Goal: Information Seeking & Learning: Check status

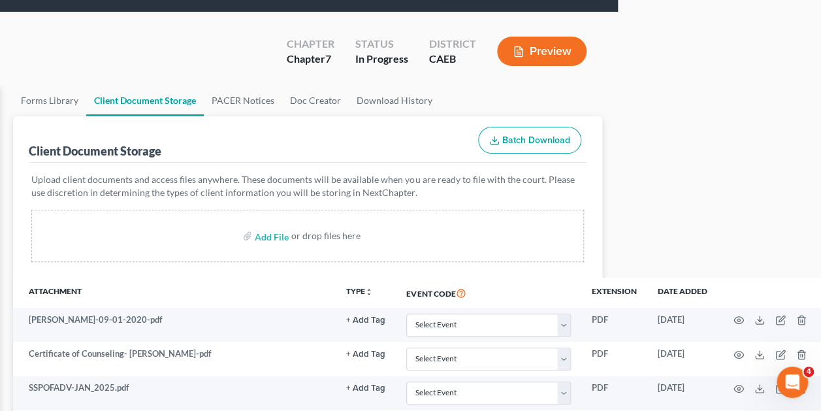
click at [237, 159] on div "Client Document Storage Batch Download" at bounding box center [308, 139] width 558 height 47
click at [735, 384] on icon "button" at bounding box center [739, 389] width 10 height 10
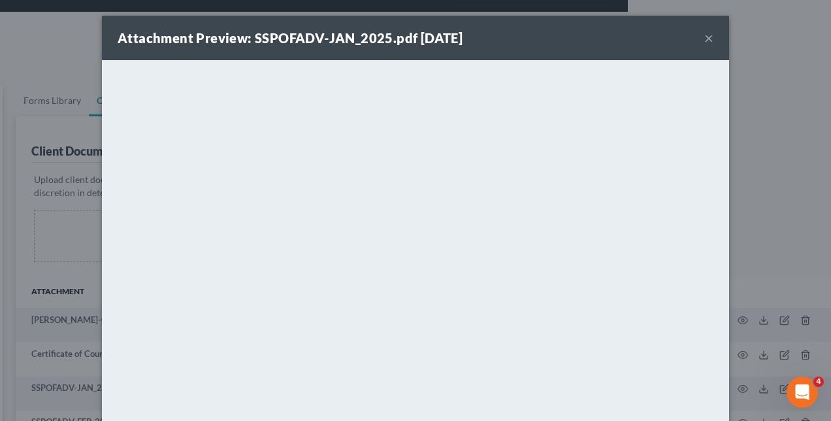
click at [799, 187] on div "Attachment Preview: SSPOFADV-JAN_2025.pdf 08/12/2025 × <object ng-attr-data='ht…" at bounding box center [415, 210] width 831 height 421
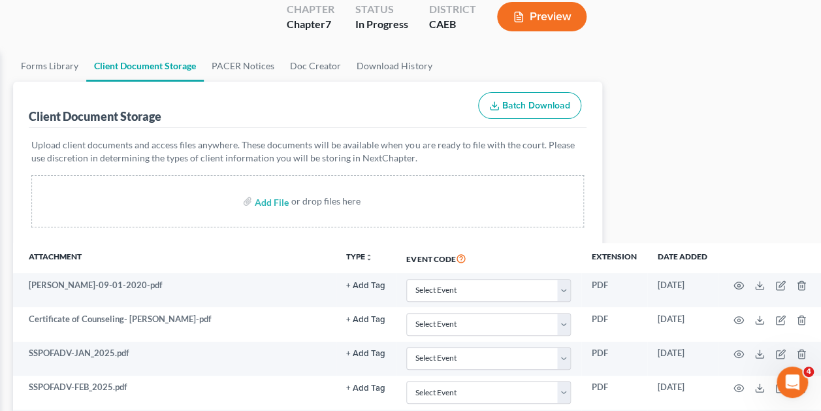
scroll to position [99, 203]
click at [741, 386] on icon "button" at bounding box center [739, 387] width 10 height 10
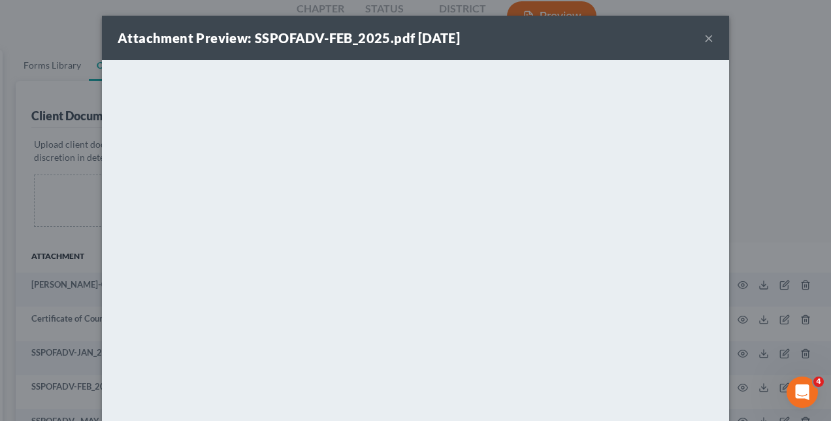
click at [814, 94] on div "Attachment Preview: SSPOFADV-FEB_2025.pdf 08/12/2025 × <object ng-attr-data='ht…" at bounding box center [415, 210] width 831 height 421
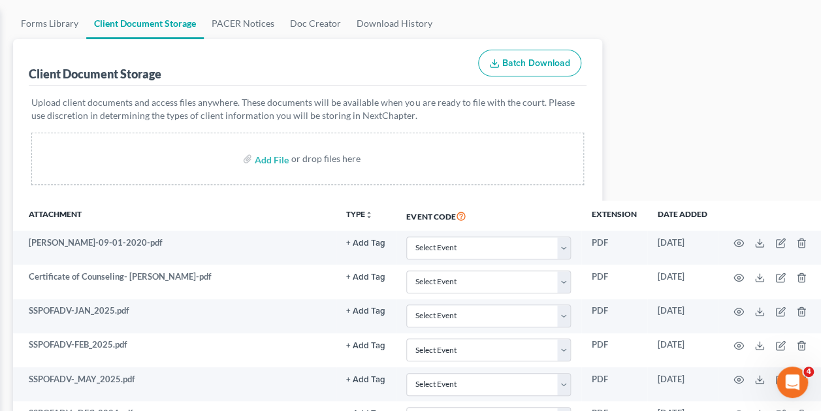
scroll to position [138, 203]
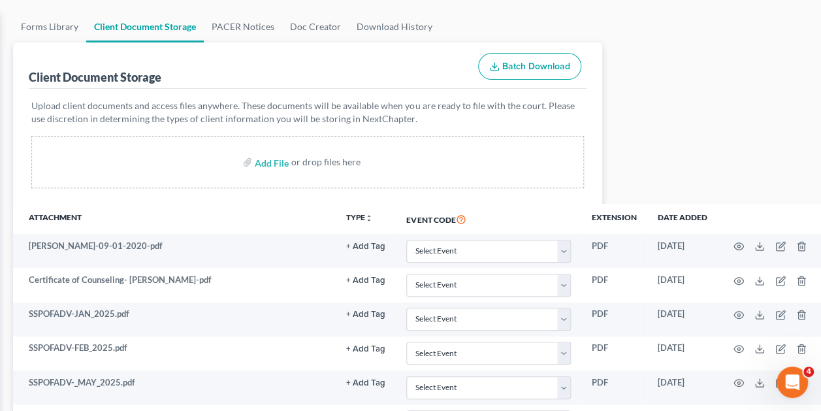
click at [175, 197] on div "Upload client documents and access files anywhere. These documents will be avai…" at bounding box center [308, 146] width 558 height 115
click at [741, 382] on icon "button" at bounding box center [739, 383] width 10 height 10
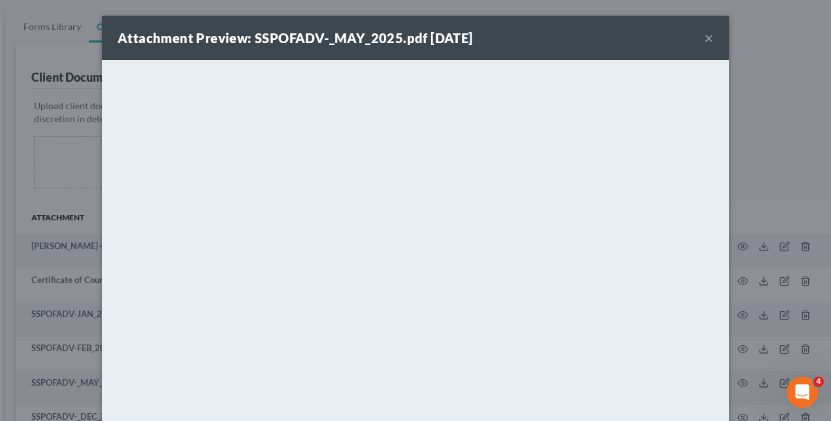
click at [778, 157] on div "Attachment Preview: SSPOFADV-_MAY_2025.pdf [DATE] × <object ng-attr-data='[URL]…" at bounding box center [415, 210] width 831 height 421
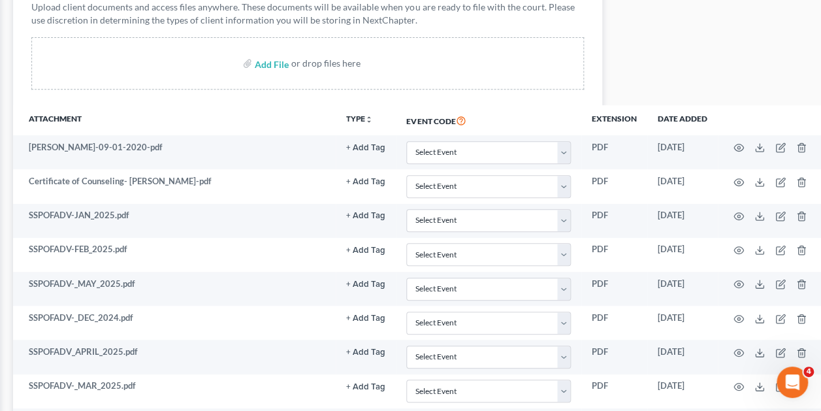
scroll to position [229, 203]
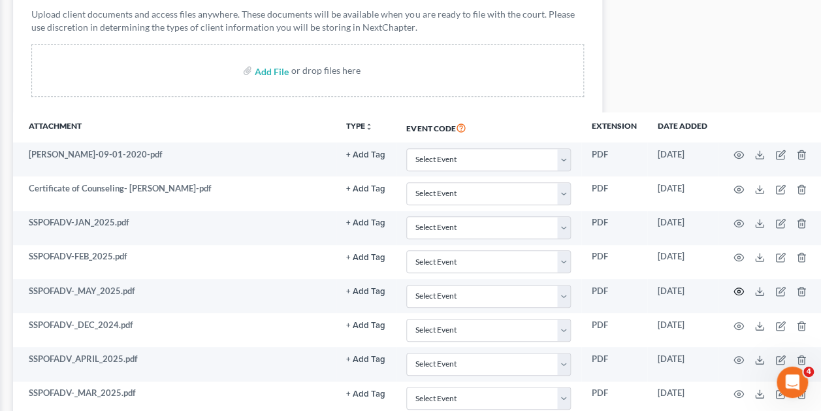
click at [740, 289] on icon "button" at bounding box center [739, 291] width 10 height 10
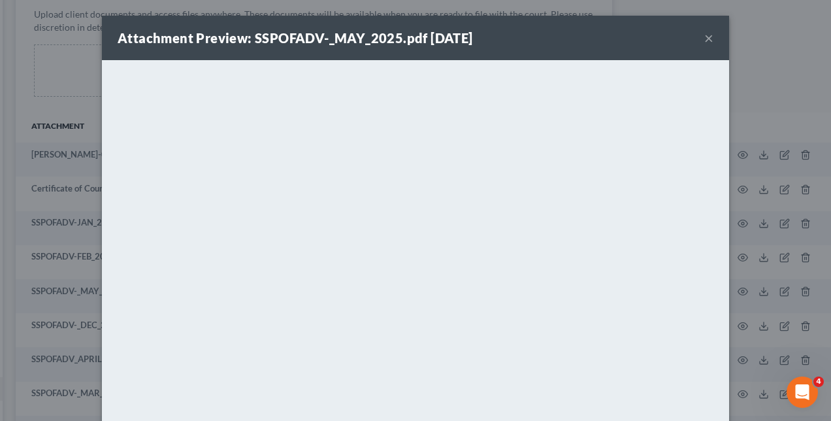
click at [783, 203] on div "Attachment Preview: SSPOFADV-_MAY_2025.pdf [DATE] × <object ng-attr-data='[URL]…" at bounding box center [415, 210] width 831 height 421
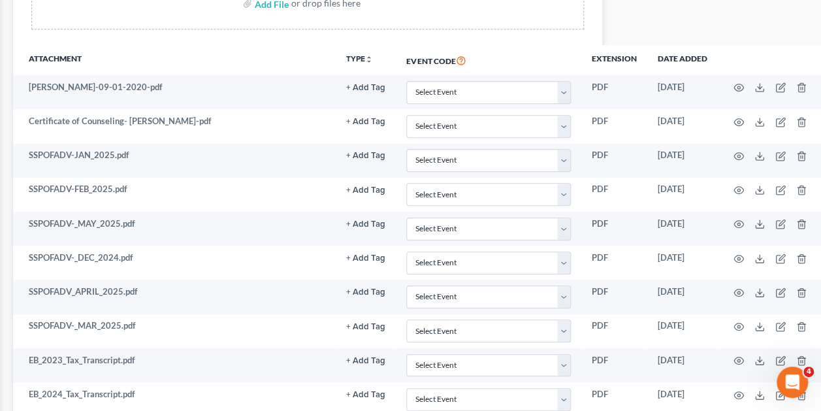
scroll to position [297, 203]
click at [737, 389] on icon "button" at bounding box center [739, 394] width 10 height 10
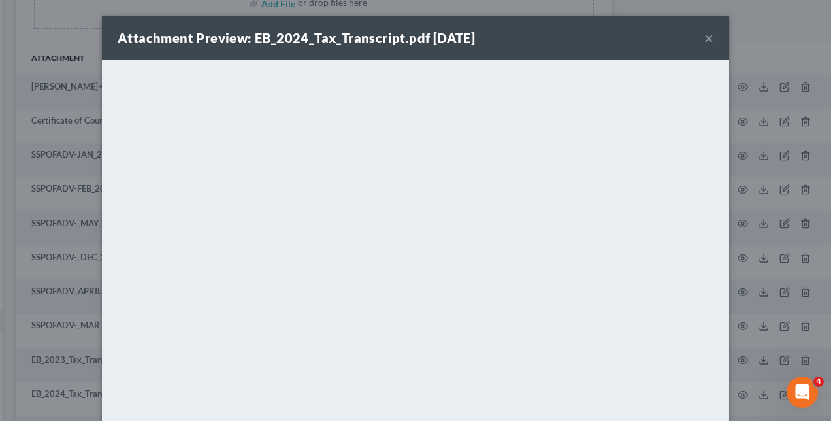
click at [704, 37] on button "×" at bounding box center [708, 38] width 9 height 16
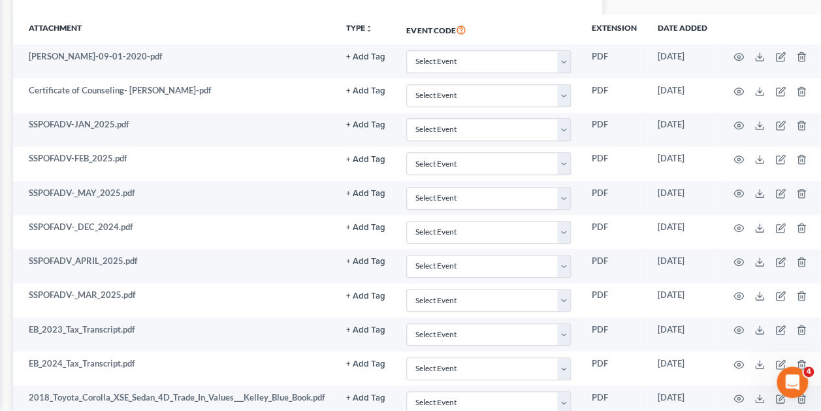
scroll to position [328, 203]
click at [738, 393] on icon "button" at bounding box center [739, 398] width 10 height 10
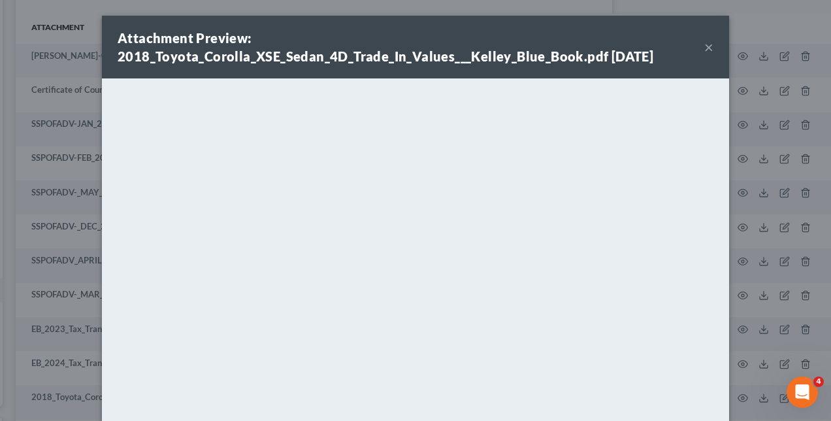
click at [781, 209] on div "Attachment Preview: 2018_Toyota_Corolla_XSE_Sedan_4D_Trade_In_Values___Kelley_B…" at bounding box center [415, 210] width 831 height 421
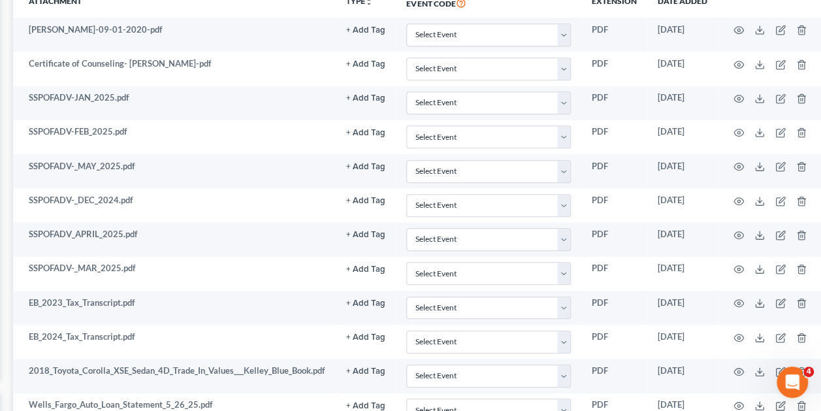
scroll to position [380, 203]
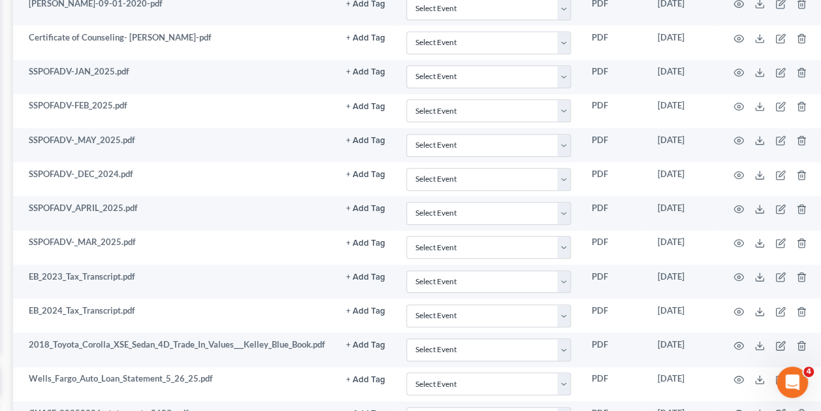
click at [374, 314] on td "+ Add Tag Select an option or create one AP CCC Debtor1 CCC Debtor2 Chef's Kiss…" at bounding box center [366, 316] width 60 height 34
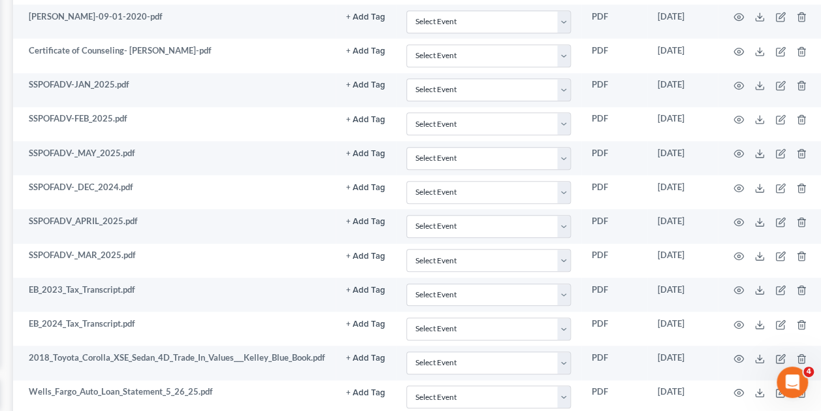
scroll to position [367, 203]
click at [737, 388] on icon "button" at bounding box center [739, 393] width 10 height 10
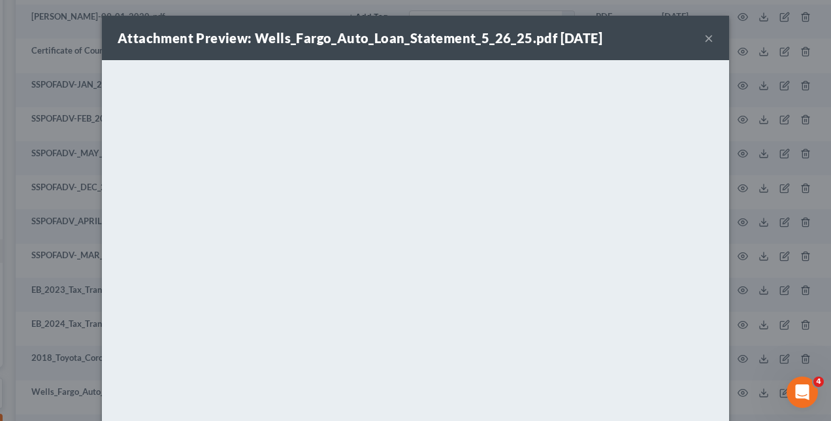
click at [753, 257] on div "Attachment Preview: Wells_Fargo_Auto_Loan_Statement_5_26_25.pdf [DATE] × <objec…" at bounding box center [415, 210] width 831 height 421
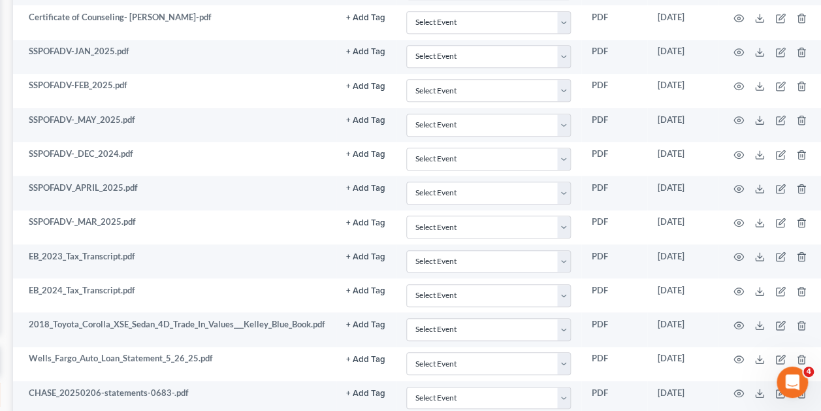
scroll to position [401, 203]
click at [736, 388] on icon "button" at bounding box center [739, 393] width 10 height 10
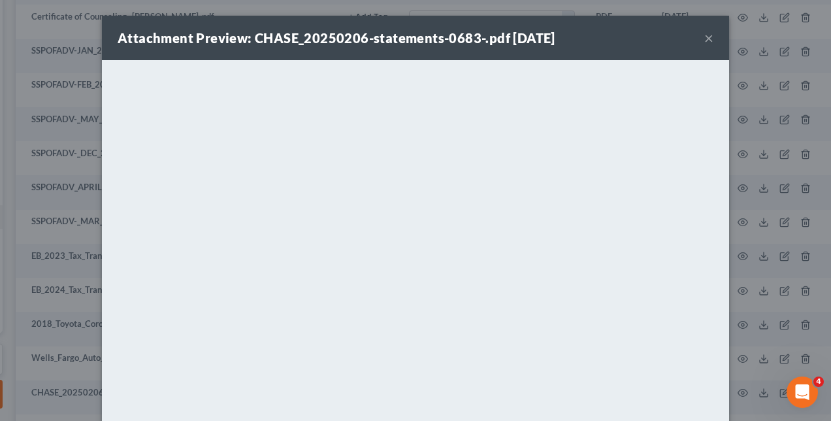
click at [762, 231] on div "Attachment Preview: CHASE_20250206-statements-0683-.pdf [DATE] × <object ng-att…" at bounding box center [415, 210] width 831 height 421
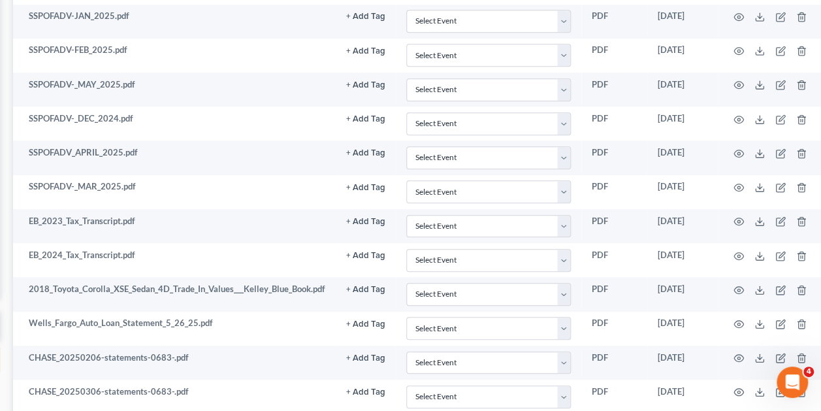
scroll to position [437, 203]
click at [743, 386] on icon "button" at bounding box center [739, 391] width 10 height 10
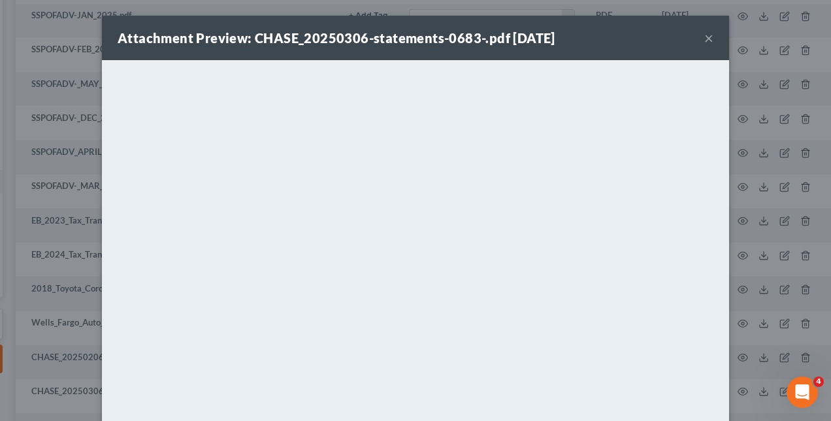
click at [753, 289] on div "Attachment Preview: CHASE_20250306-statements-0683-.pdf [DATE] × <object ng-att…" at bounding box center [415, 210] width 831 height 421
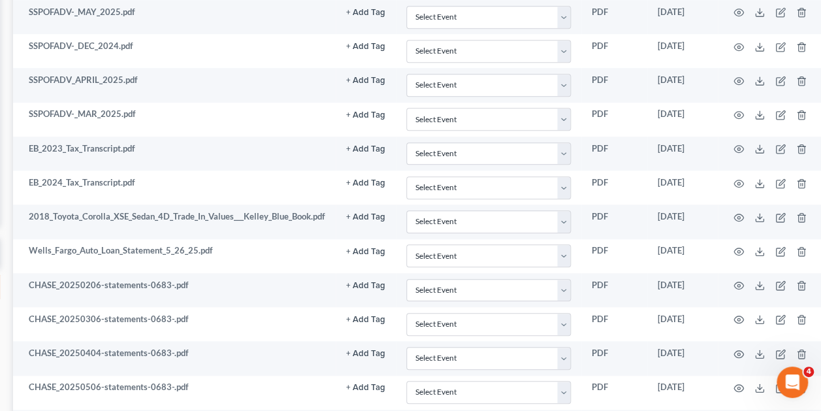
scroll to position [506, 203]
click at [740, 389] on circle "button" at bounding box center [739, 390] width 3 height 3
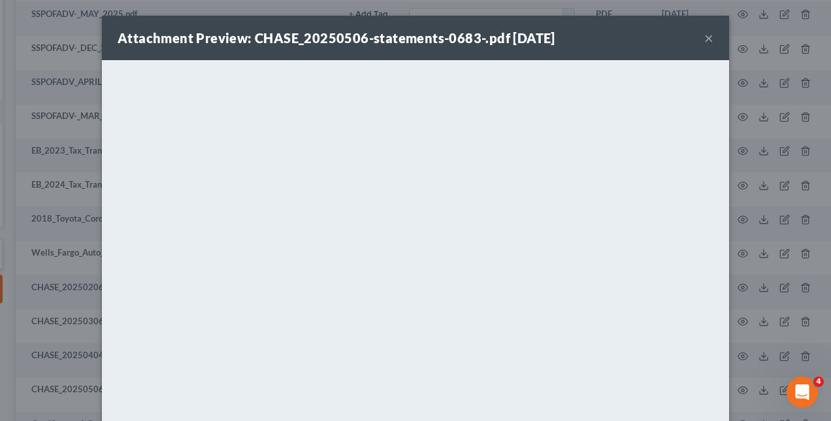
click at [752, 269] on div "Attachment Preview: CHASE_20250506-statements-0683-.pdf [DATE] × <object ng-att…" at bounding box center [415, 210] width 831 height 421
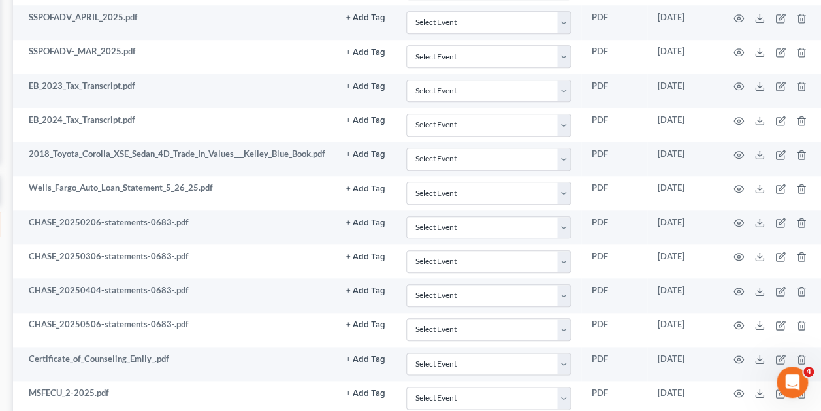
scroll to position [570, 203]
click at [742, 389] on icon "button" at bounding box center [739, 394] width 10 height 10
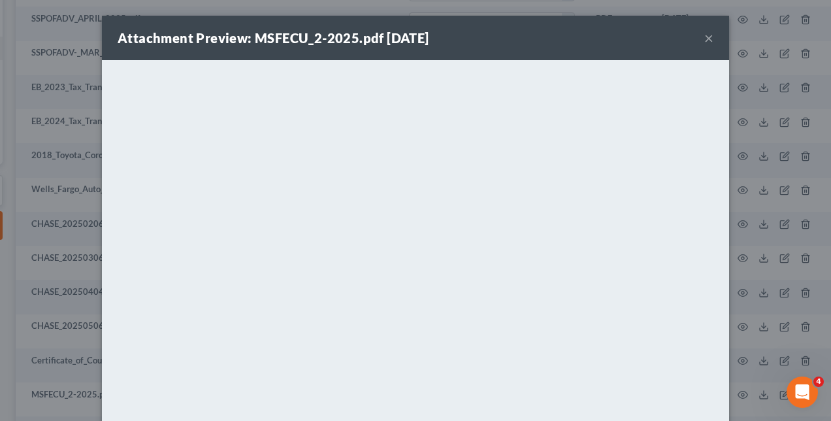
click at [780, 266] on div "Attachment Preview: MSFECU_2-2025.pdf [DATE] × <object ng-attr-data='[URL][DOMA…" at bounding box center [415, 210] width 831 height 421
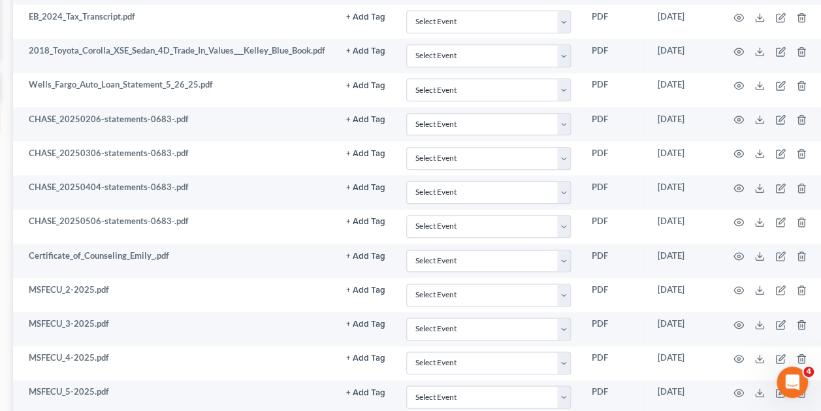
scroll to position [672, 203]
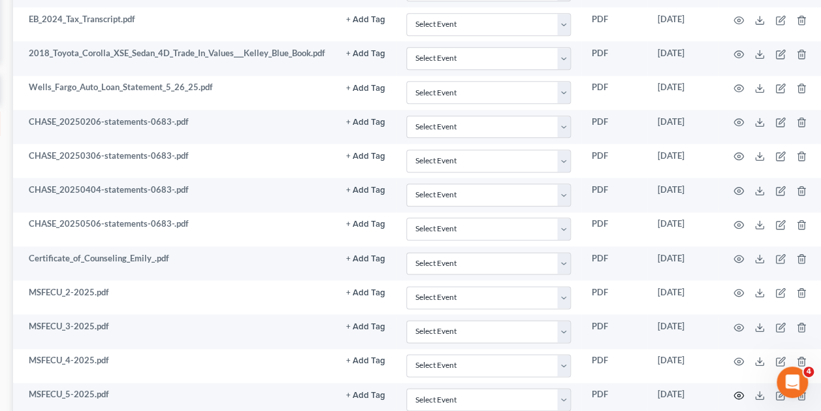
click at [738, 390] on icon "button" at bounding box center [739, 395] width 10 height 10
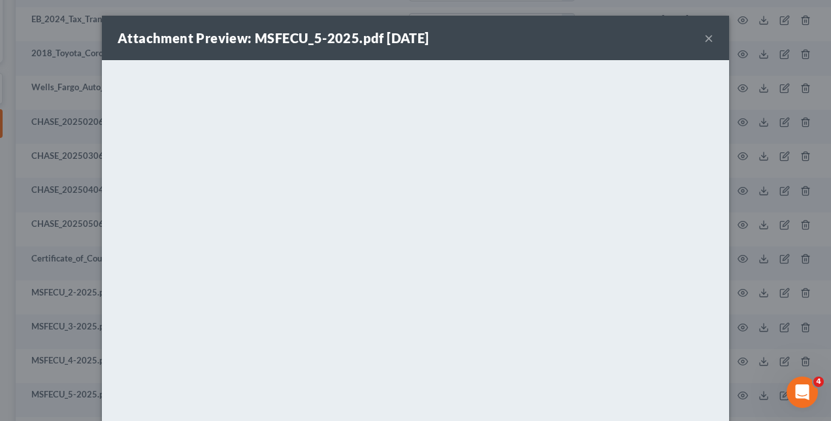
click at [767, 229] on div "Attachment Preview: MSFECU_5-2025.pdf [DATE] × <object ng-attr-data='[URL][DOMA…" at bounding box center [415, 210] width 831 height 421
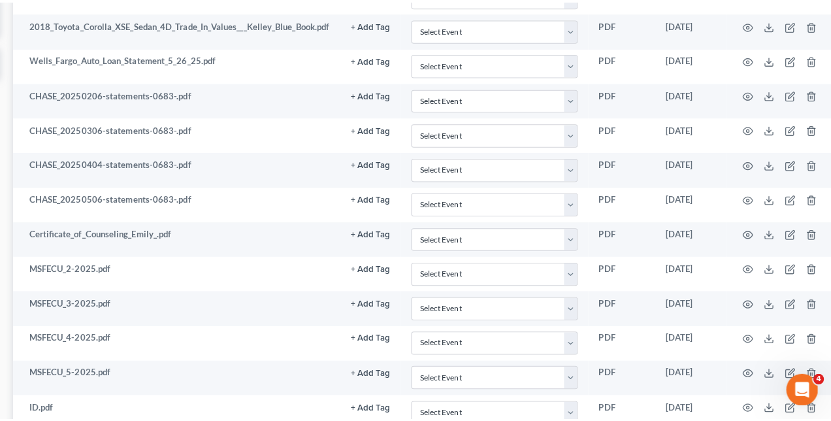
scroll to position [704, 203]
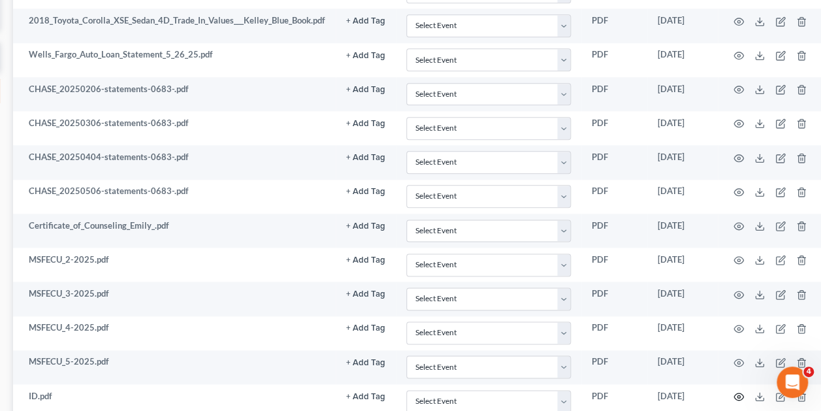
click at [740, 393] on icon "button" at bounding box center [739, 396] width 10 height 7
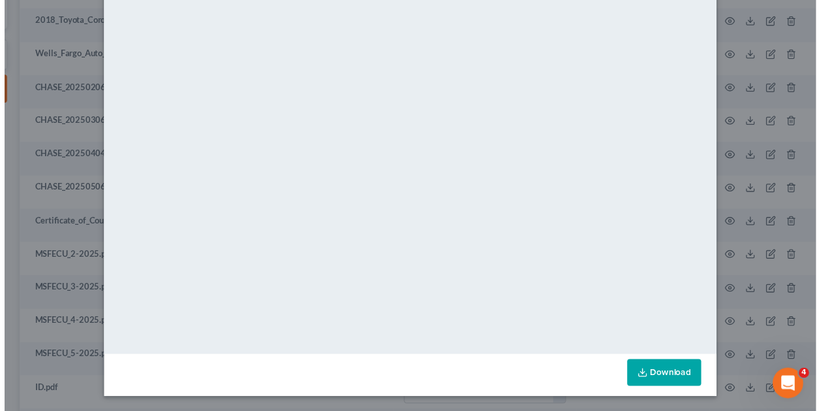
scroll to position [0, 0]
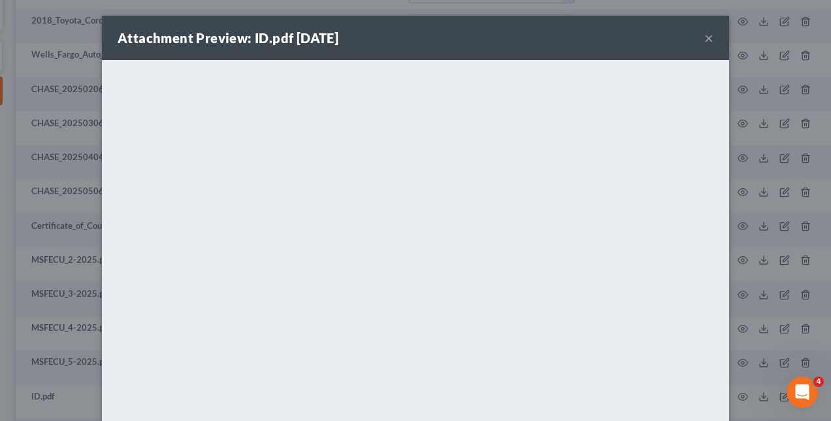
click at [704, 38] on button "×" at bounding box center [708, 38] width 9 height 16
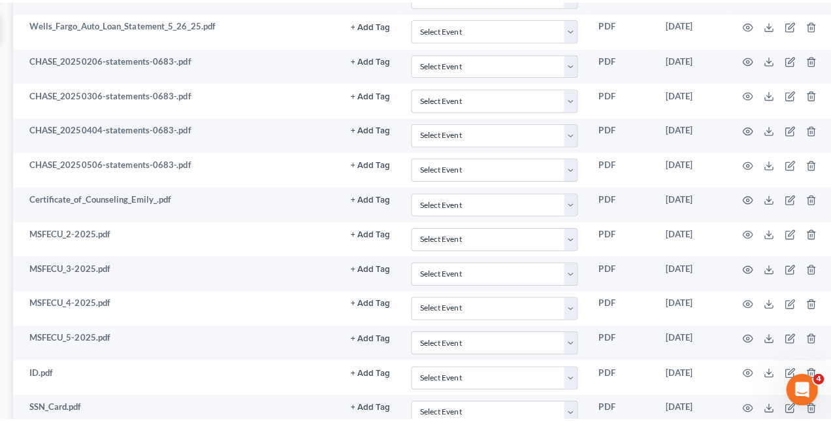
scroll to position [736, 203]
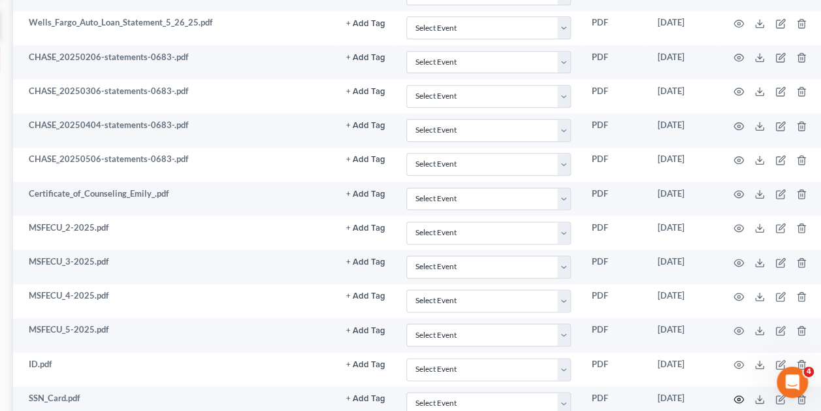
click at [740, 394] on icon "button" at bounding box center [739, 399] width 10 height 10
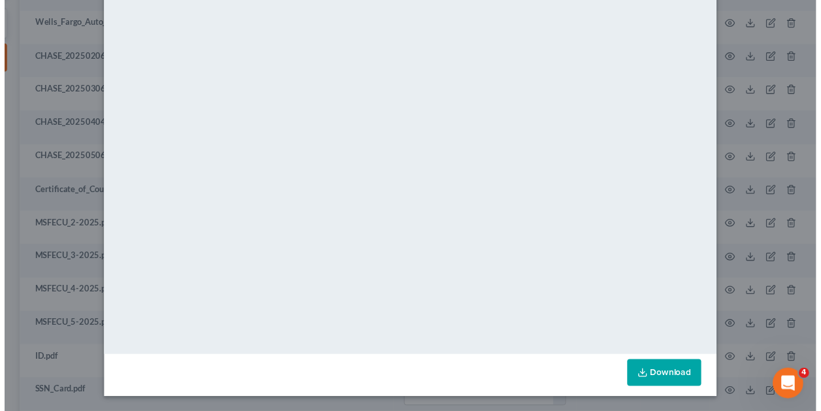
scroll to position [0, 0]
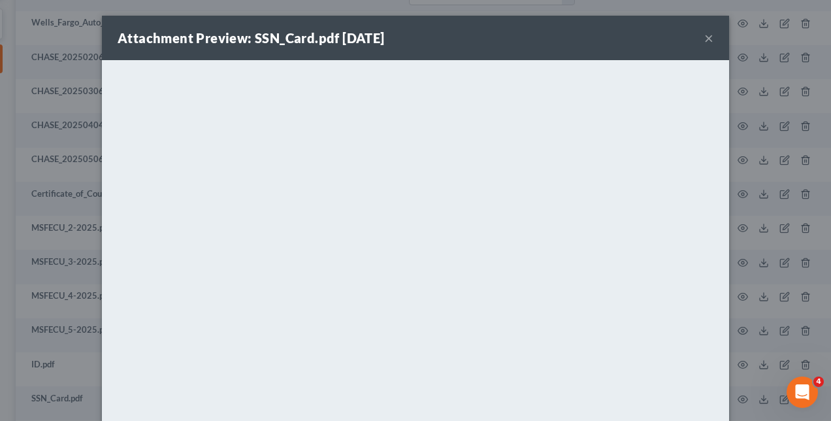
click at [769, 57] on div "Attachment Preview: SSN_Card.pdf [DATE] × <object ng-attr-data='[URL][DOMAIN_NA…" at bounding box center [415, 210] width 831 height 421
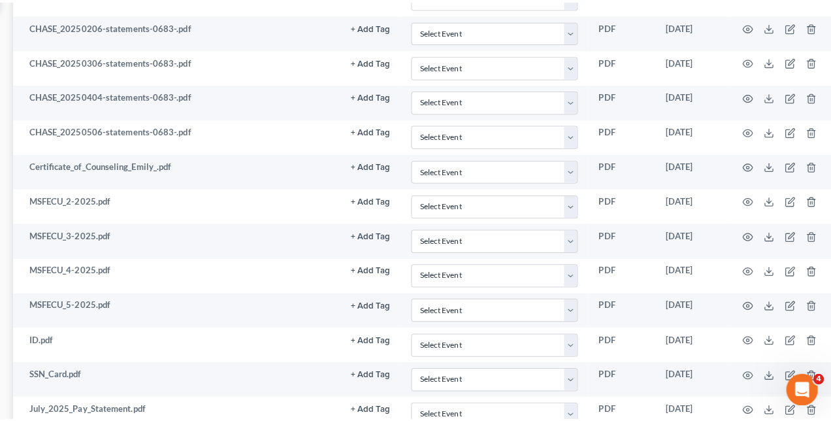
scroll to position [769, 203]
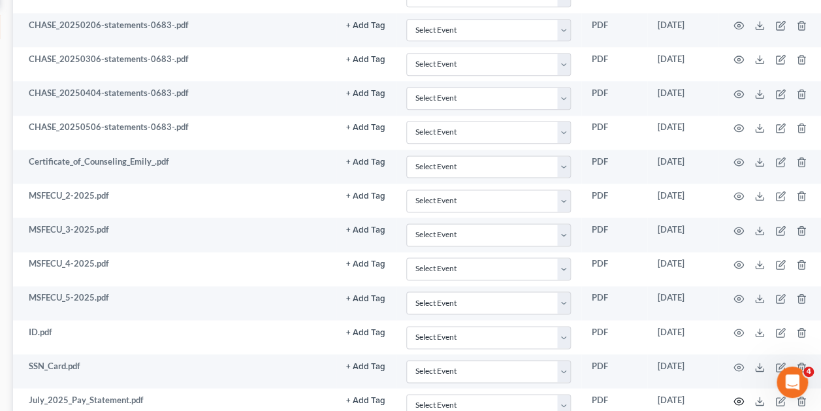
click at [740, 396] on icon "button" at bounding box center [739, 401] width 10 height 10
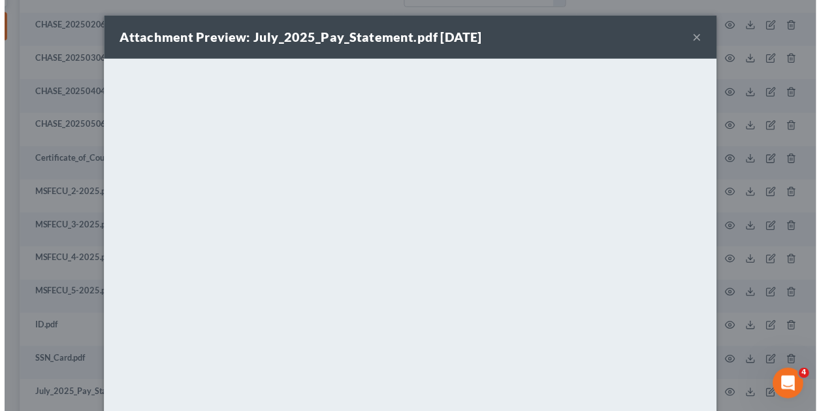
scroll to position [125, 0]
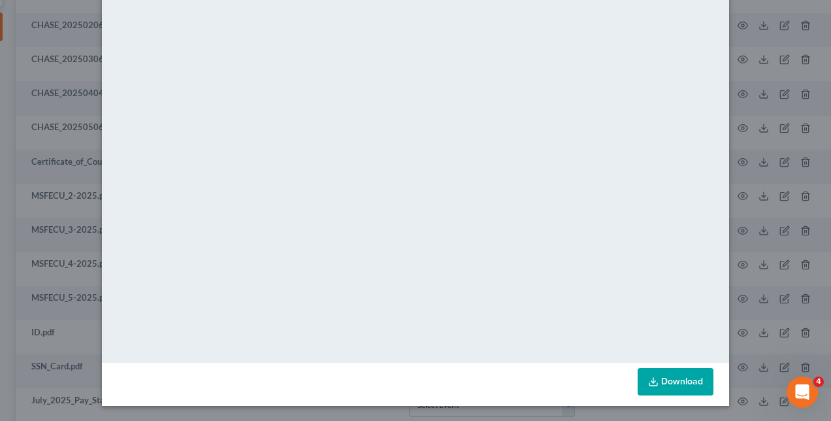
click at [738, 262] on div "Attachment Preview: July_2025_Pay_Statement.pdf [DATE] × <object ng-attr-data='…" at bounding box center [415, 210] width 831 height 421
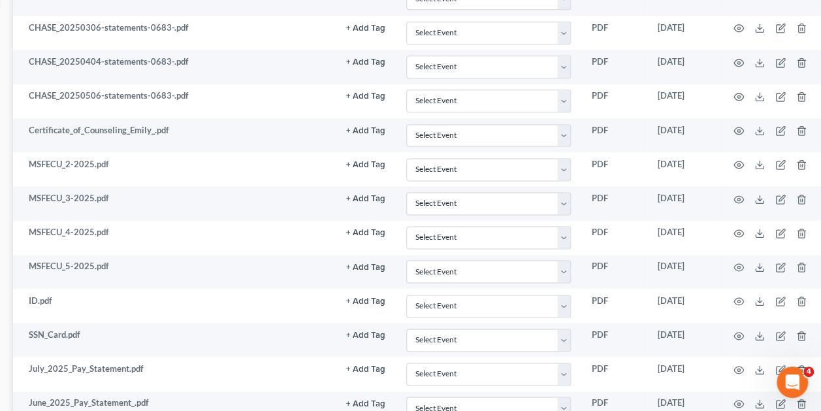
scroll to position [801, 203]
click at [740, 397] on icon "button" at bounding box center [739, 402] width 10 height 10
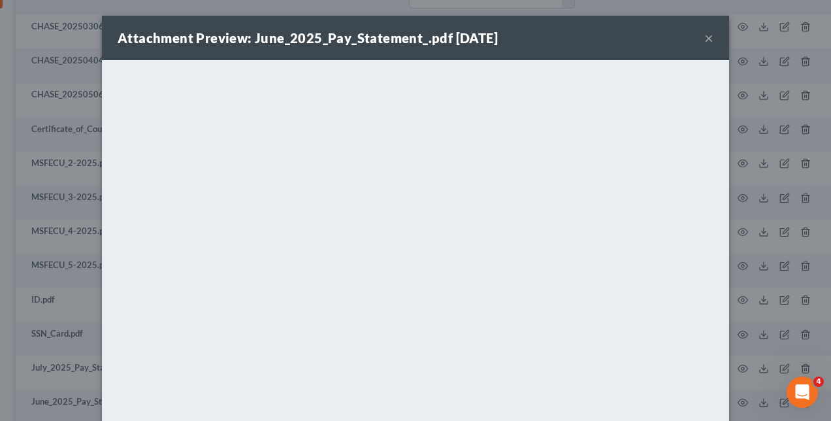
click at [726, 308] on div "Attachment Preview: June_2025_Pay_Statement_.pdf [DATE] × <object ng-attr-data=…" at bounding box center [415, 210] width 831 height 421
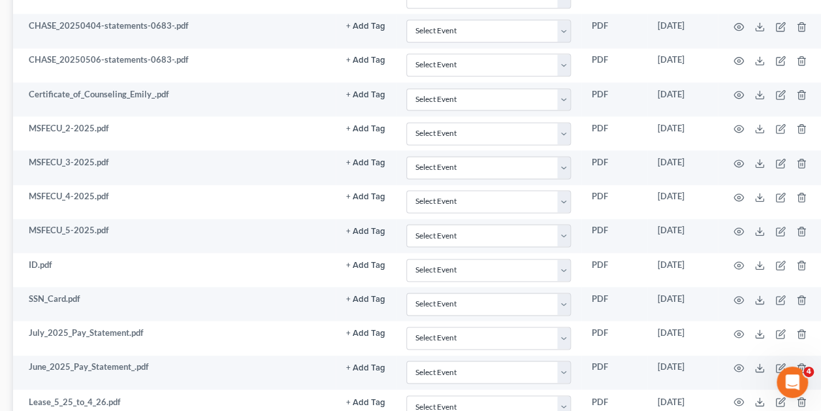
scroll to position [836, 203]
click at [738, 396] on icon "button" at bounding box center [739, 401] width 10 height 10
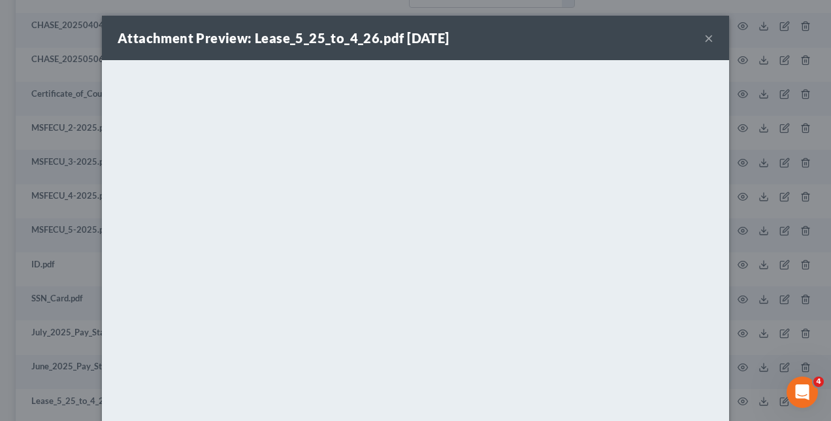
click at [736, 299] on div "Attachment Preview: Lease_5_25_to_4_26.pdf [DATE] × <object ng-attr-data='[URL]…" at bounding box center [415, 210] width 831 height 421
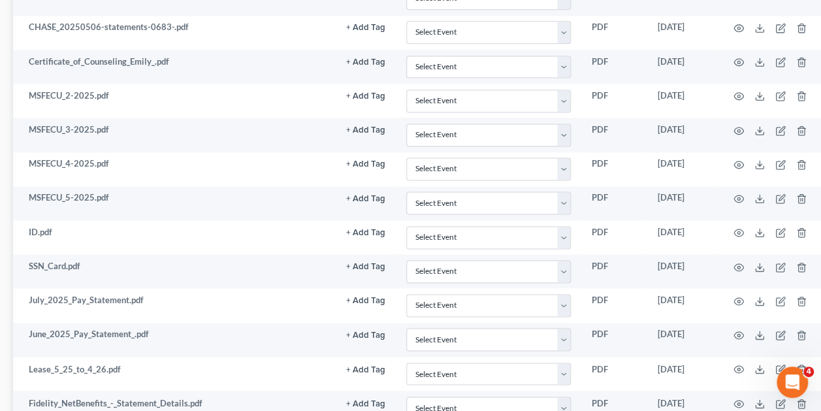
scroll to position [869, 203]
click at [738, 398] on icon "button" at bounding box center [739, 403] width 10 height 10
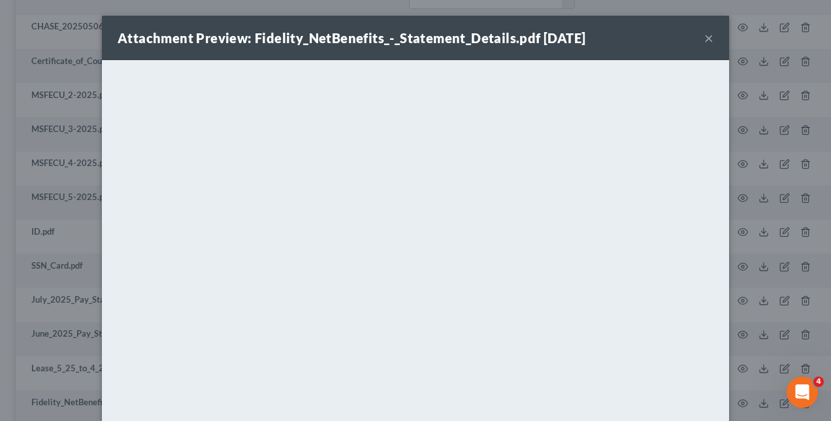
click at [704, 38] on button "×" at bounding box center [708, 38] width 9 height 16
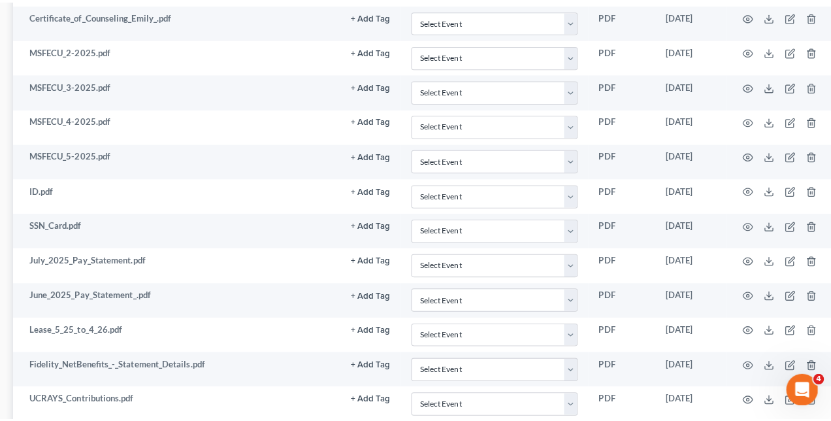
scroll to position [904, 203]
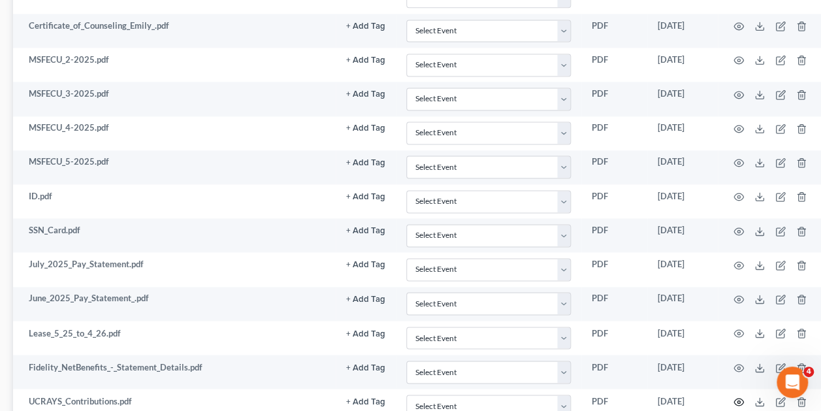
click at [741, 397] on icon "button" at bounding box center [739, 402] width 10 height 10
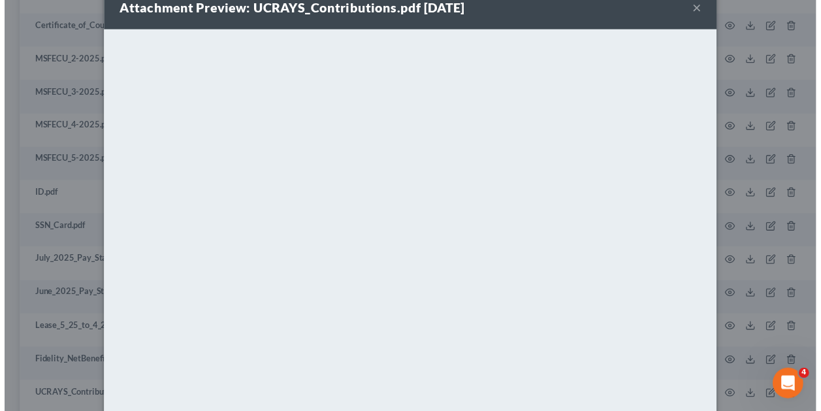
scroll to position [38, 0]
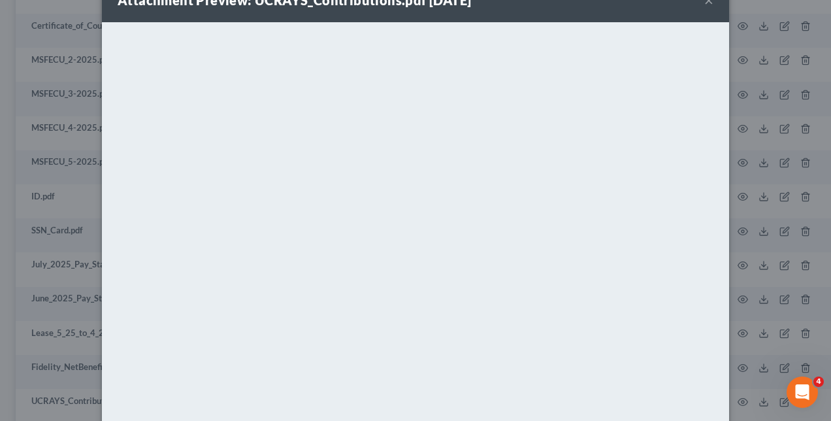
click at [767, 139] on div "Attachment Preview: UCRAYS_Contributions.pdf [DATE] × <object ng-attr-data='[UR…" at bounding box center [415, 210] width 831 height 421
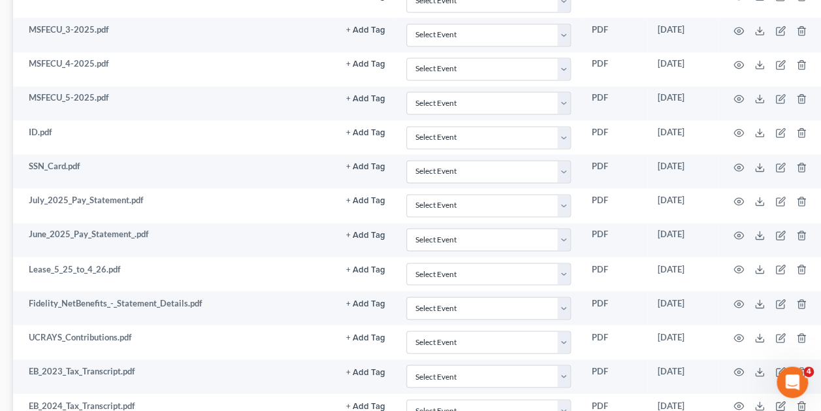
scroll to position [978, 203]
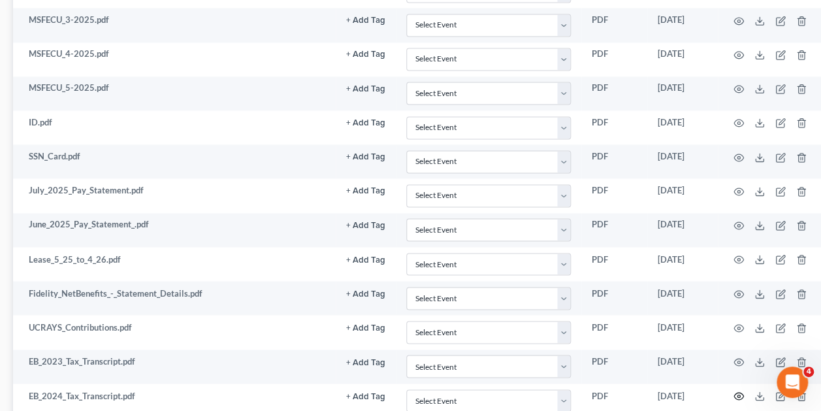
click at [740, 391] on icon "button" at bounding box center [739, 396] width 10 height 10
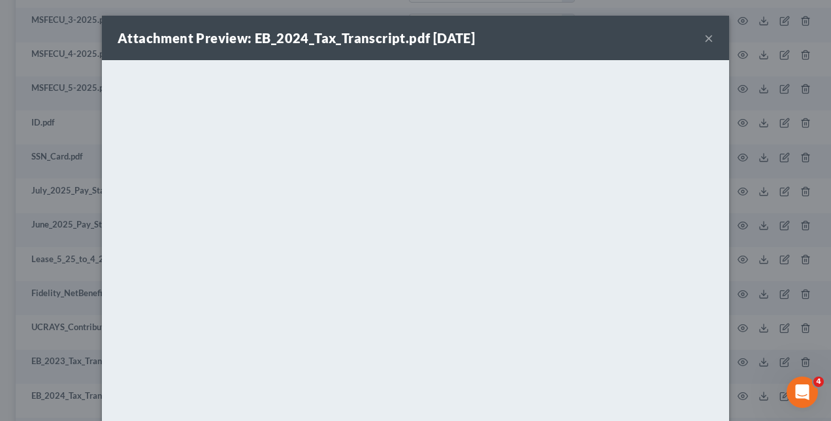
click at [750, 223] on div "Attachment Preview: EB_2024_Tax_Transcript.pdf [DATE] × <object ng-attr-data='[…" at bounding box center [415, 210] width 831 height 421
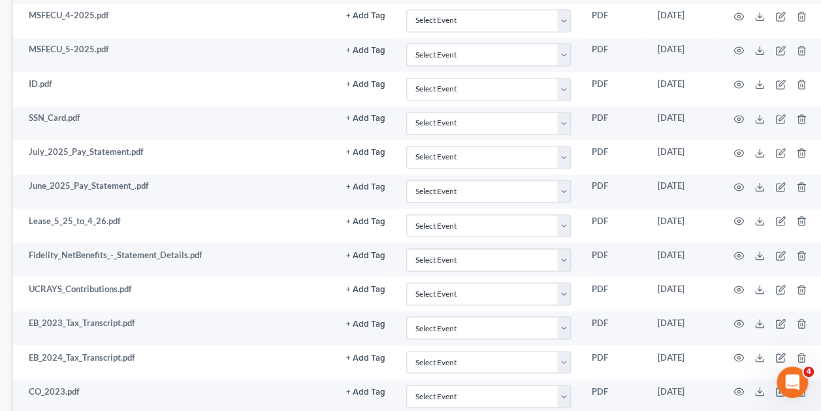
scroll to position [1004, 203]
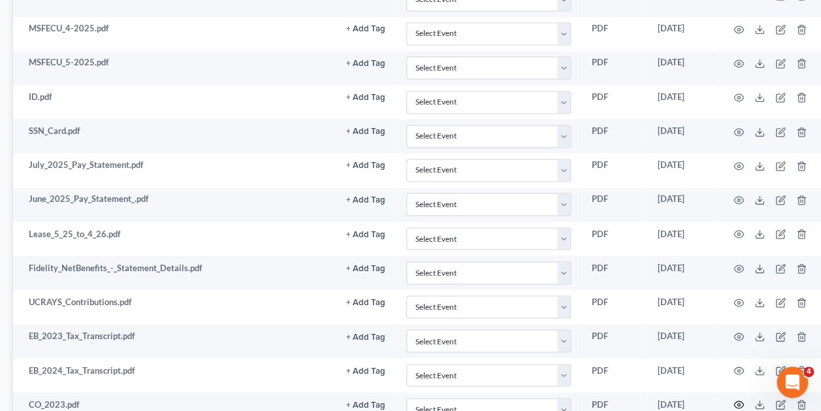
click at [742, 399] on icon "button" at bounding box center [739, 404] width 10 height 10
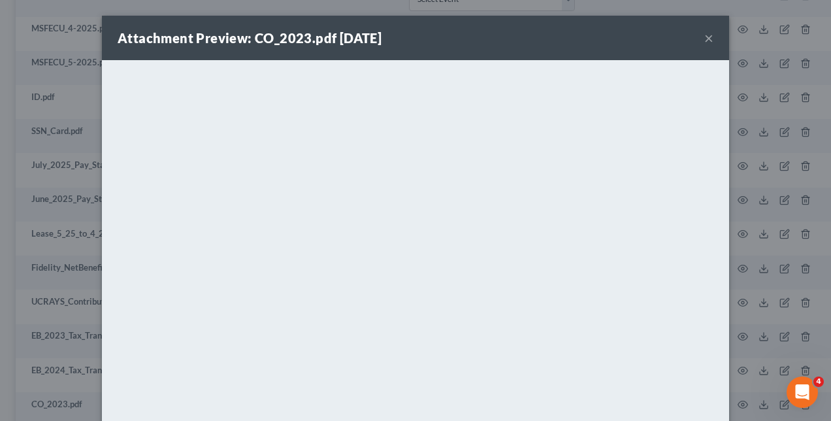
click at [784, 284] on div "Attachment Preview: CO_2023.pdf [DATE] × <object ng-attr-data='[URL][DOMAIN_NAM…" at bounding box center [415, 210] width 831 height 421
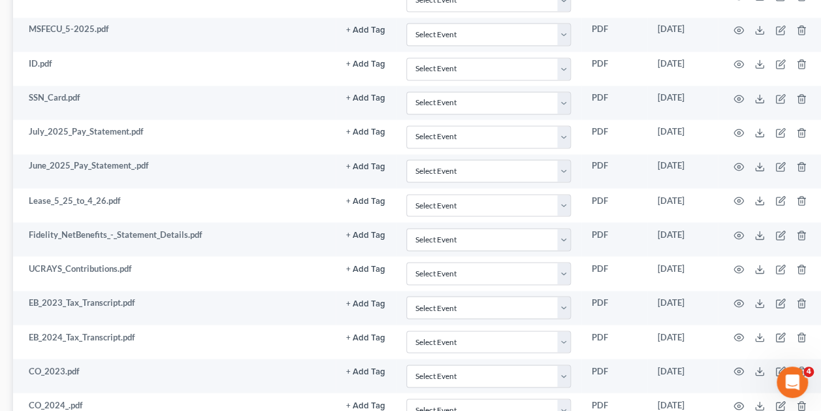
scroll to position [1047, 203]
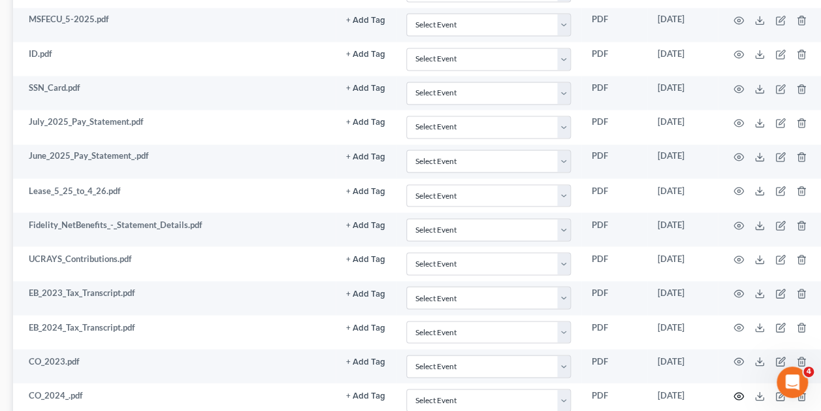
click at [740, 391] on icon "button" at bounding box center [739, 396] width 10 height 10
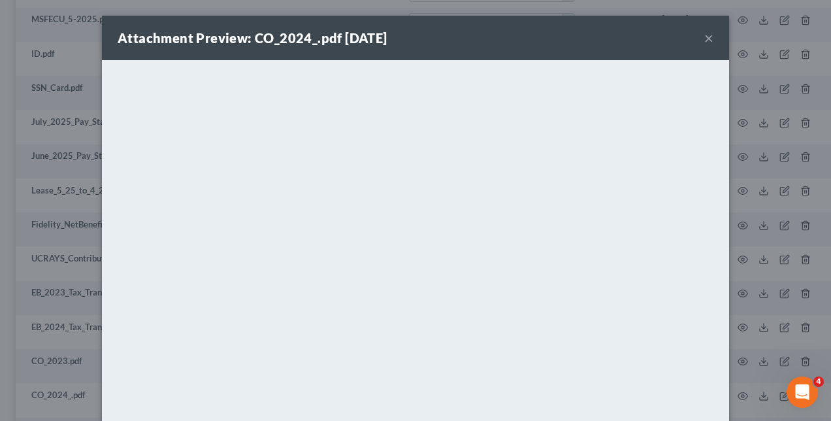
click at [767, 242] on div "Attachment Preview: CO_2024_.pdf [DATE] × <object ng-attr-data='[URL][DOMAIN_NA…" at bounding box center [415, 210] width 831 height 421
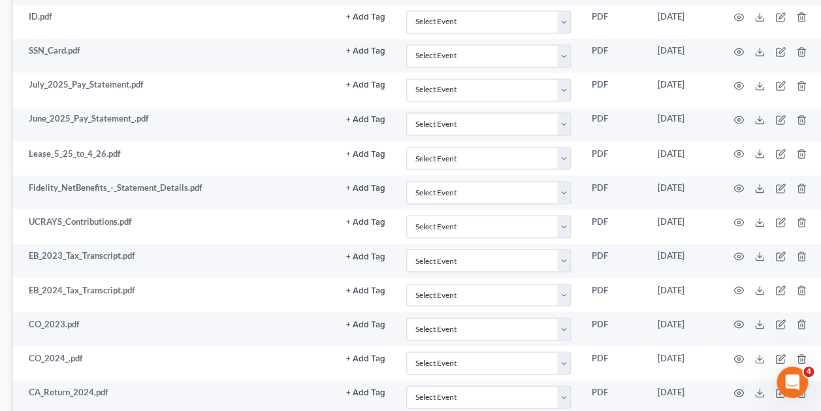
scroll to position [1092, 203]
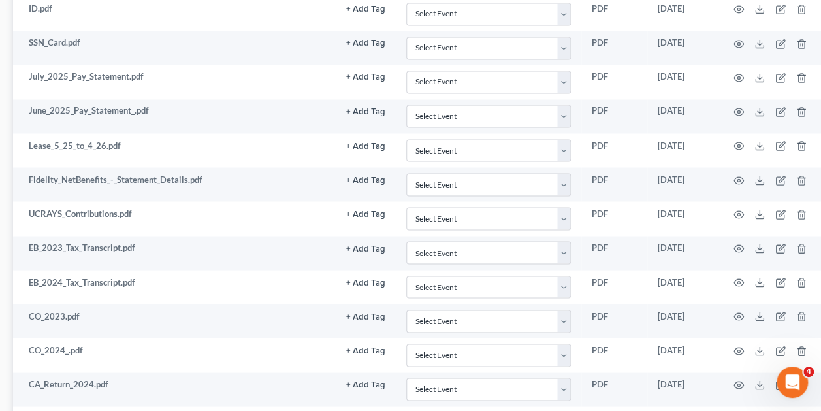
click at [205, 201] on td "UCRAYS_Contributions.pdf" at bounding box center [174, 218] width 323 height 34
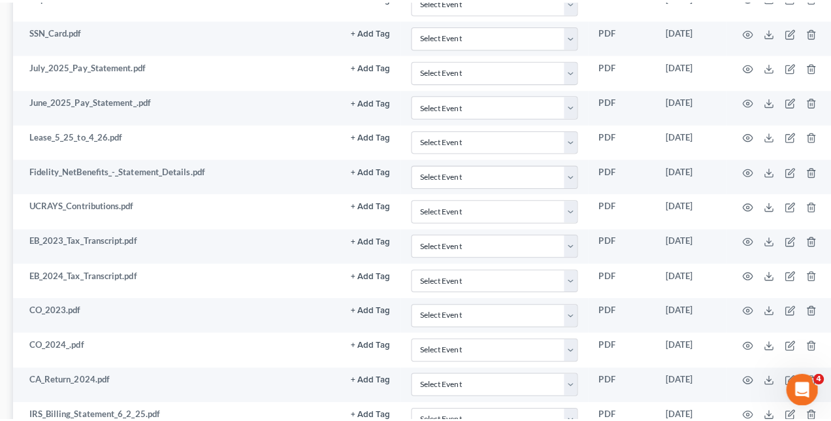
scroll to position [1101, 203]
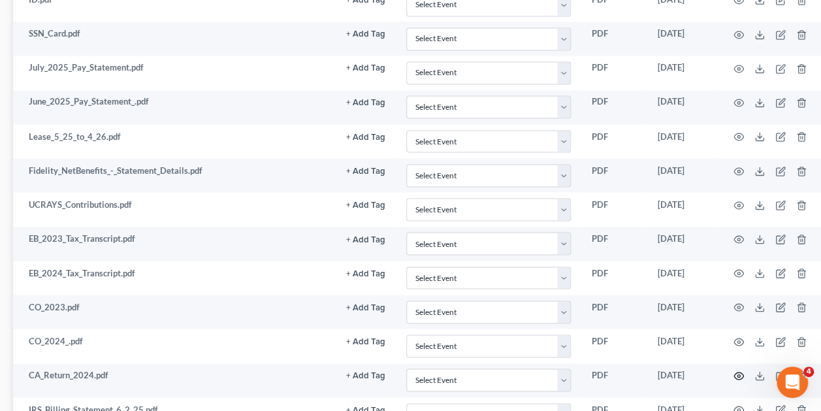
click at [738, 371] on icon "button" at bounding box center [739, 376] width 10 height 10
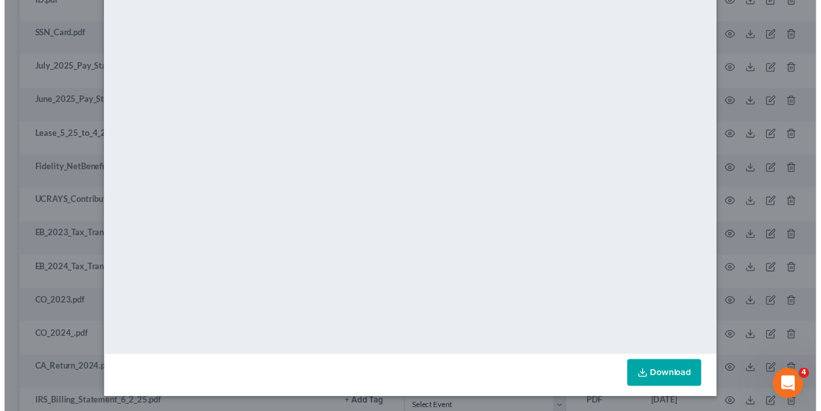
scroll to position [0, 0]
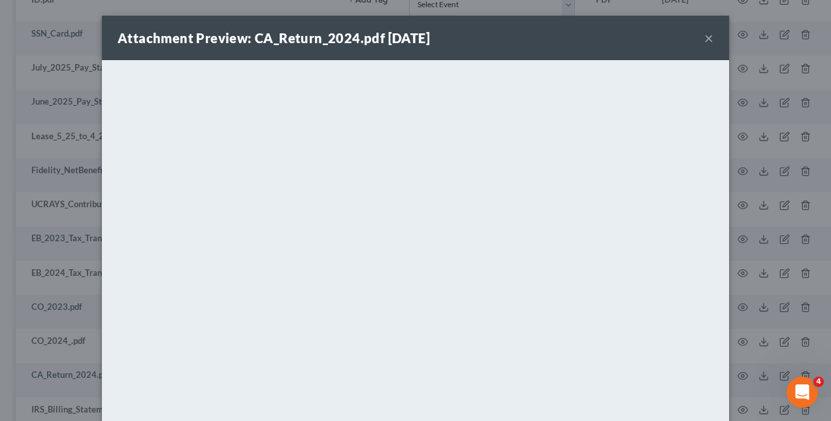
click at [771, 254] on div "Attachment Preview: CA_Return_2024.pdf [DATE] × <object ng-attr-data='[URL][DOM…" at bounding box center [415, 210] width 831 height 421
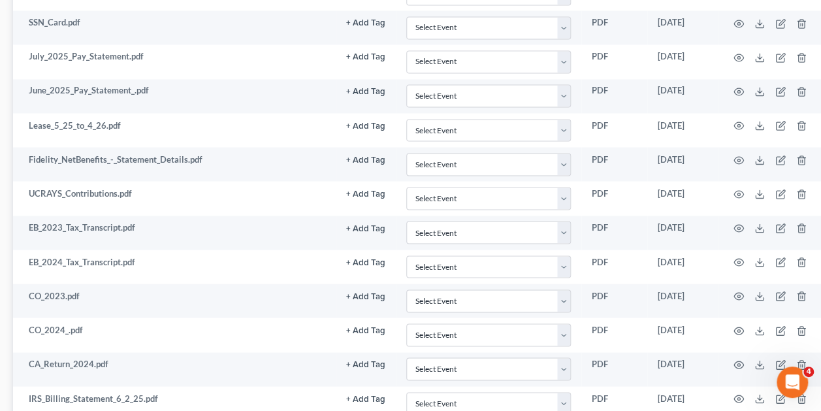
scroll to position [1119, 203]
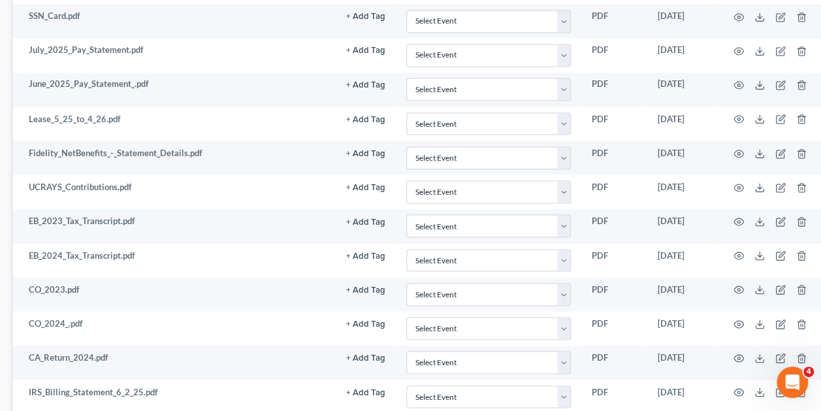
click at [264, 277] on td "CO_2023.pdf" at bounding box center [174, 294] width 323 height 34
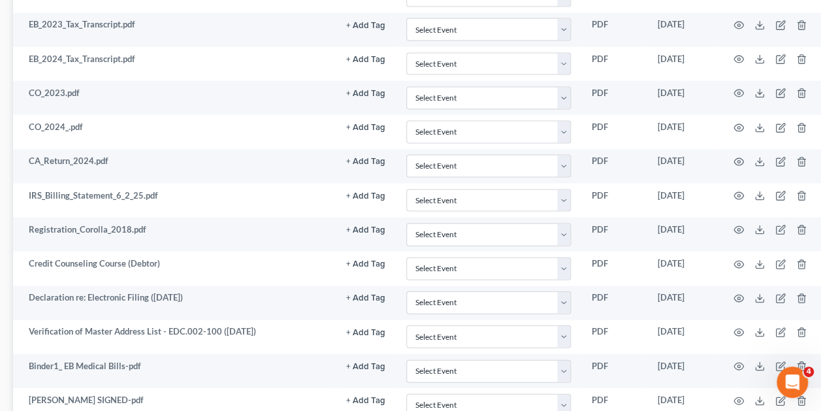
scroll to position [1315, 203]
click at [741, 361] on icon "button" at bounding box center [739, 366] width 10 height 10
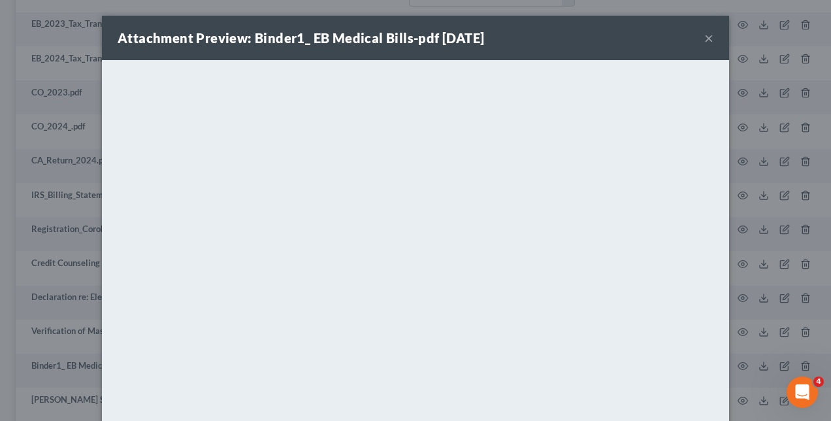
click at [762, 243] on div "Attachment Preview: Binder1_ EB Medical Bills-pdf [DATE] × <object ng-attr-data…" at bounding box center [415, 210] width 831 height 421
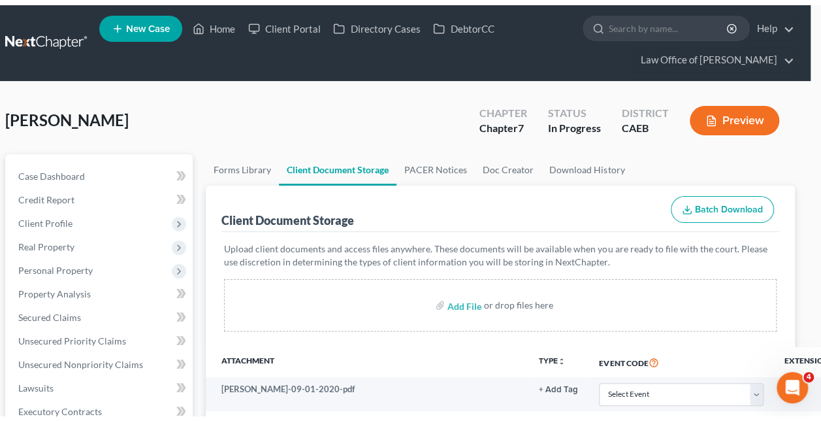
scroll to position [0, 0]
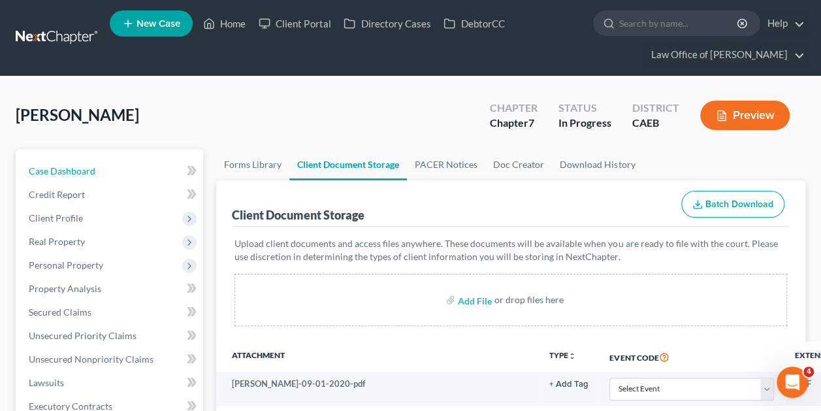
click at [97, 169] on link "Case Dashboard" at bounding box center [110, 171] width 185 height 24
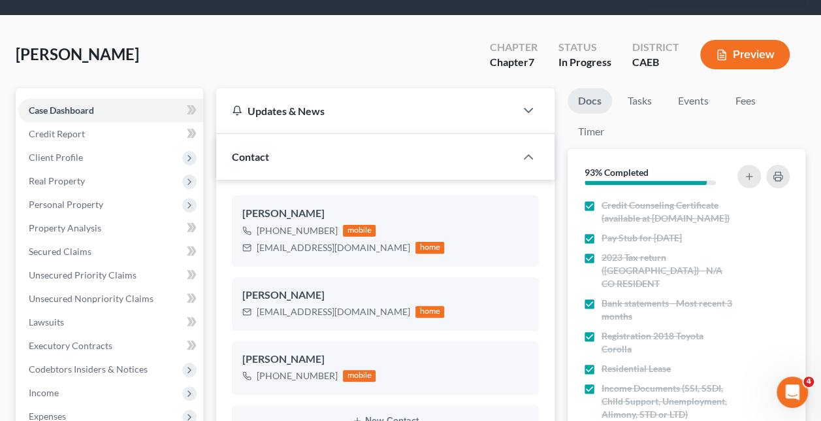
scroll to position [93, 0]
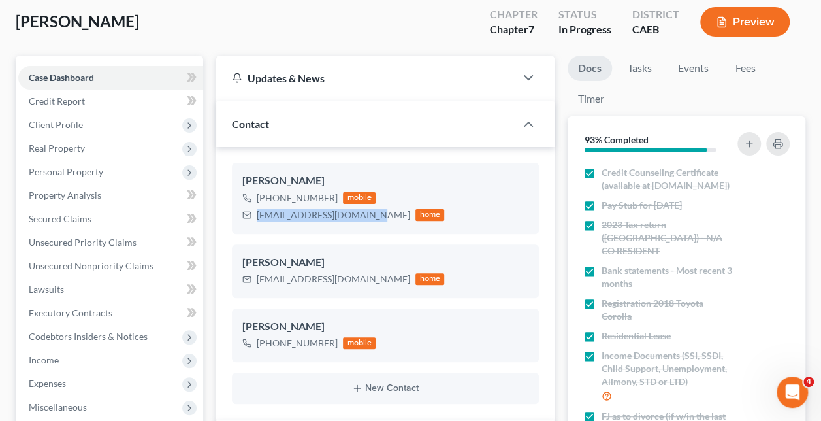
drag, startPoint x: 370, startPoint y: 212, endPoint x: 258, endPoint y: 222, distance: 112.2
click at [258, 222] on div "[PERSON_NAME] [PHONE_NUMBER] mobile [EMAIL_ADDRESS][DOMAIN_NAME] home" at bounding box center [385, 198] width 307 height 71
copy div "[EMAIL_ADDRESS][DOMAIN_NAME]"
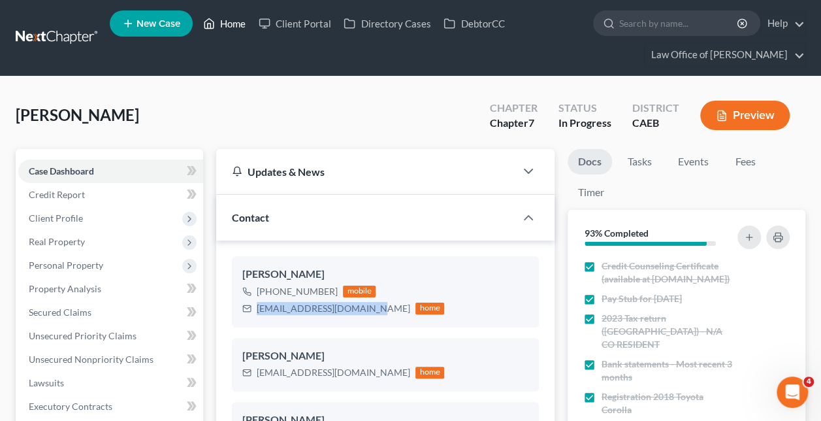
click at [231, 18] on link "Home" at bounding box center [225, 24] width 56 height 24
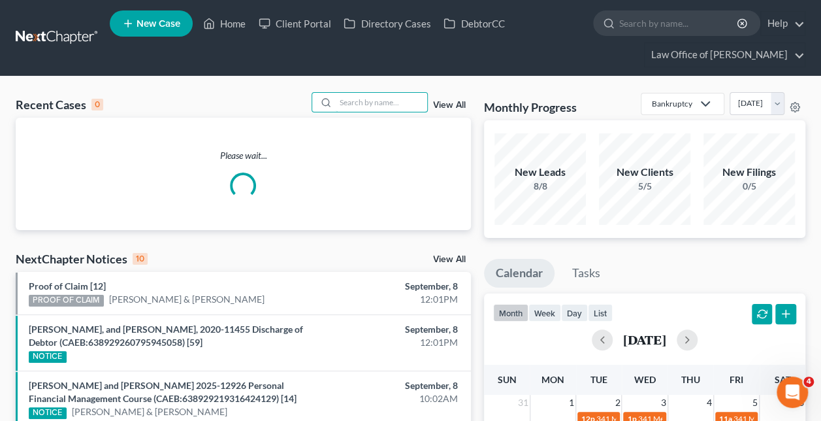
click at [378, 101] on input "search" at bounding box center [381, 102] width 91 height 19
paste input "[PERSON_NAME] -"
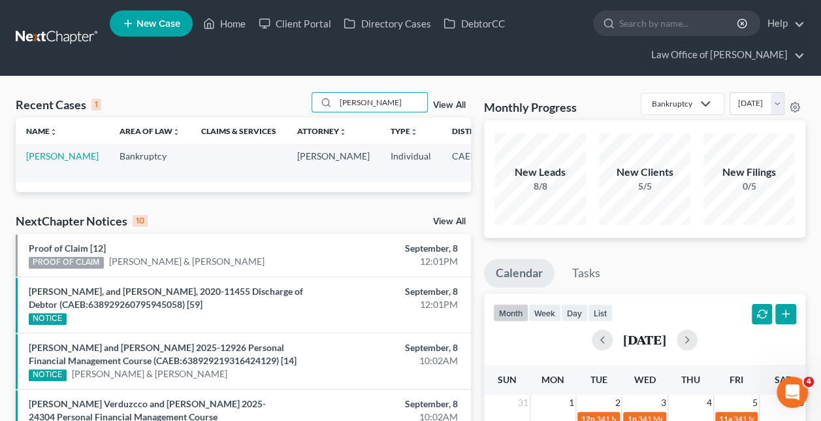
type input "[PERSON_NAME]"
click at [42, 161] on td "[PERSON_NAME]" at bounding box center [62, 162] width 93 height 37
click at [39, 161] on link "[PERSON_NAME]" at bounding box center [62, 155] width 73 height 11
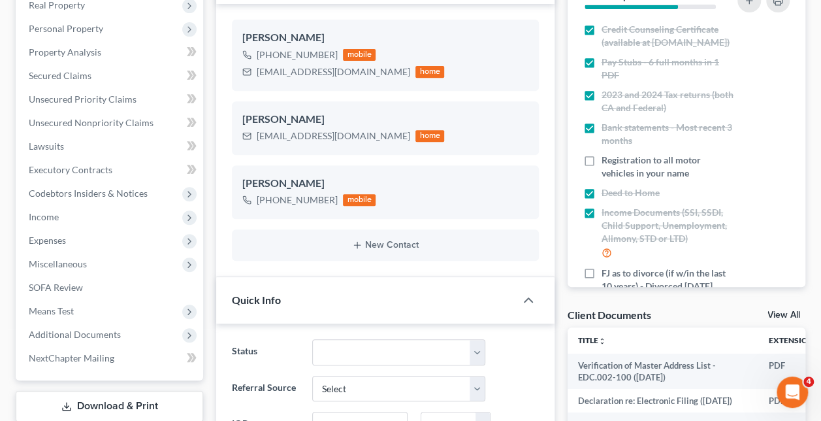
scroll to position [238, 0]
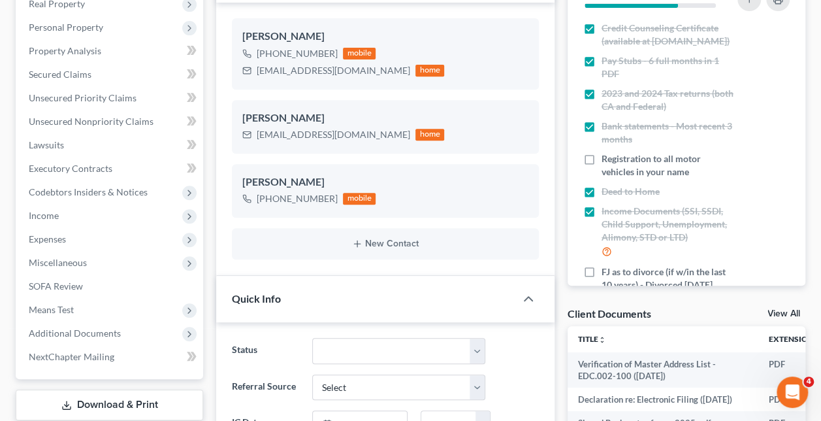
click at [112, 323] on span "Additional Documents" at bounding box center [110, 334] width 185 height 24
click at [145, 388] on link "Client Document Storage" at bounding box center [123, 381] width 159 height 24
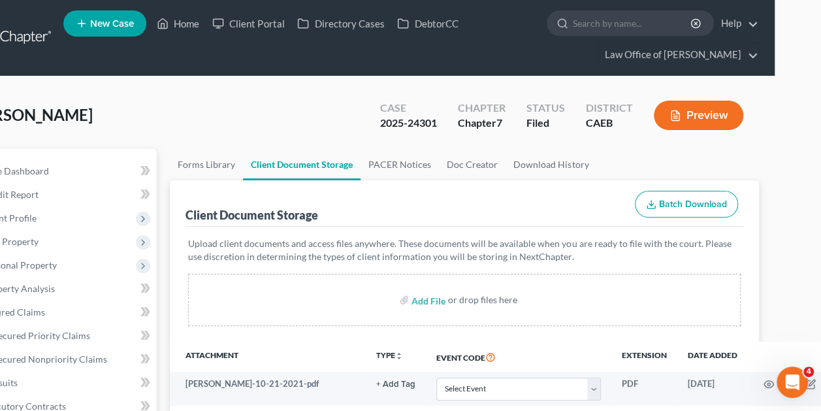
scroll to position [0, 82]
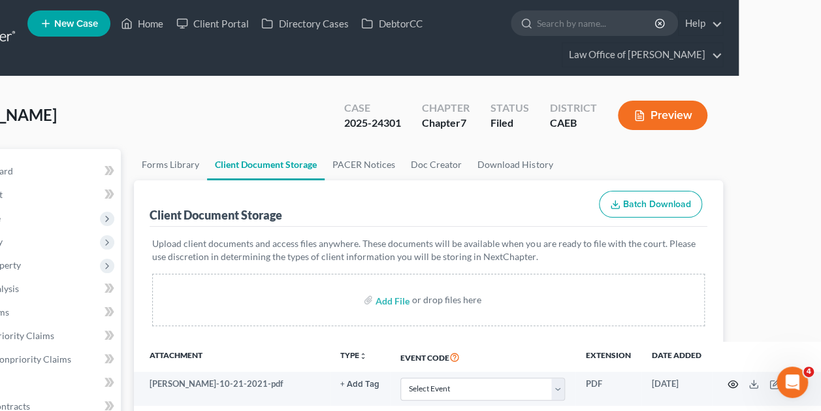
click at [735, 384] on icon "button" at bounding box center [733, 384] width 10 height 7
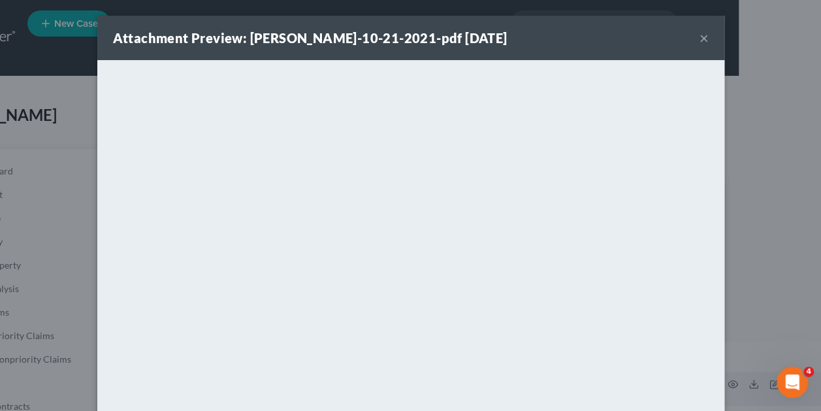
scroll to position [0, 75]
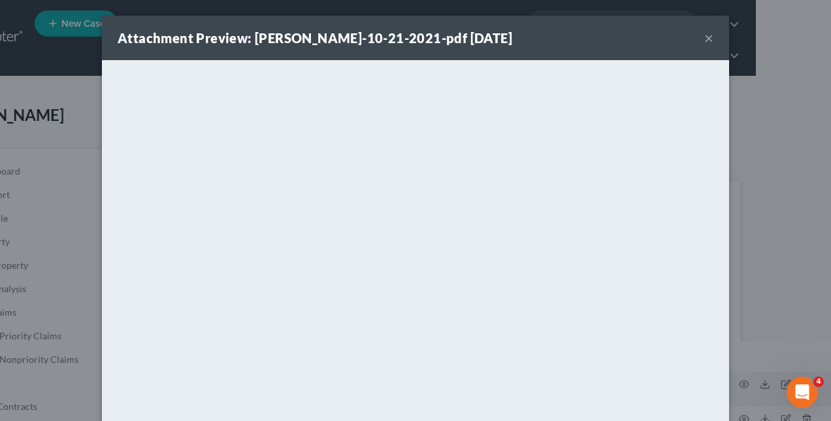
click at [782, 235] on div "Attachment Preview: [PERSON_NAME]-10-21-2021-pdf [DATE] × <object ng-attr-data=…" at bounding box center [415, 210] width 831 height 421
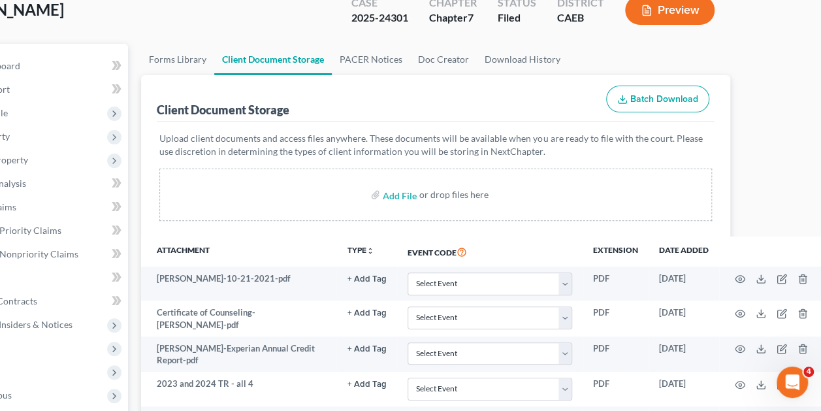
scroll to position [106, 75]
click at [741, 380] on icon "button" at bounding box center [740, 384] width 10 height 10
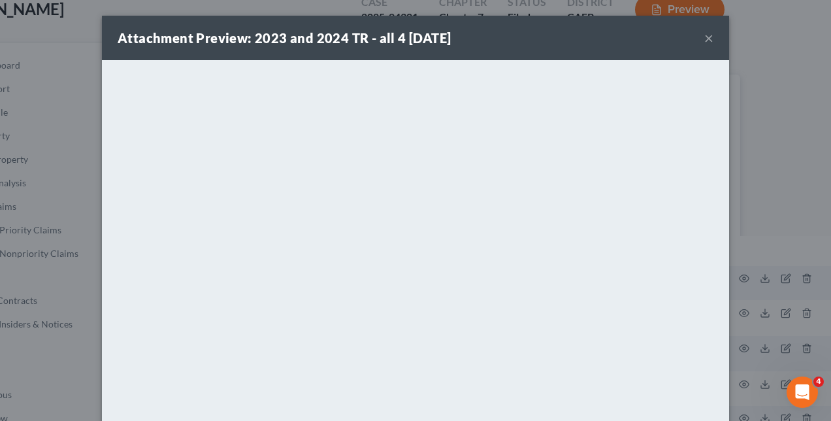
click at [797, 163] on div "Attachment Preview: 2023 and 2024 TR - all 4 [DATE] × <object ng-attr-data='[UR…" at bounding box center [415, 210] width 831 height 421
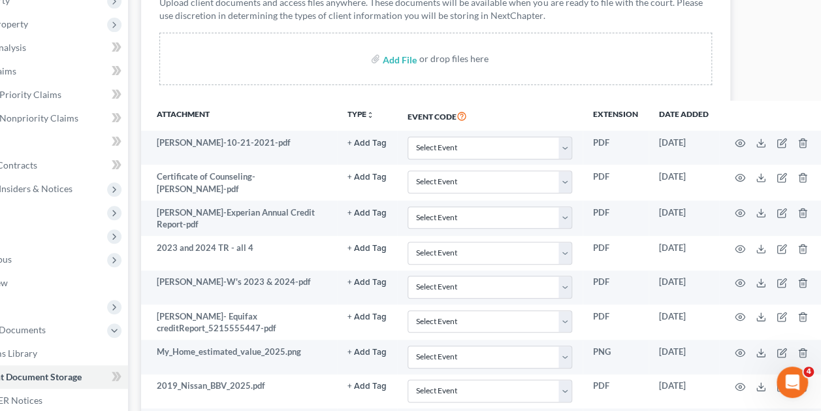
scroll to position [251, 75]
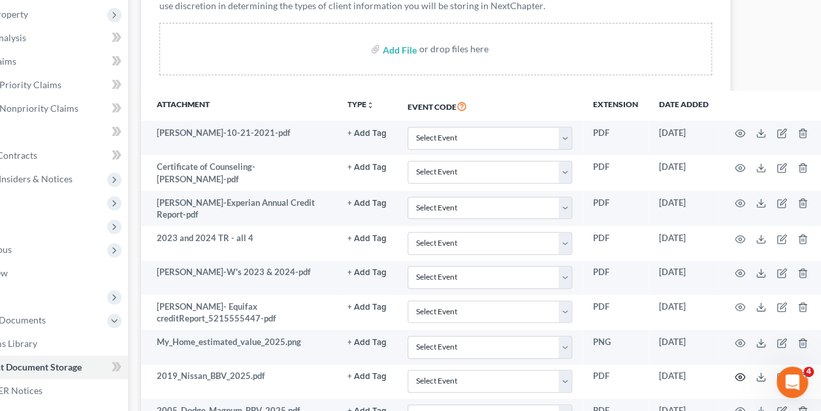
click at [740, 376] on circle "button" at bounding box center [740, 377] width 3 height 3
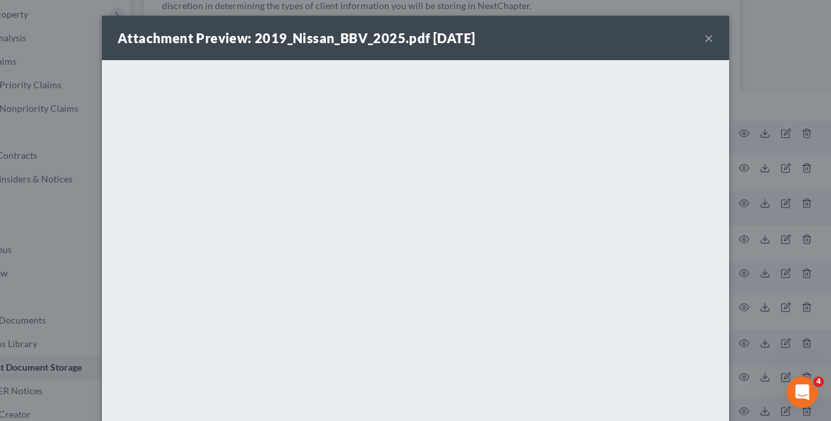
click at [766, 82] on div "Attachment Preview: 2019_Nissan_BBV_2025.pdf [DATE] × <object ng-attr-data='[UR…" at bounding box center [415, 210] width 831 height 421
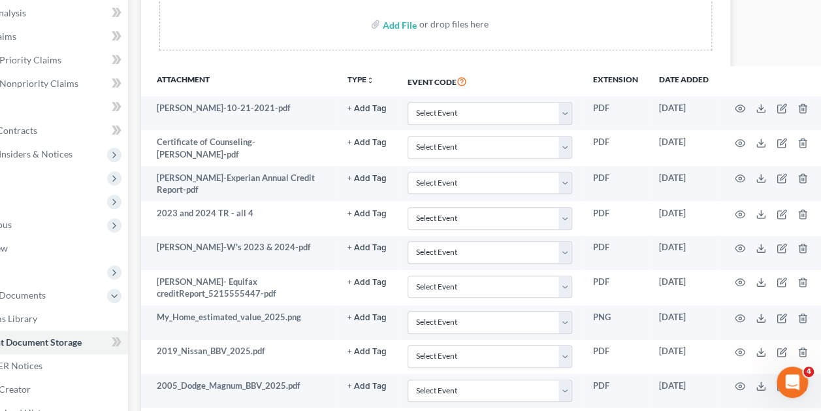
scroll to position [279, 75]
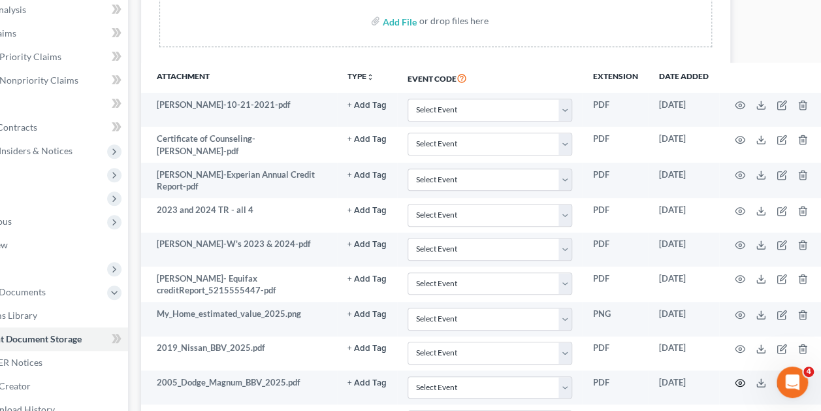
click at [742, 380] on icon "button" at bounding box center [740, 383] width 10 height 10
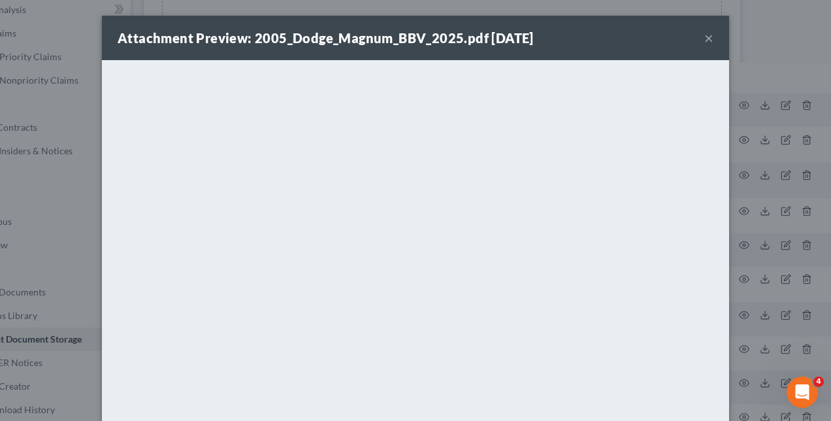
click at [793, 167] on div "Attachment Preview: 2005_Dodge_Magnum_BBV_2025.pdf [DATE] × <object ng-attr-dat…" at bounding box center [415, 210] width 831 height 421
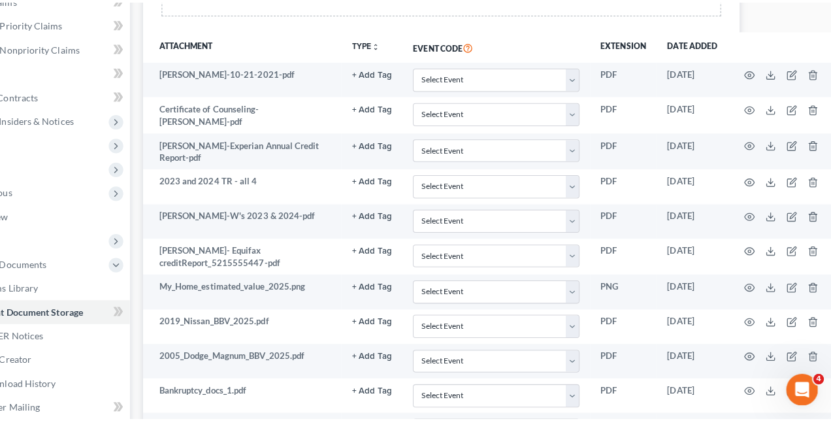
scroll to position [313, 75]
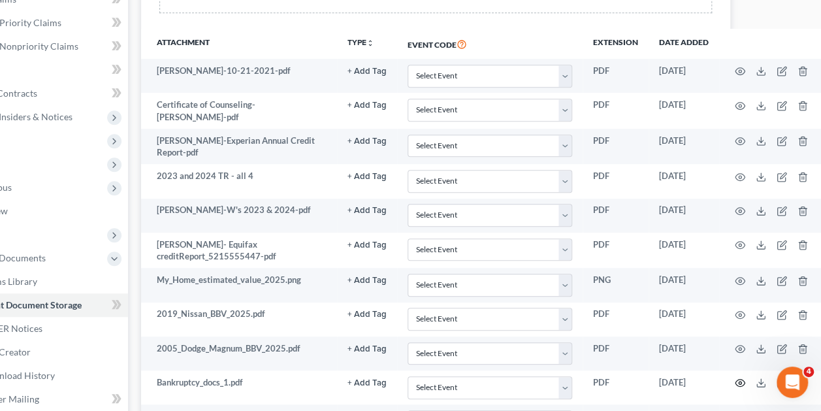
click at [740, 382] on circle "button" at bounding box center [740, 383] width 3 height 3
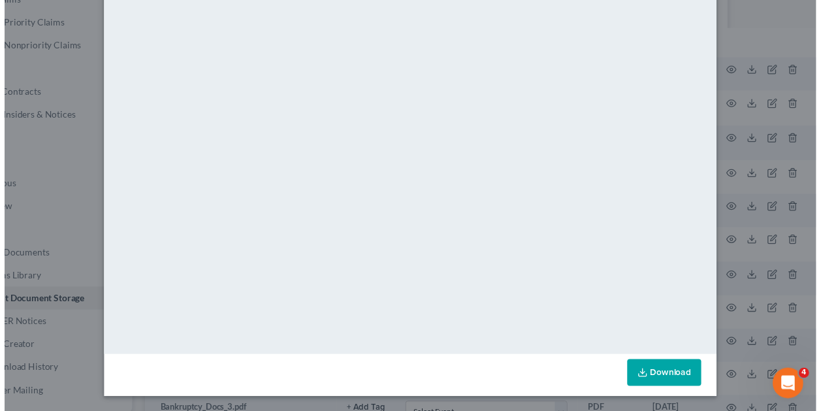
scroll to position [0, 0]
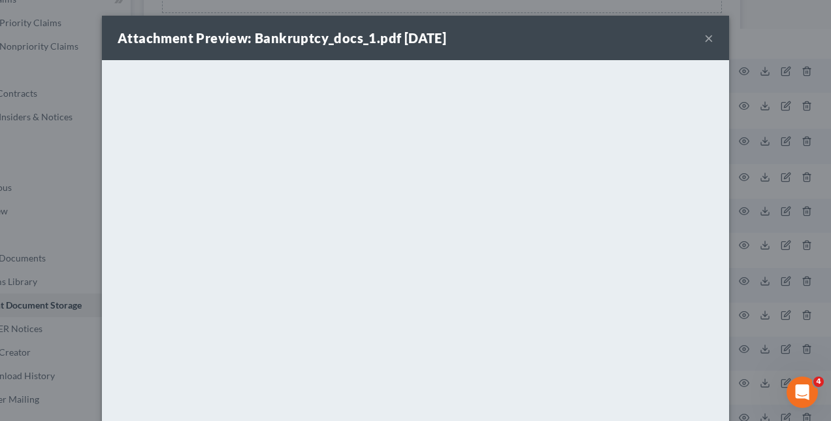
click at [763, 131] on div "Attachment Preview: Bankruptcy_docs_1.pdf [DATE] × <object ng-attr-data='[URL][…" at bounding box center [415, 210] width 831 height 421
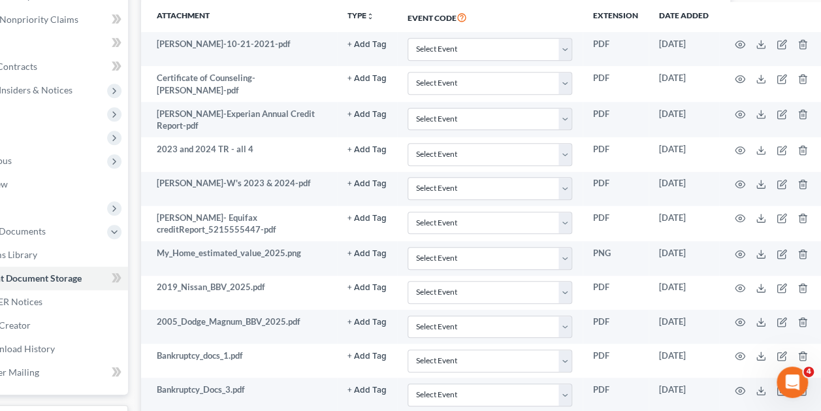
scroll to position [338, 75]
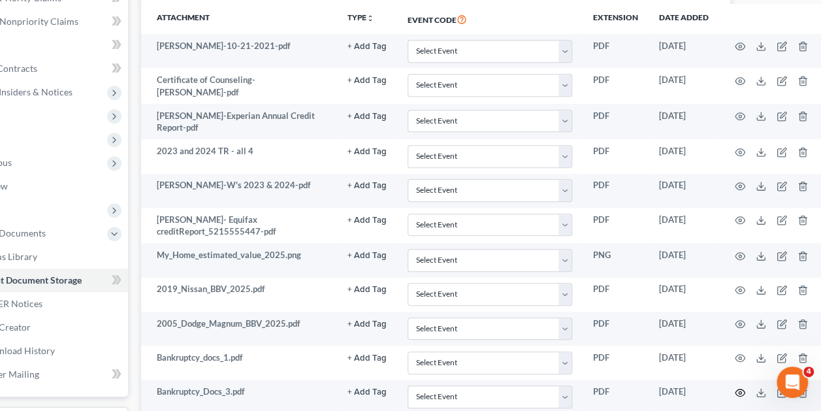
click at [740, 390] on icon "button" at bounding box center [740, 393] width 10 height 10
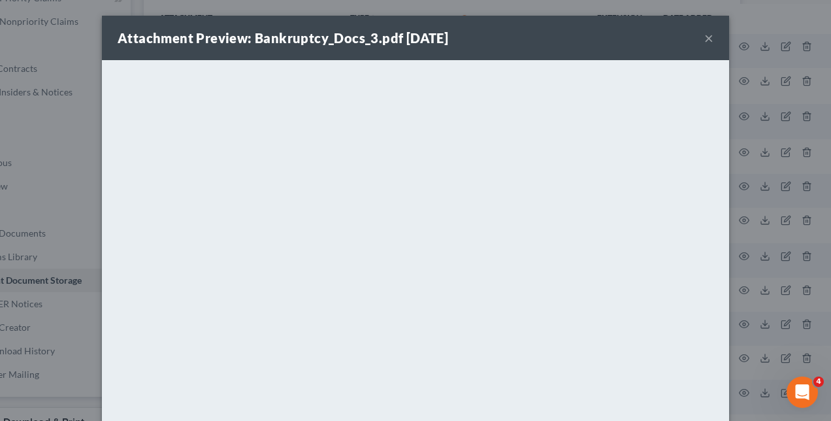
click at [37, 237] on div "Attachment Preview: Bankruptcy_Docs_3.pdf [DATE] × <object ng-attr-data='[URL][…" at bounding box center [415, 210] width 831 height 421
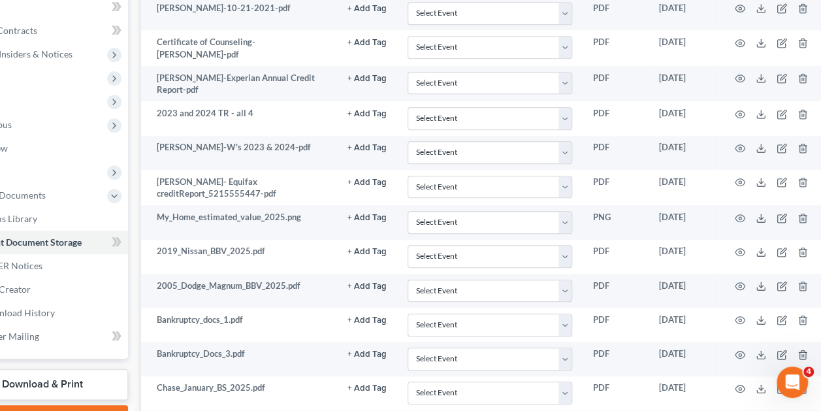
scroll to position [376, 75]
click at [742, 383] on icon "button" at bounding box center [740, 388] width 10 height 10
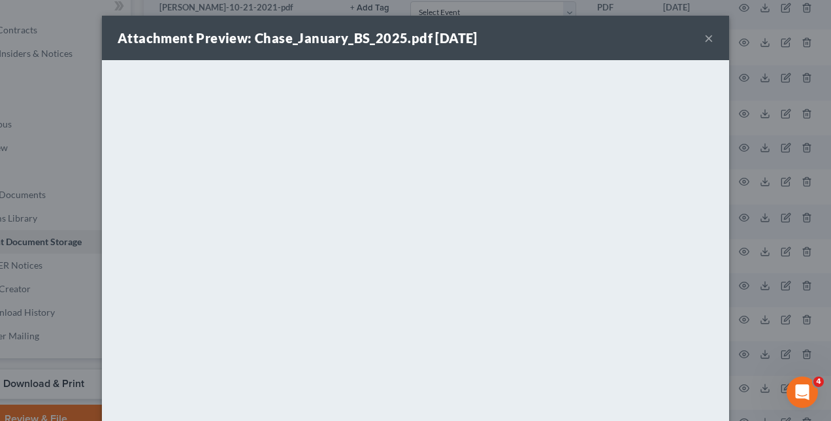
click at [769, 220] on div "Attachment Preview: Chase_January_BS_2025.pdf [DATE] × <object ng-attr-data='[U…" at bounding box center [415, 210] width 831 height 421
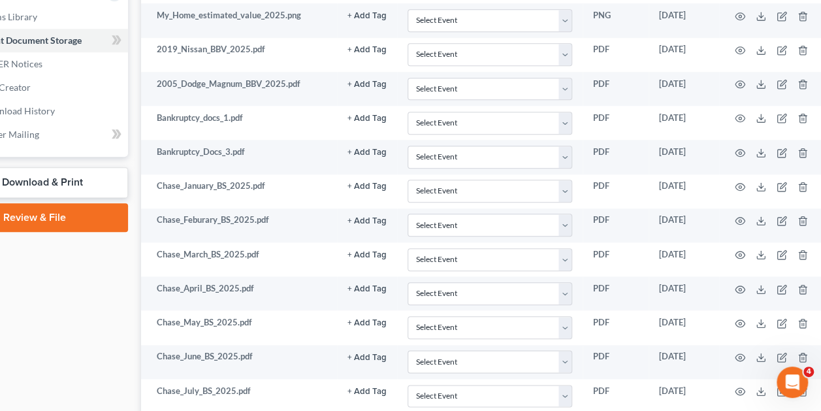
scroll to position [550, 75]
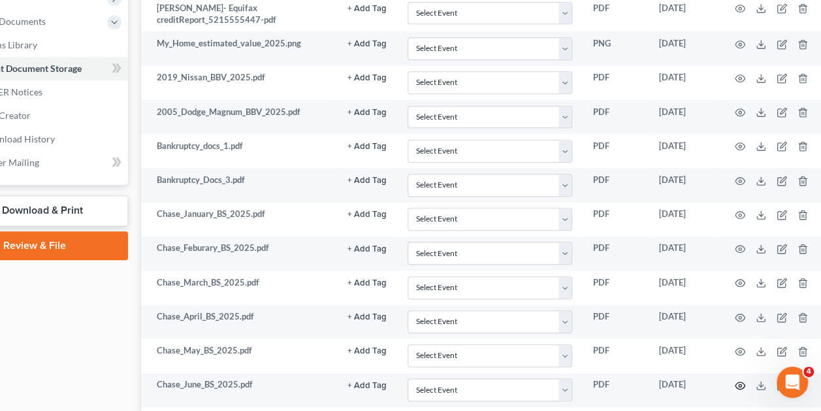
click at [742, 382] on icon "button" at bounding box center [740, 385] width 10 height 7
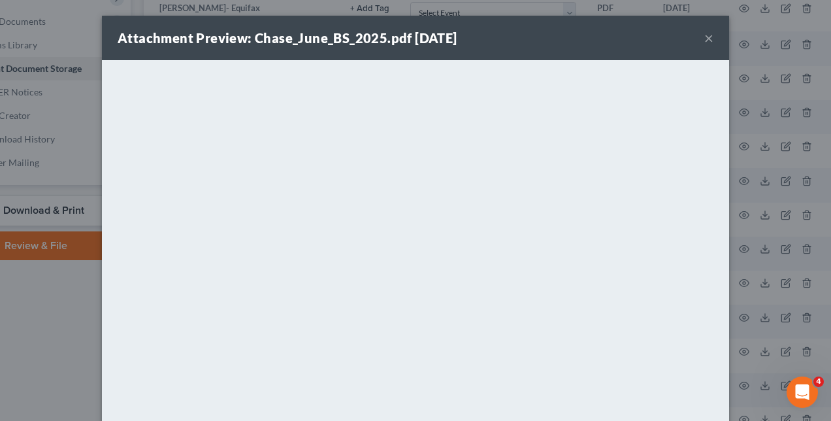
click at [748, 284] on div "Attachment Preview: Chase_June_BS_2025.pdf [DATE] × <object ng-attr-data='[URL]…" at bounding box center [415, 210] width 831 height 421
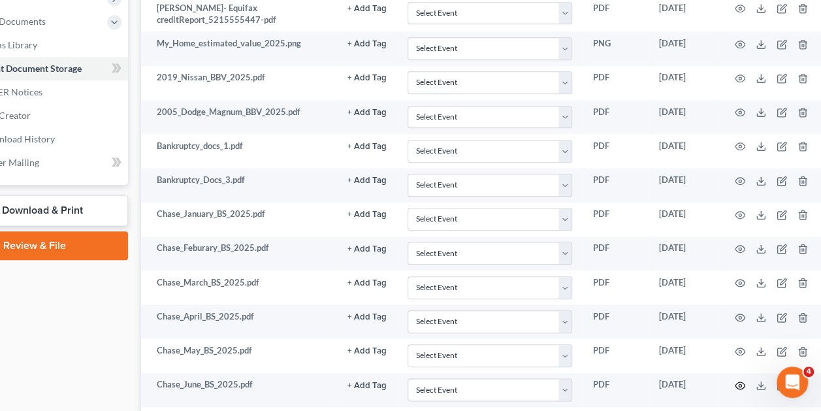
click at [740, 380] on icon "button" at bounding box center [740, 385] width 10 height 10
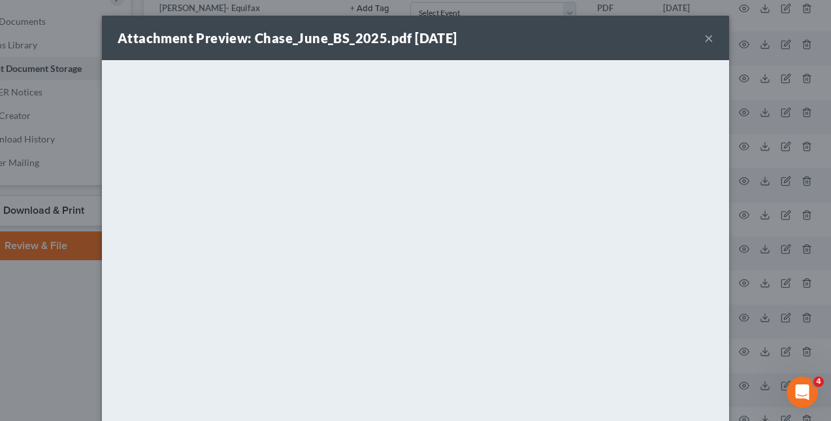
click at [779, 220] on div "Attachment Preview: Chase_June_BS_2025.pdf [DATE] × <object ng-attr-data='[URL]…" at bounding box center [415, 210] width 831 height 421
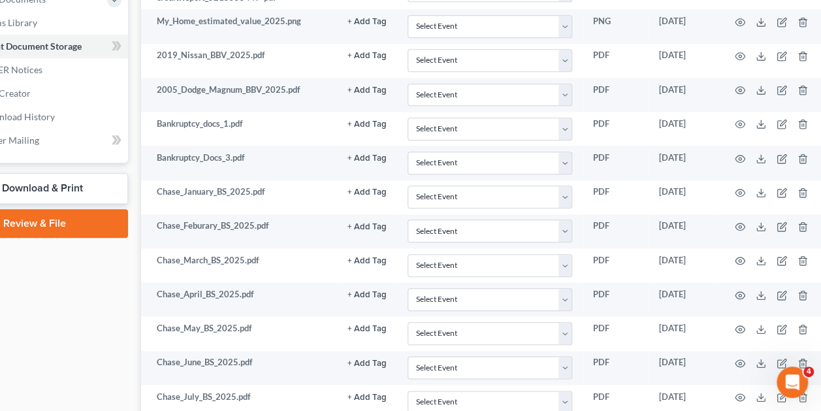
scroll to position [578, 75]
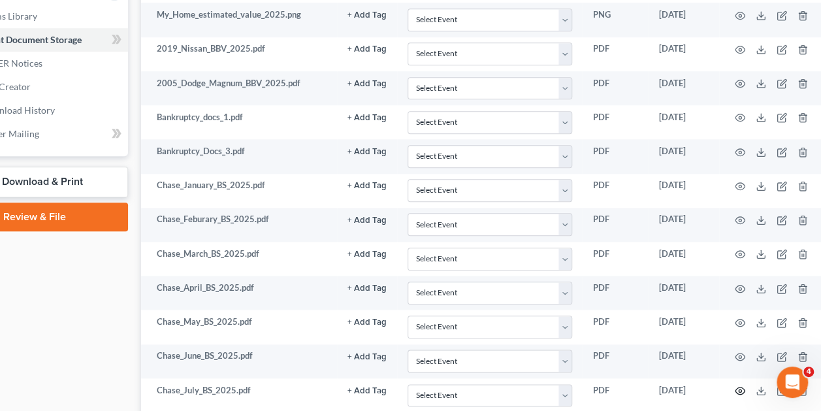
click at [743, 386] on icon "button" at bounding box center [740, 391] width 10 height 10
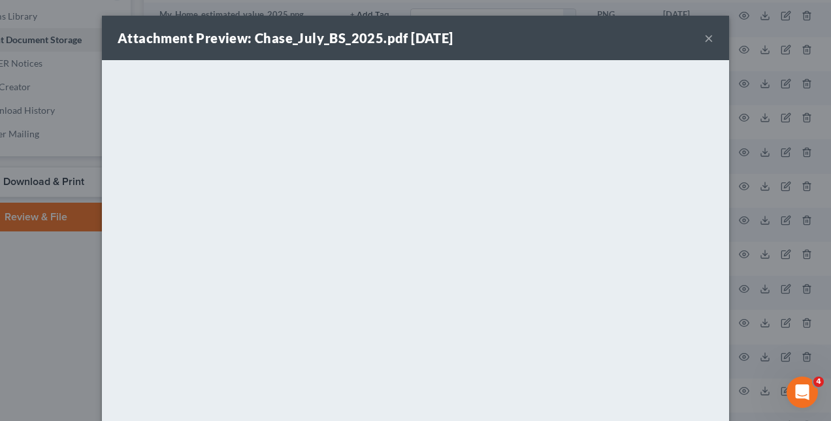
click at [792, 255] on div "Attachment Preview: Chase_July_BS_2025.pdf [DATE] × <object ng-attr-data='[URL]…" at bounding box center [415, 210] width 831 height 421
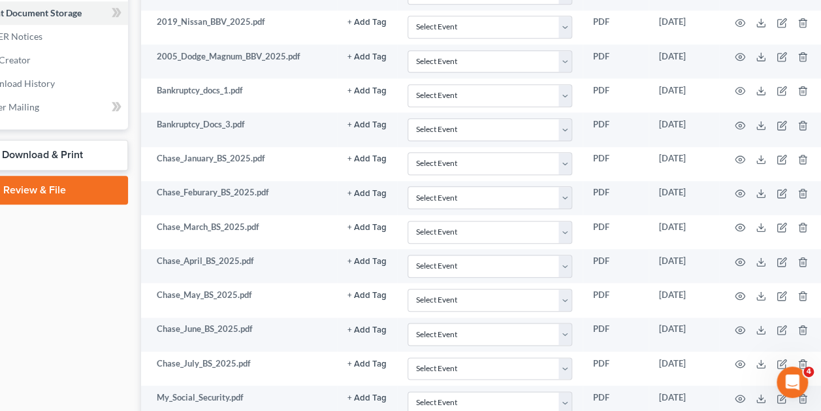
scroll to position [610, 75]
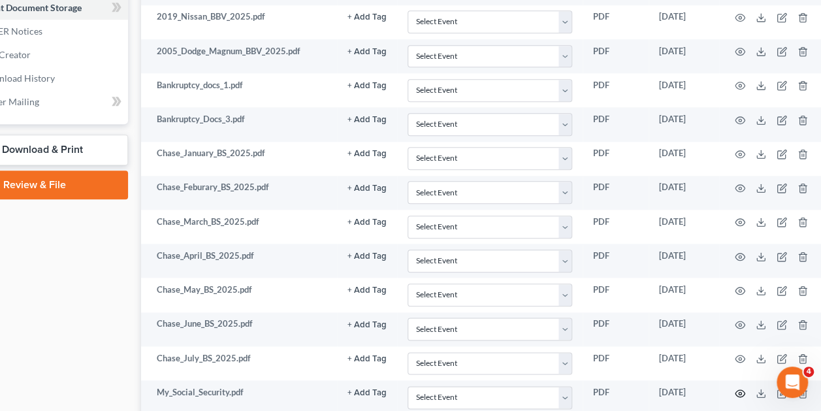
click at [738, 388] on icon "button" at bounding box center [740, 393] width 10 height 10
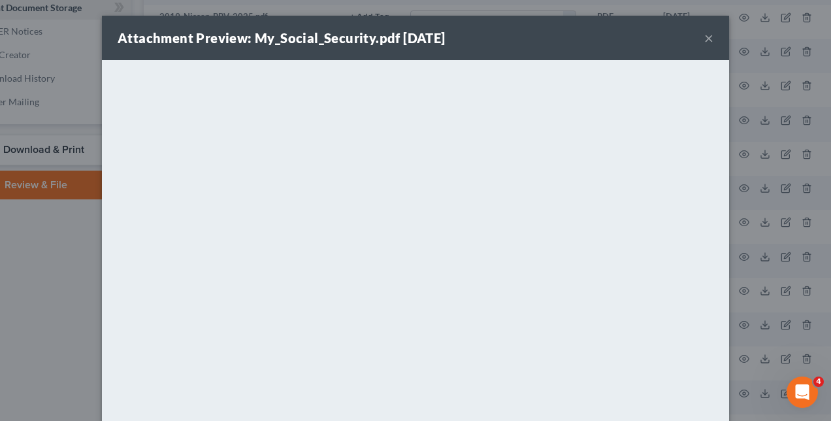
click at [162, 38] on strong "Attachment Preview: My_Social_Security.pdf [DATE]" at bounding box center [282, 38] width 328 height 16
click at [78, 285] on div "Attachment Preview: My_Social_Security.pdf [DATE] × <object ng-attr-data='[URL]…" at bounding box center [415, 210] width 831 height 421
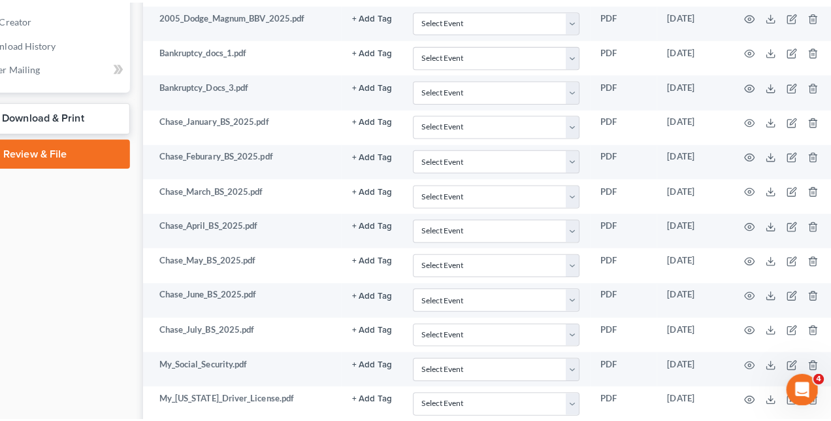
scroll to position [648, 75]
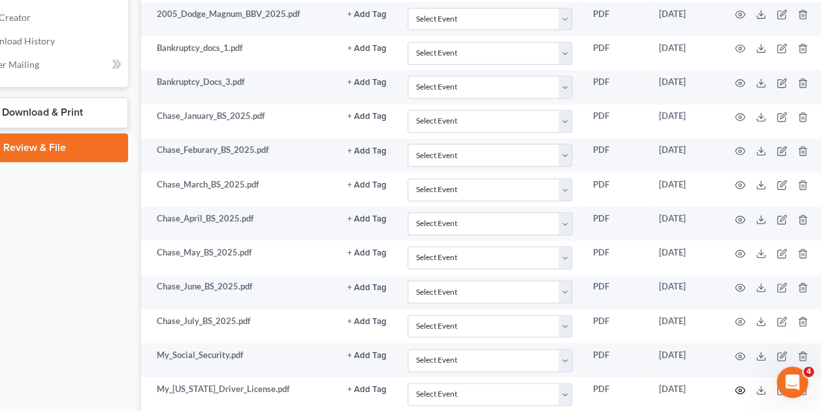
click at [738, 385] on icon "button" at bounding box center [740, 390] width 10 height 10
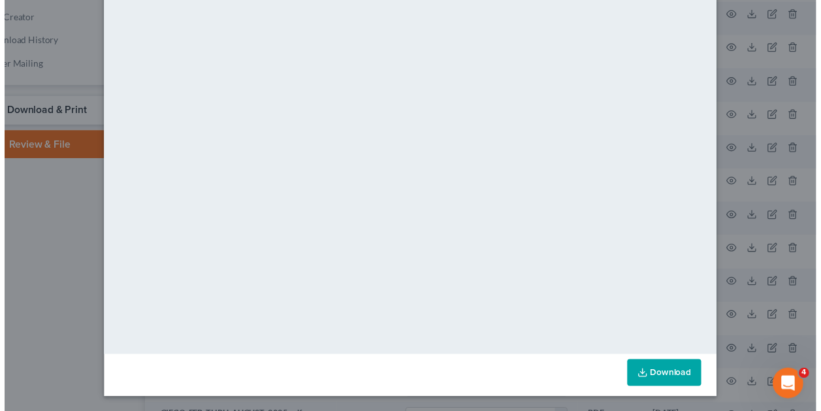
scroll to position [0, 0]
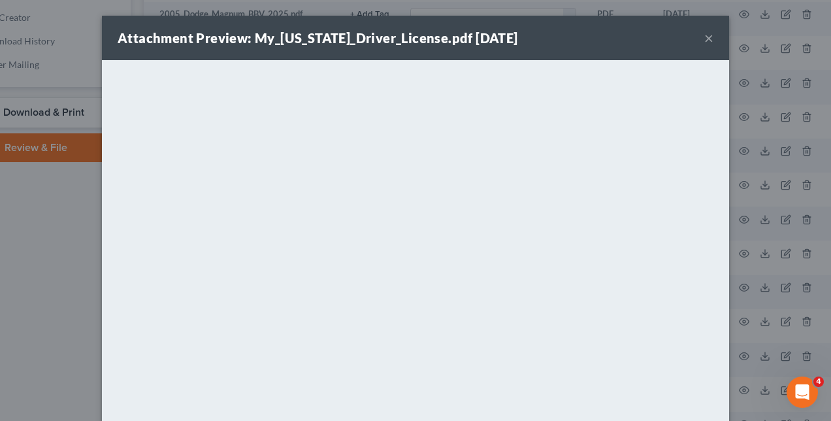
click at [31, 274] on div "Attachment Preview: My_[US_STATE]_Driver_License.pdf [DATE] × <object ng-attr-d…" at bounding box center [415, 210] width 831 height 421
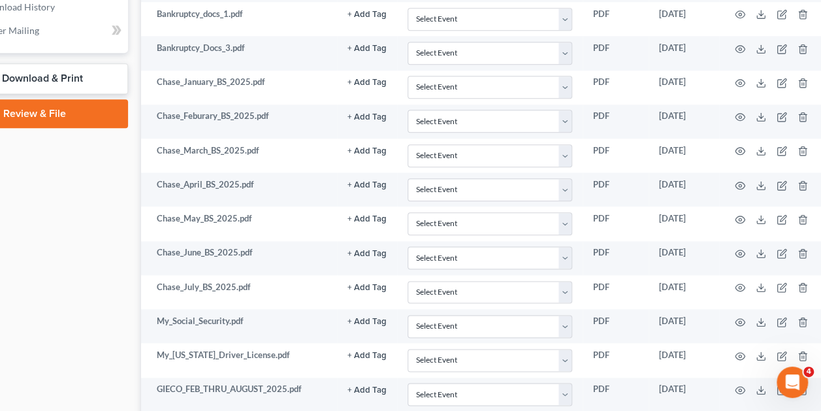
scroll to position [683, 75]
click at [741, 384] on icon "button" at bounding box center [740, 389] width 10 height 10
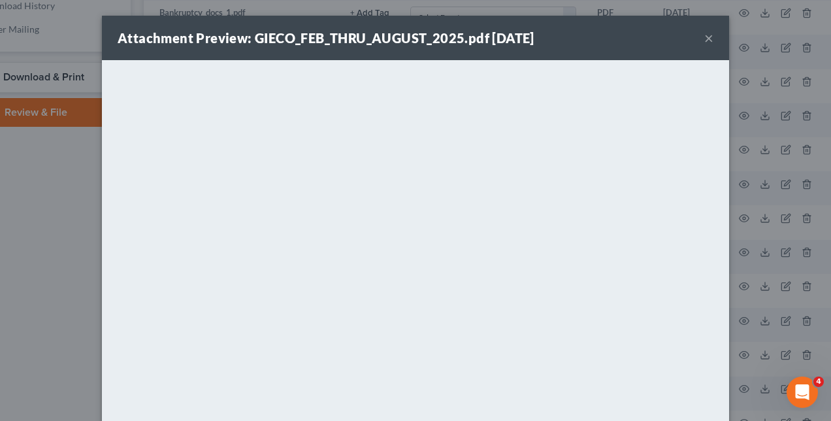
click at [745, 305] on div "Attachment Preview: GIECO_FEB_THRU_AUGUST_2025.pdf [DATE] × <object ng-attr-dat…" at bounding box center [415, 210] width 831 height 421
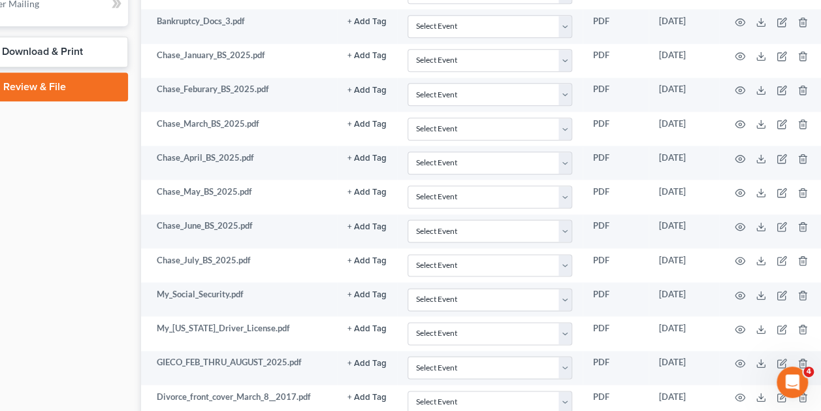
scroll to position [709, 75]
click at [736, 391] on icon "button" at bounding box center [740, 396] width 10 height 10
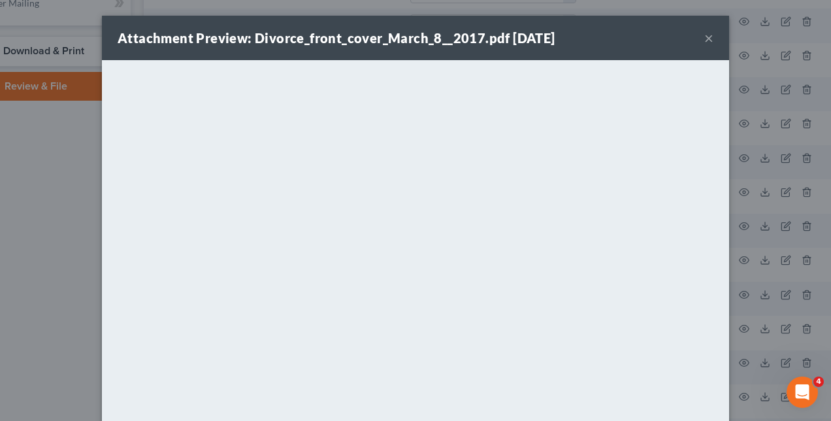
click at [757, 357] on div "Attachment Preview: Divorce_front_cover_March_8__2017.pdf [DATE] × <object ng-a…" at bounding box center [415, 210] width 831 height 421
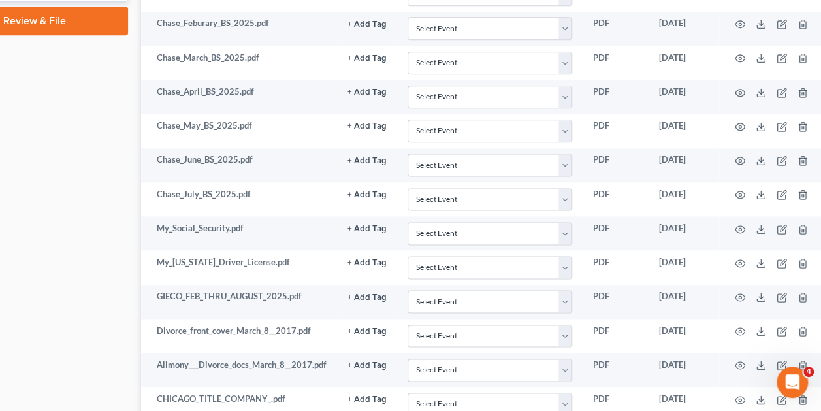
scroll to position [786, 75]
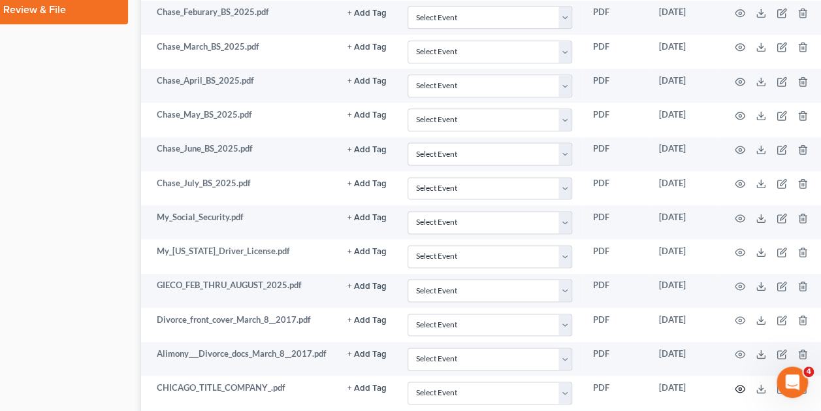
click at [738, 384] on icon "button" at bounding box center [740, 389] width 10 height 10
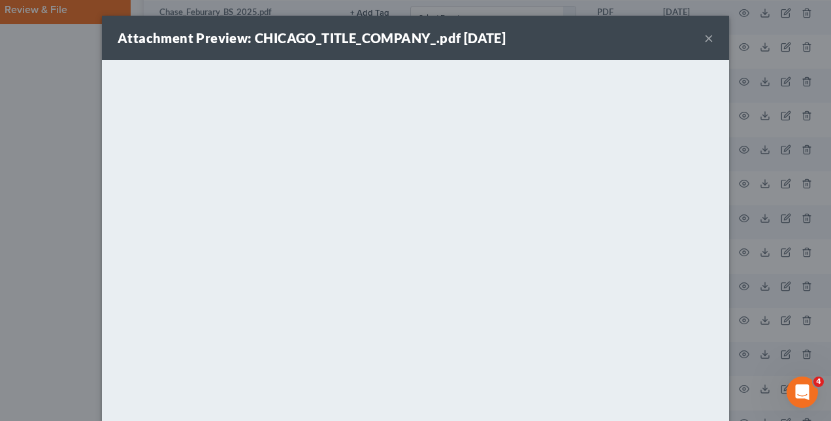
click at [742, 209] on div "Attachment Preview: CHICAGO_TITLE_COMPANY_.pdf [DATE] × <object ng-attr-data='[…" at bounding box center [415, 210] width 831 height 421
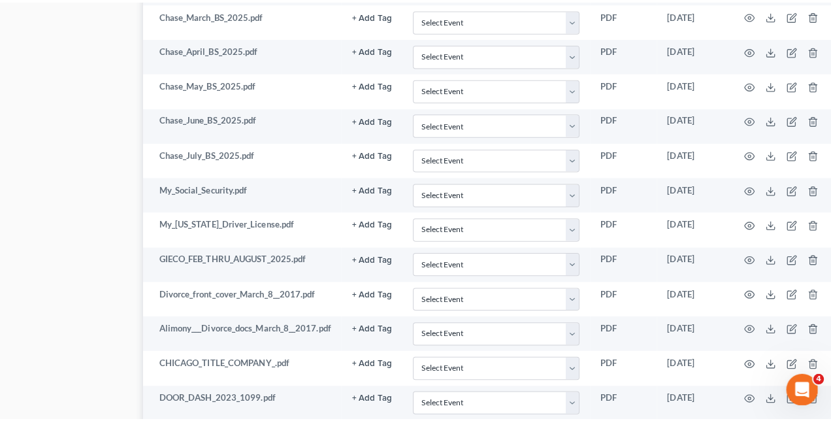
scroll to position [818, 75]
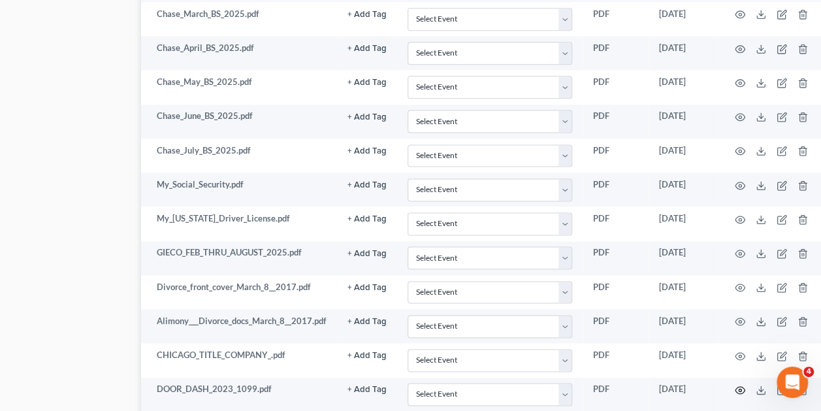
click at [737, 385] on icon "button" at bounding box center [740, 390] width 10 height 10
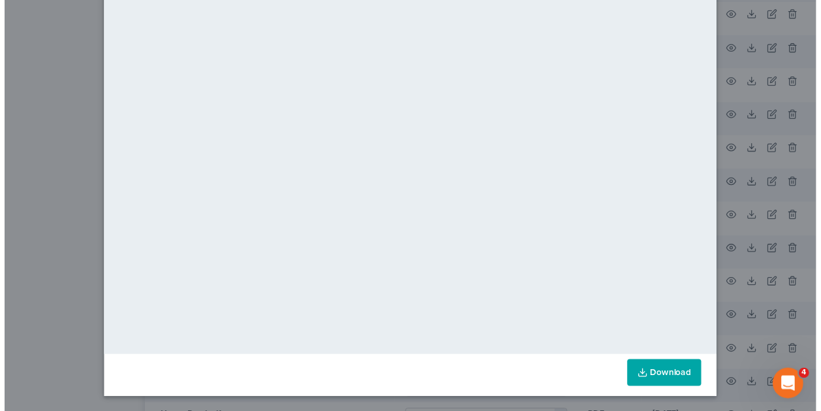
scroll to position [0, 0]
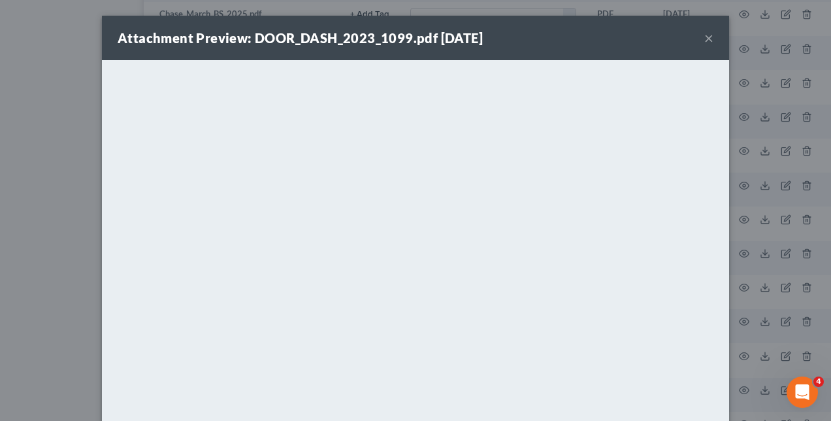
click at [772, 282] on div "Attachment Preview: DOOR_DASH_2023_1099.pdf [DATE] × <object ng-attr-data='[URL…" at bounding box center [415, 210] width 831 height 421
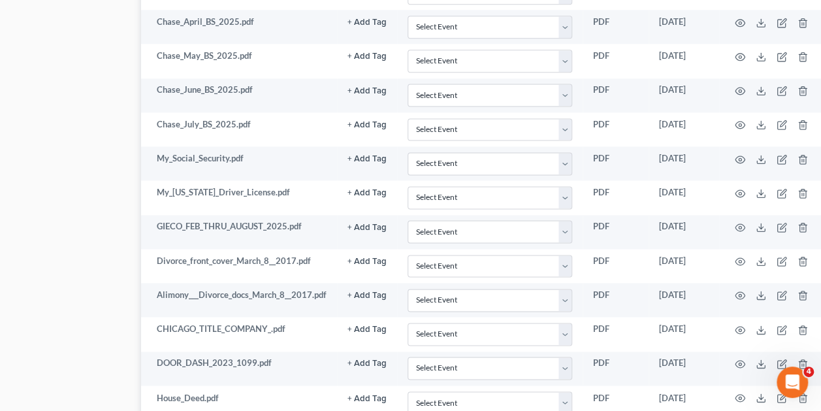
scroll to position [852, 75]
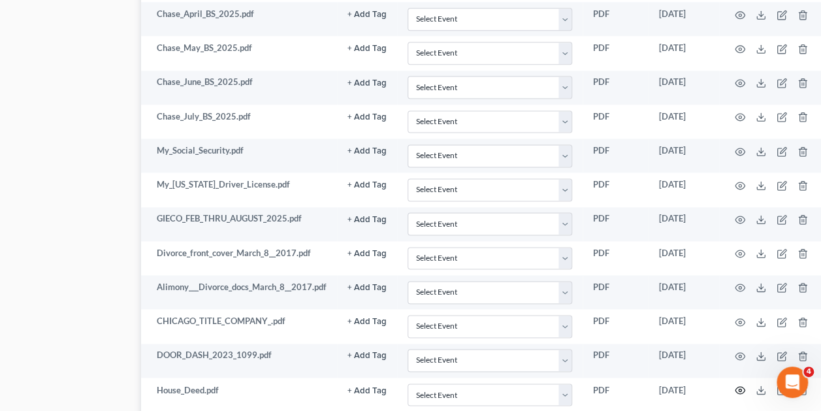
click at [740, 389] on circle "button" at bounding box center [740, 390] width 3 height 3
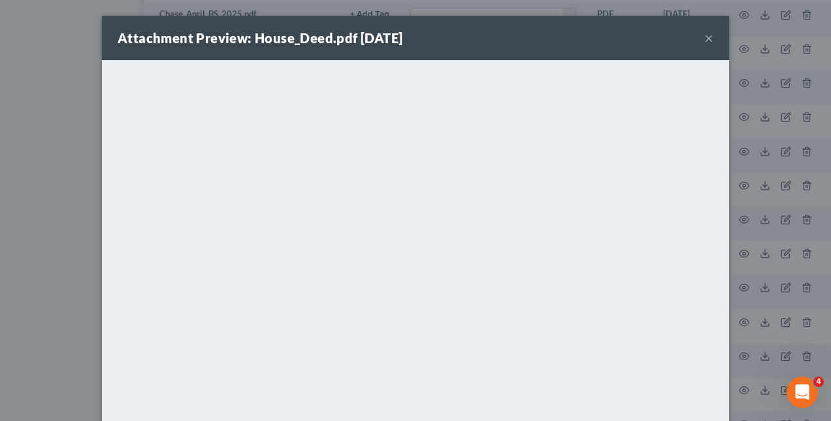
click at [734, 280] on div "Attachment Preview: House_Deed.pdf [DATE] × <object ng-attr-data='[URL][DOMAIN_…" at bounding box center [415, 210] width 831 height 421
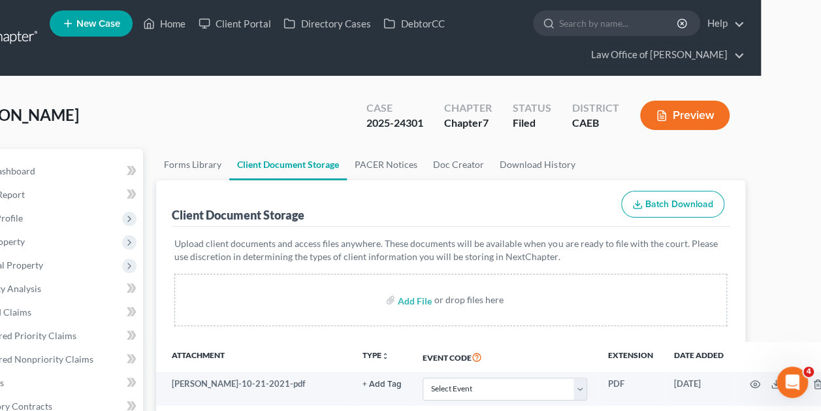
scroll to position [0, 59]
click at [77, 164] on link "Case Dashboard" at bounding box center [51, 171] width 185 height 24
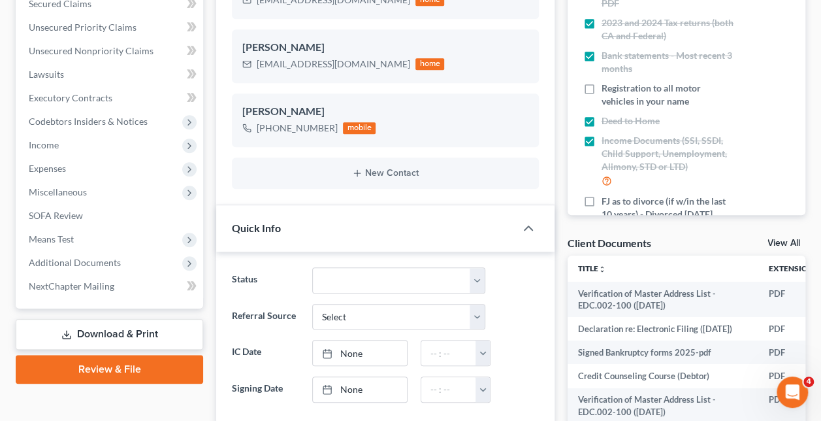
scroll to position [310, 0]
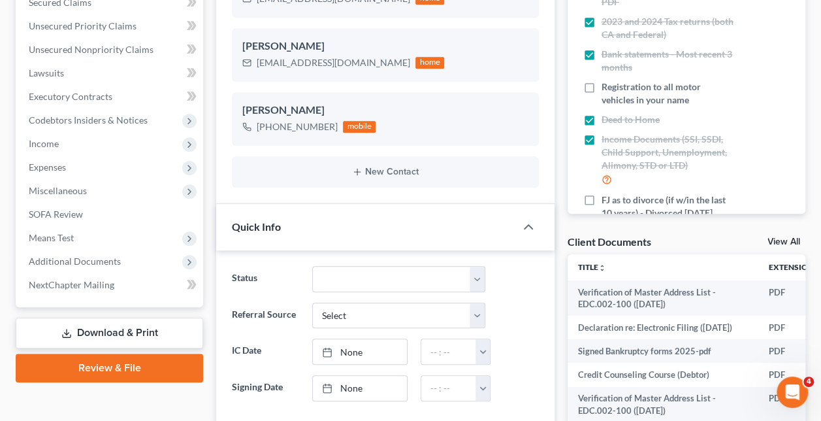
click at [122, 251] on span "Additional Documents" at bounding box center [110, 262] width 185 height 24
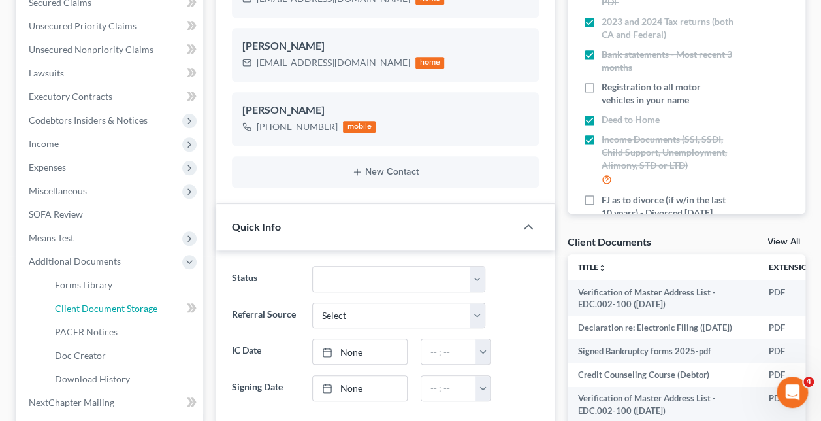
click at [129, 307] on span "Client Document Storage" at bounding box center [106, 308] width 103 height 11
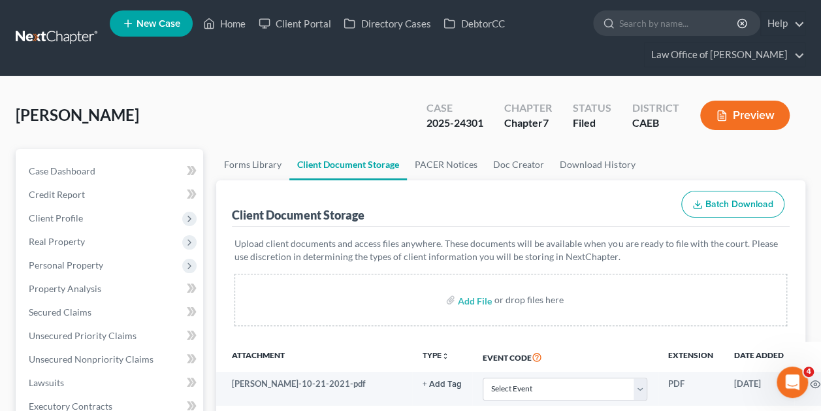
click at [152, 162] on link "Case Dashboard" at bounding box center [110, 171] width 185 height 24
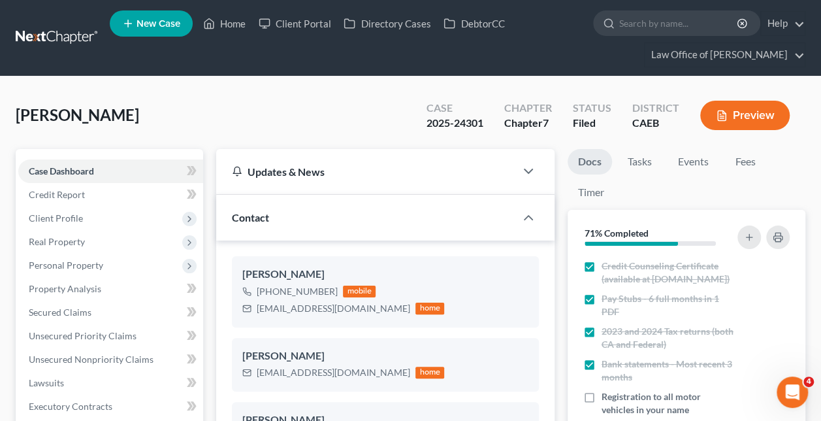
scroll to position [1316, 0]
drag, startPoint x: 371, startPoint y: 311, endPoint x: 259, endPoint y: 313, distance: 112.4
click at [259, 313] on div "[EMAIL_ADDRESS][DOMAIN_NAME]" at bounding box center [334, 308] width 154 height 13
copy div "[EMAIL_ADDRESS][DOMAIN_NAME]"
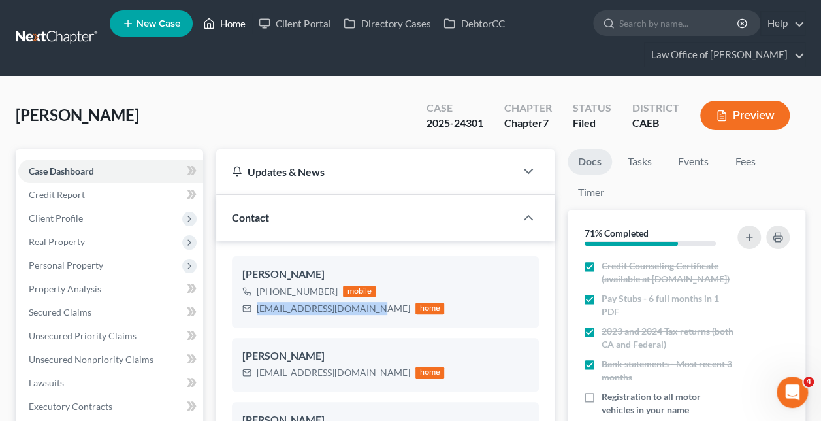
click at [231, 28] on link "Home" at bounding box center [225, 24] width 56 height 24
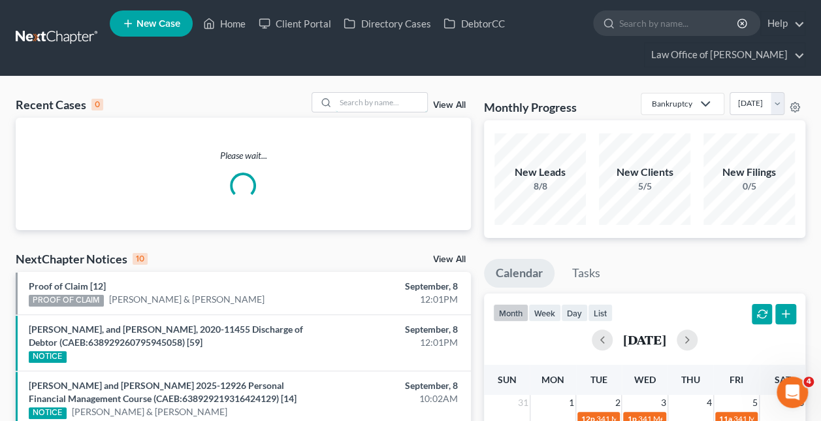
click at [388, 105] on input "search" at bounding box center [381, 102] width 91 height 19
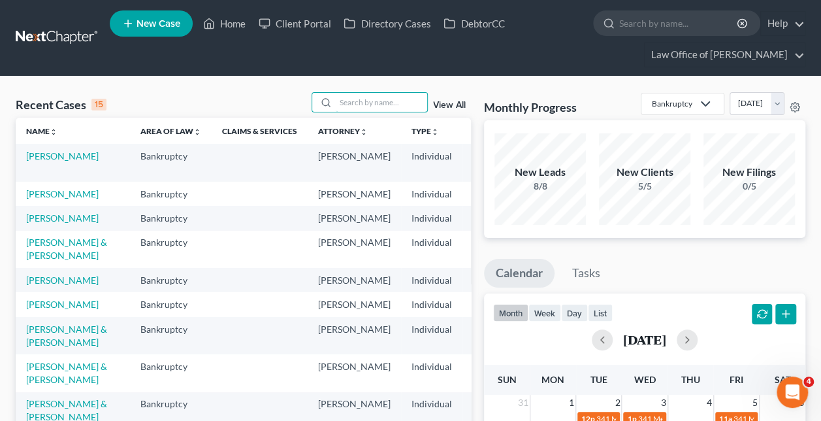
paste input "[PERSON_NAME] -"
type input "[PERSON_NAME]"
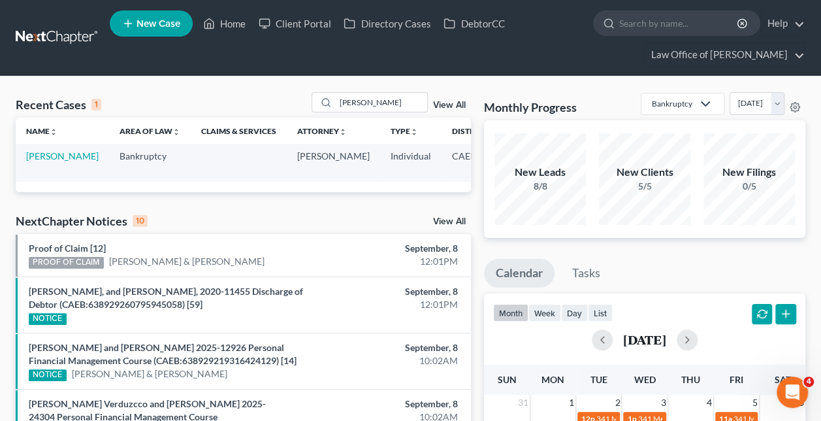
click at [43, 149] on td "[PERSON_NAME]" at bounding box center [62, 162] width 93 height 37
click at [48, 155] on link "[PERSON_NAME]" at bounding box center [62, 155] width 73 height 11
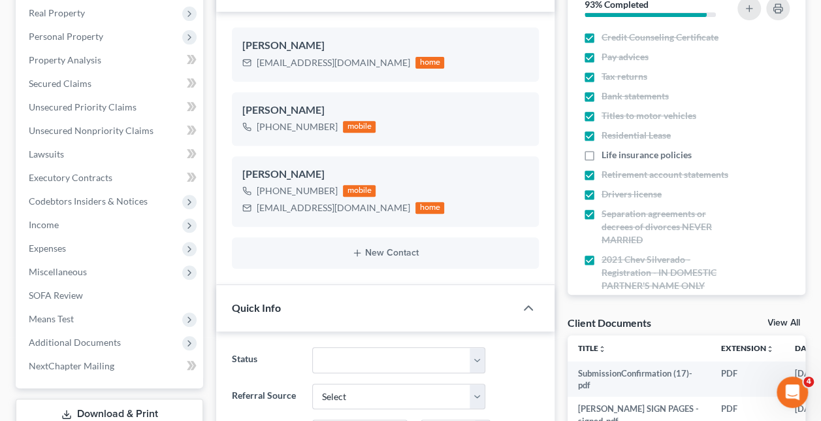
scroll to position [440, 0]
click at [94, 328] on span "Means Test" at bounding box center [110, 319] width 185 height 24
click at [76, 314] on span "Means Test" at bounding box center [110, 319] width 185 height 24
click at [94, 338] on span "Additional Documents" at bounding box center [75, 342] width 92 height 11
click at [120, 384] on span "Client Document Storage" at bounding box center [106, 389] width 103 height 11
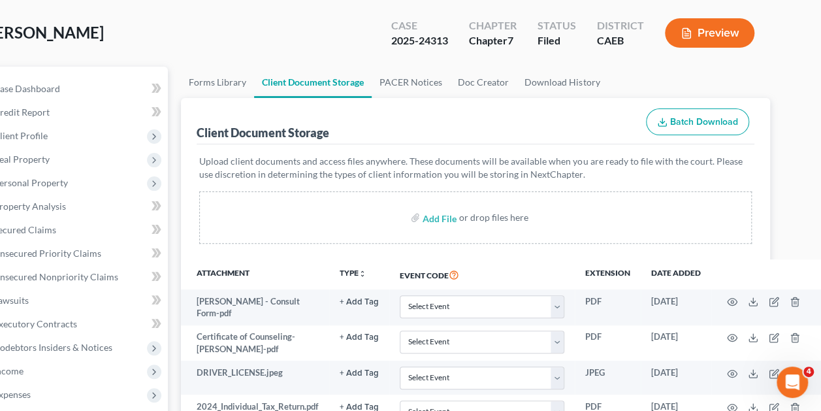
scroll to position [0, 35]
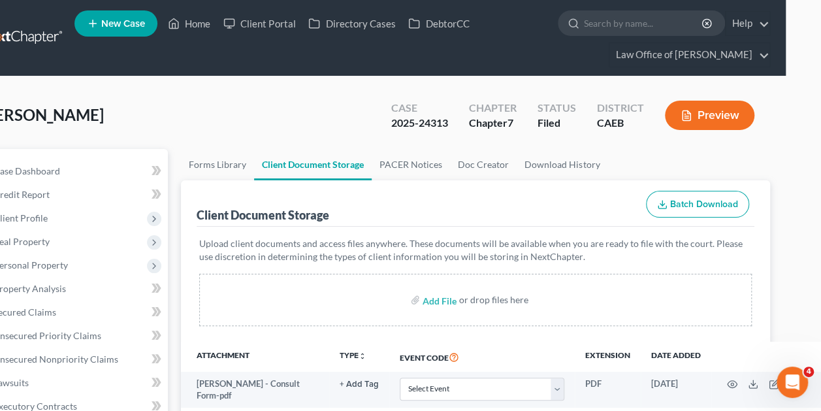
click at [179, 127] on div "[PERSON_NAME] Upgraded Case 2025-24313 Chapter Chapter 7 Status Filed District …" at bounding box center [375, 120] width 790 height 57
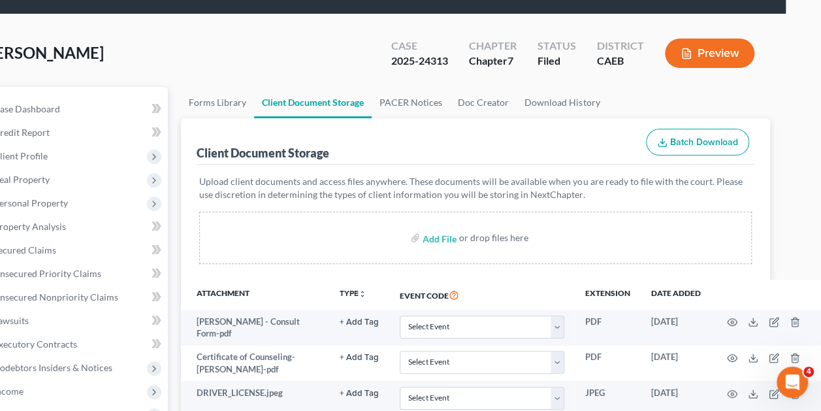
scroll to position [63, 35]
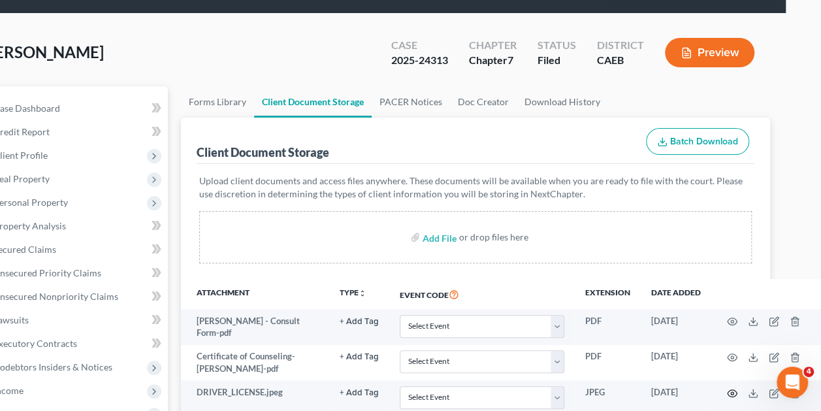
click at [733, 392] on circle "button" at bounding box center [732, 393] width 3 height 3
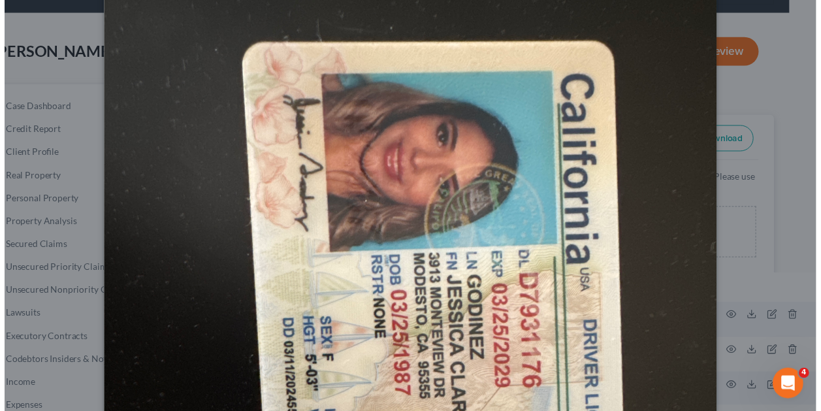
scroll to position [108, 0]
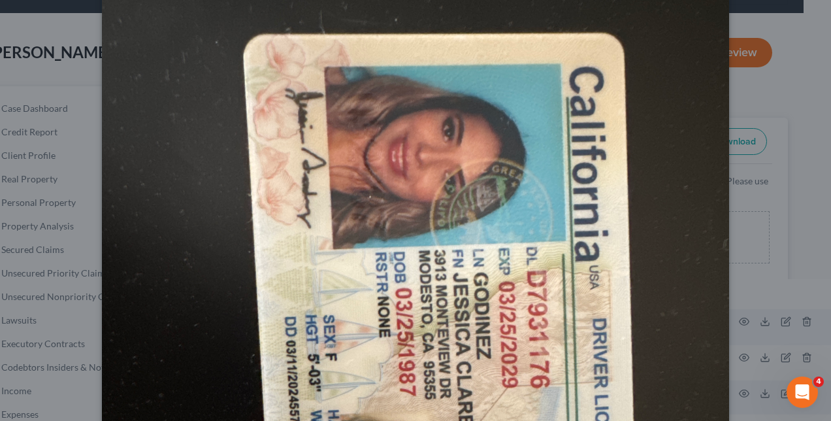
click at [735, 147] on div "Attachment Preview: DRIVER_LICENSE.jpeg [DATE] × Download" at bounding box center [415, 210] width 831 height 421
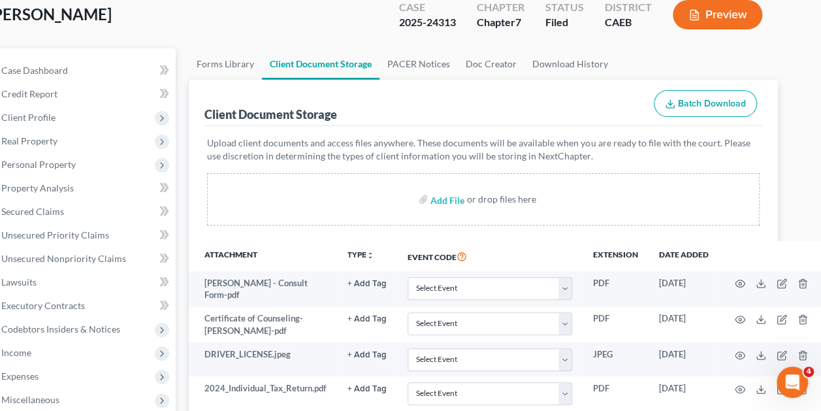
scroll to position [101, 27]
click at [740, 391] on icon "button" at bounding box center [740, 389] width 10 height 10
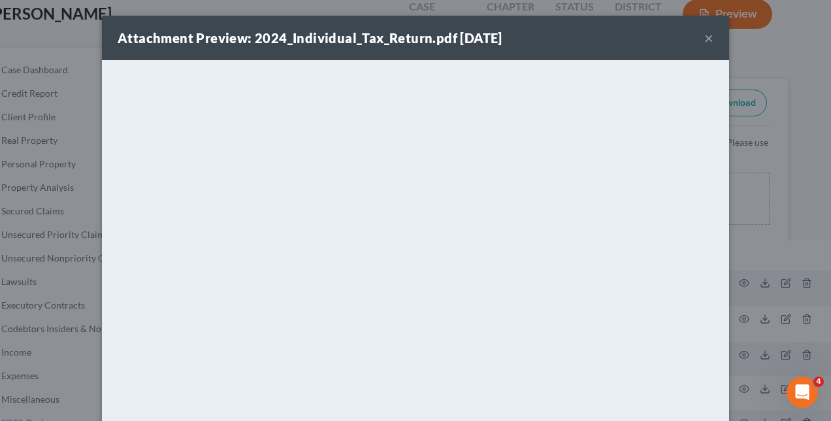
click at [76, 233] on div "Attachment Preview: 2024_Individual_Tax_Return.pdf [DATE] × <object ng-attr-dat…" at bounding box center [415, 210] width 831 height 421
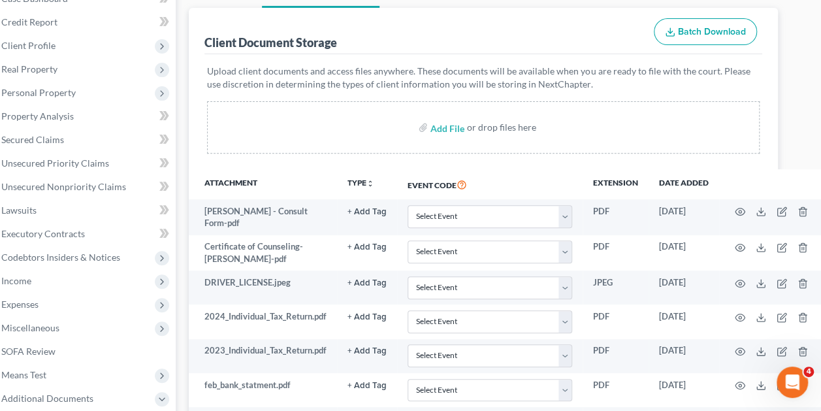
scroll to position [173, 27]
click at [740, 382] on icon "button" at bounding box center [740, 385] width 10 height 7
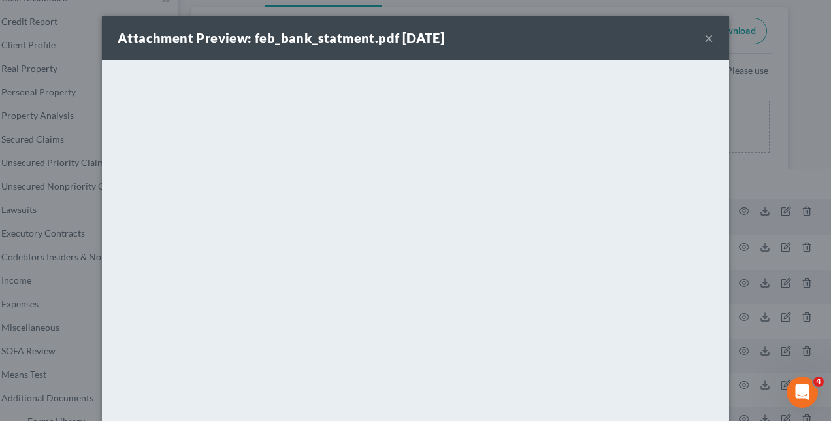
click at [774, 224] on div "Attachment Preview: feb_bank_statment.pdf [DATE] × <object ng-attr-data='[URL][…" at bounding box center [415, 210] width 831 height 421
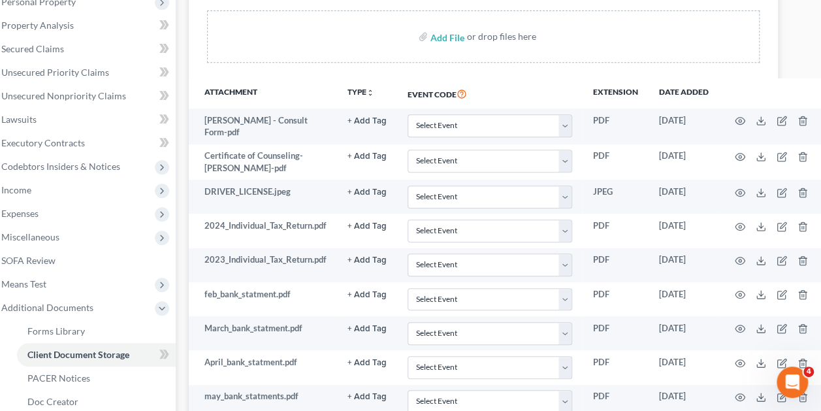
scroll to position [263, 27]
click at [744, 393] on icon "button" at bounding box center [740, 398] width 10 height 10
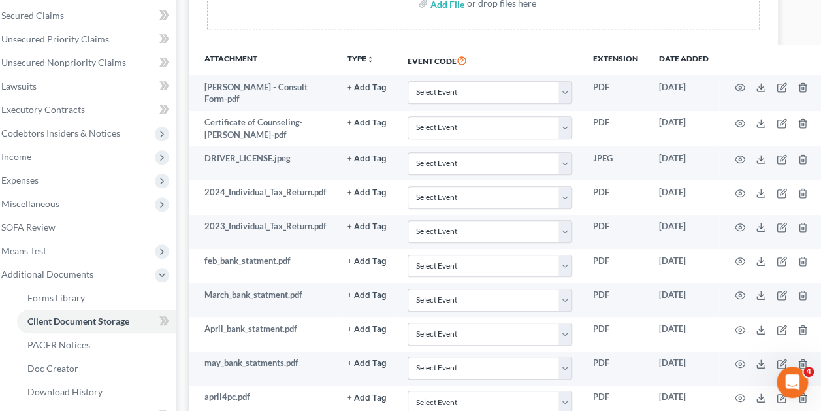
scroll to position [299, 27]
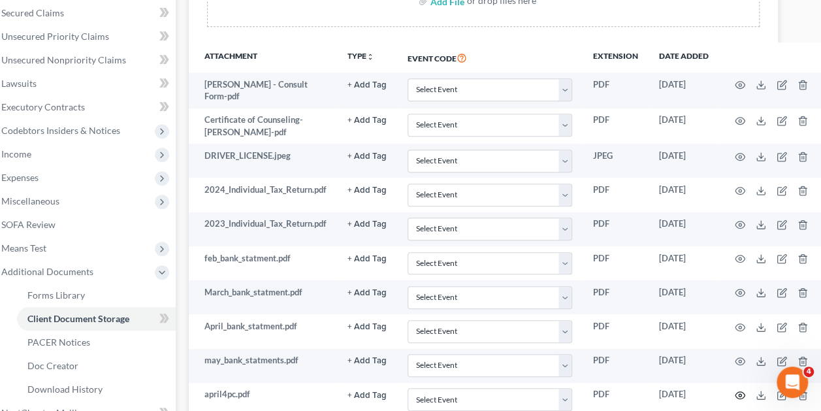
click at [740, 390] on icon "button" at bounding box center [740, 395] width 10 height 10
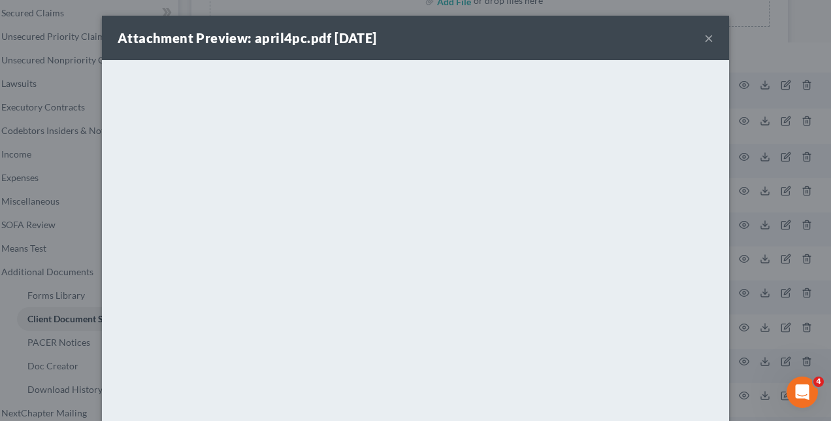
click at [814, 237] on div "Attachment Preview: april4pc.pdf [DATE] × <object ng-attr-data='[URL][DOMAIN_NA…" at bounding box center [415, 210] width 831 height 421
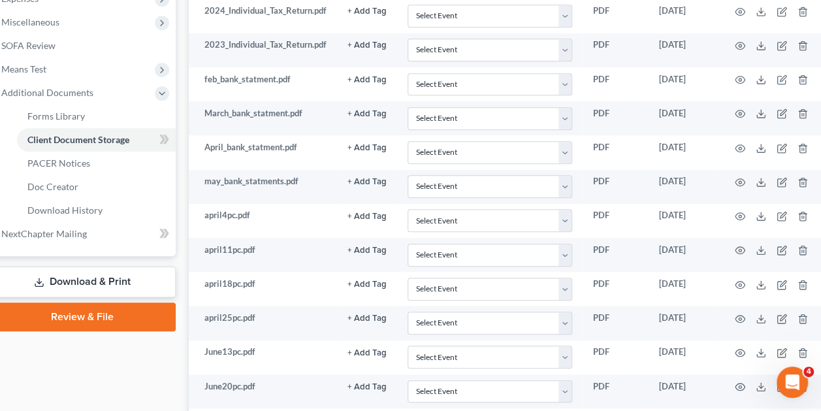
scroll to position [472, 27]
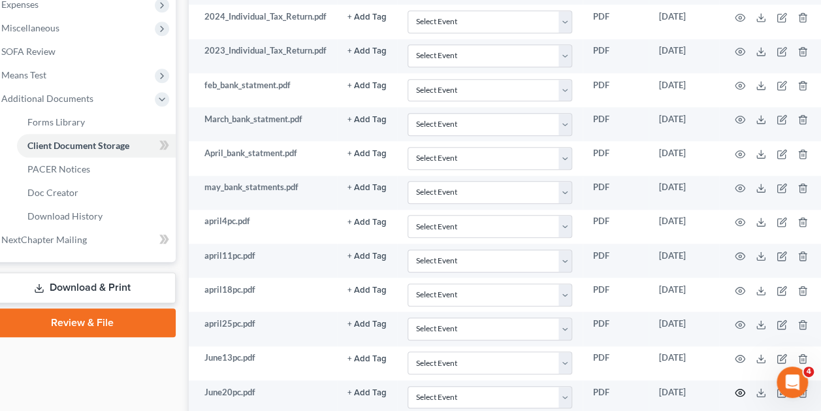
click at [742, 388] on icon "button" at bounding box center [740, 393] width 10 height 10
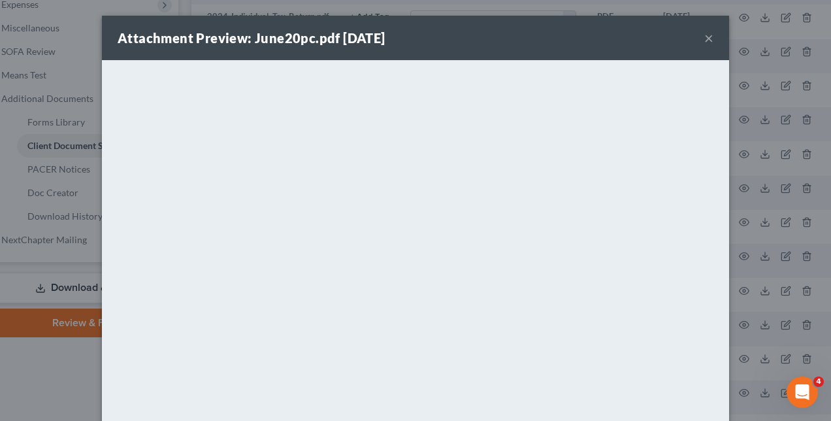
click at [67, 374] on div "Attachment Preview: June20pc.pdf [DATE] × <object ng-attr-data='[URL][DOMAIN_NA…" at bounding box center [415, 210] width 831 height 421
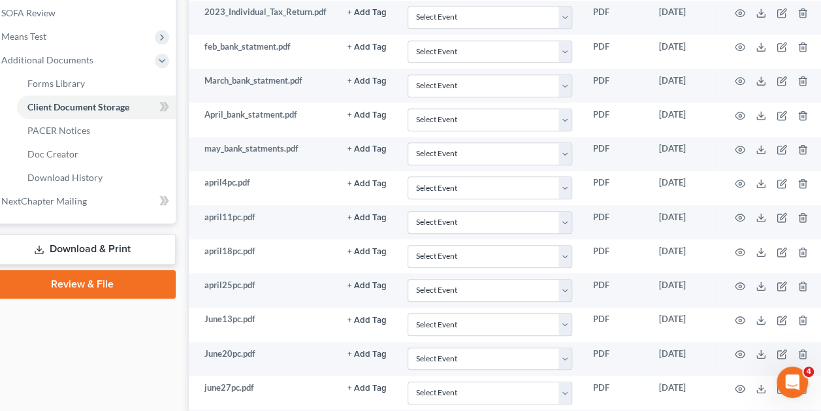
scroll to position [509, 27]
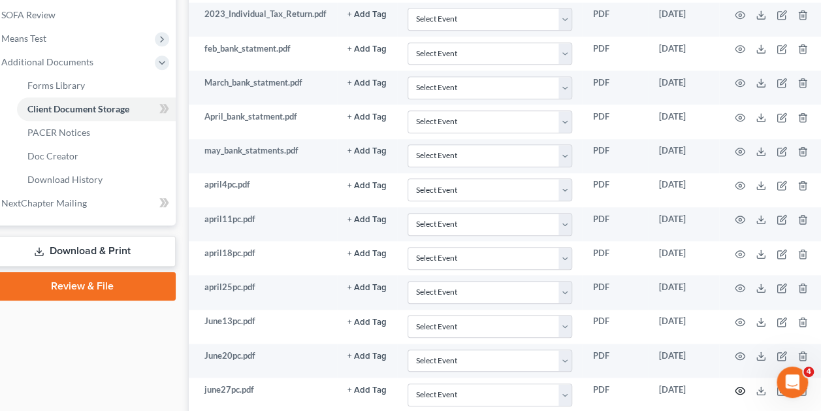
click at [737, 386] on icon "button" at bounding box center [740, 391] width 10 height 10
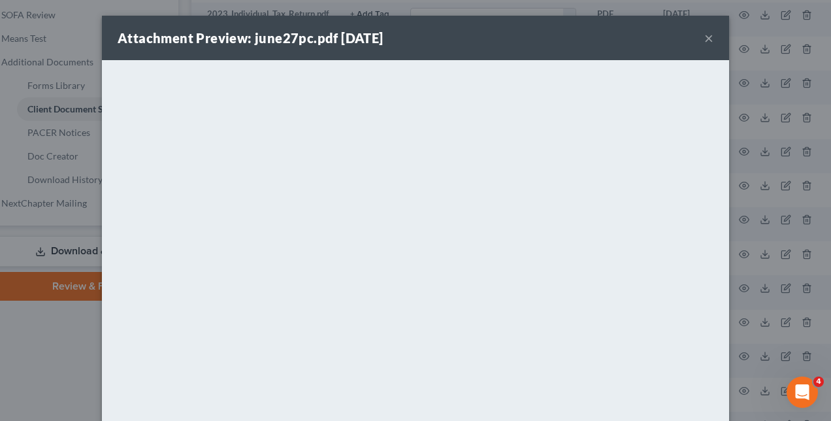
click at [73, 305] on div "Attachment Preview: june27pc.pdf [DATE] × <object ng-attr-data='[URL][DOMAIN_NA…" at bounding box center [415, 210] width 831 height 421
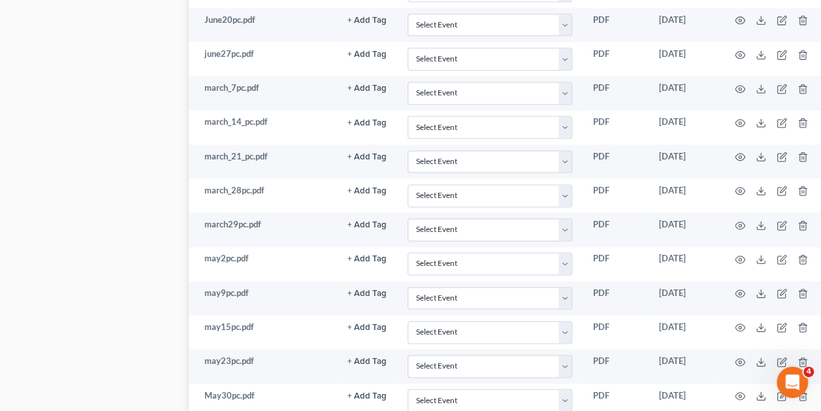
scroll to position [844, 27]
click at [737, 391] on icon "button" at bounding box center [740, 396] width 10 height 10
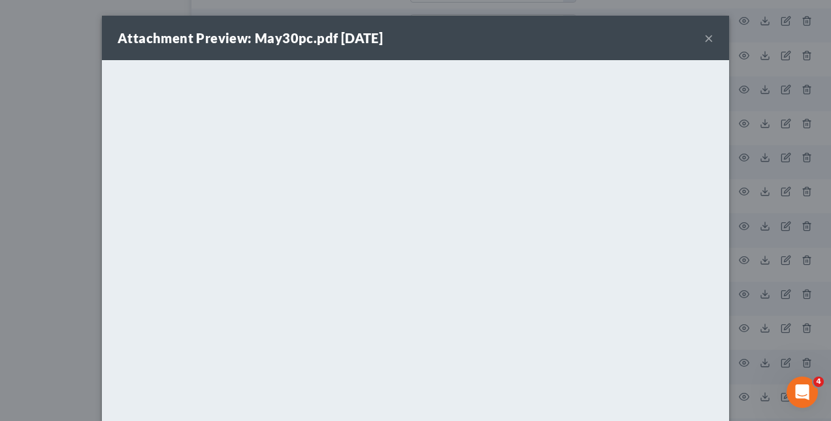
click at [757, 317] on div "Attachment Preview: May30pc.pdf [DATE] × <object ng-attr-data='[URL][DOMAIN_NAM…" at bounding box center [415, 210] width 831 height 421
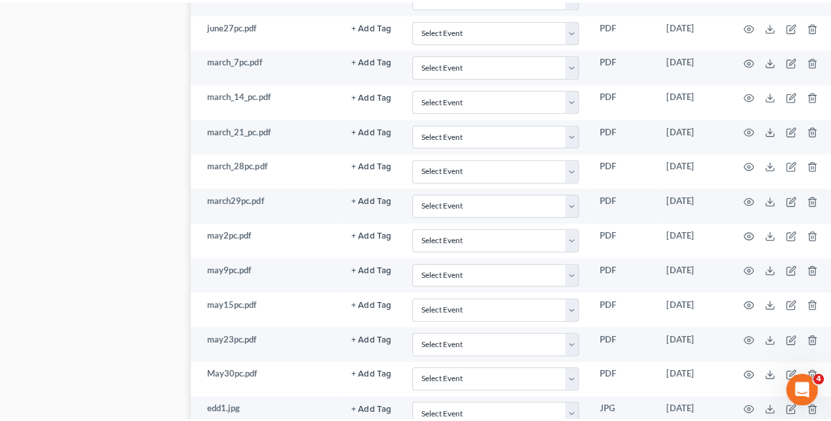
scroll to position [885, 27]
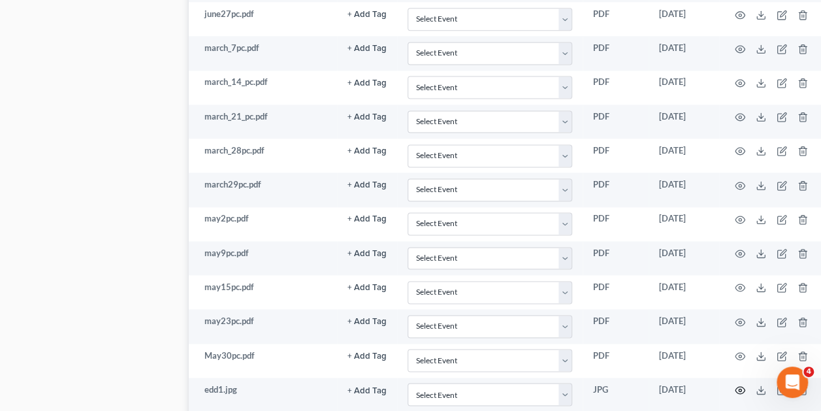
click at [742, 385] on icon "button" at bounding box center [740, 390] width 10 height 10
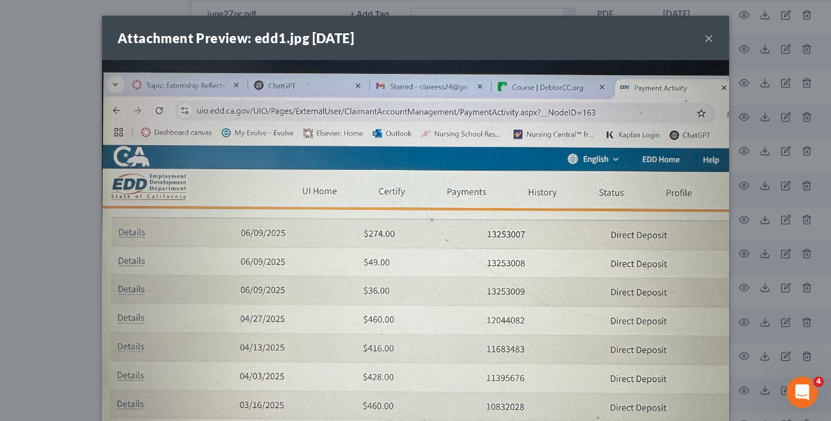
click at [121, 259] on img at bounding box center [415, 316] width 627 height 513
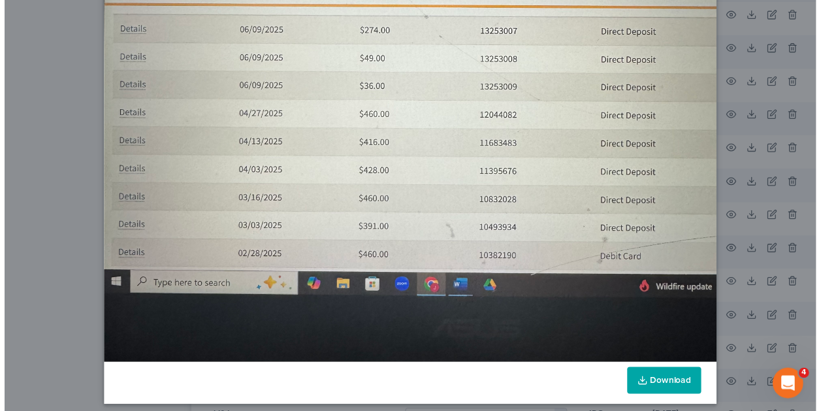
scroll to position [0, 0]
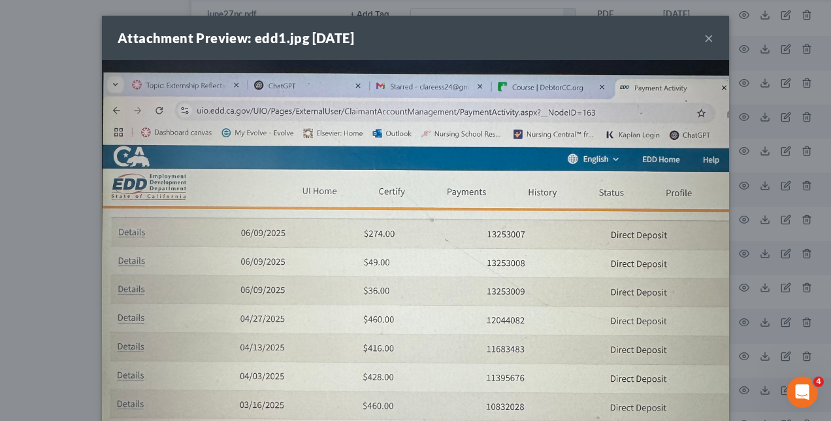
click at [55, 321] on div "Attachment Preview: edd1.jpg [DATE] × Download" at bounding box center [415, 210] width 831 height 421
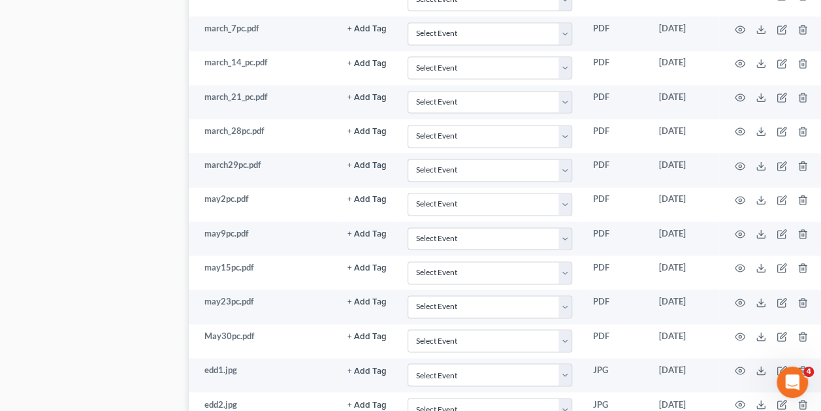
scroll to position [912, 27]
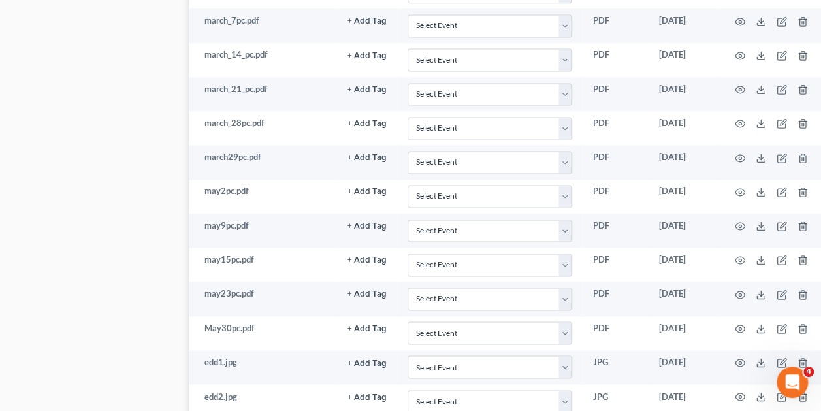
click at [740, 384] on td at bounding box center [775, 401] width 110 height 34
click at [738, 391] on icon "button" at bounding box center [740, 396] width 10 height 10
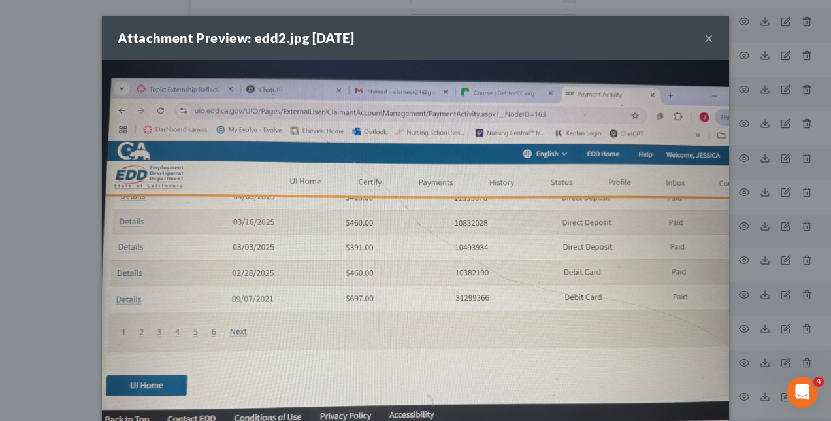
click at [52, 265] on div "Attachment Preview: edd2.jpg [DATE] × Download" at bounding box center [415, 210] width 831 height 421
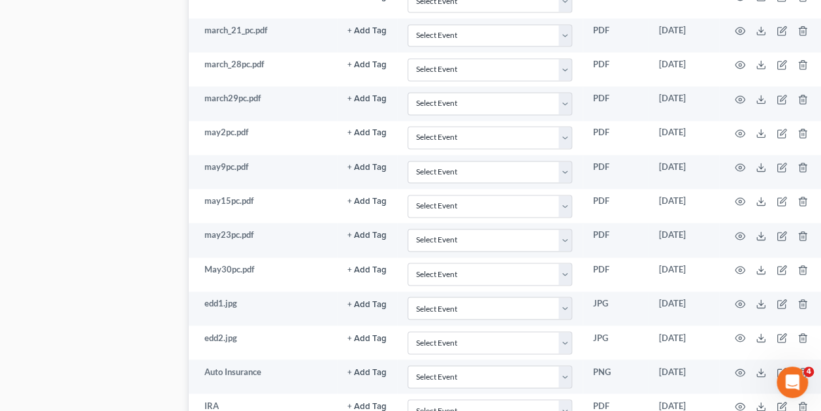
scroll to position [974, 27]
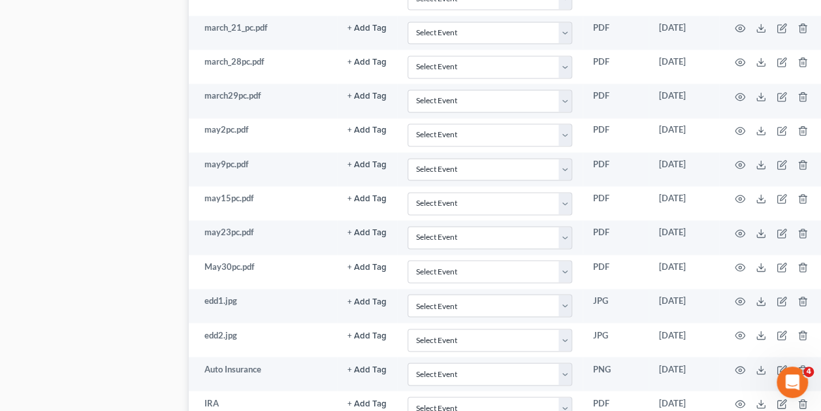
click at [733, 391] on td at bounding box center [775, 408] width 110 height 34
click at [736, 400] on icon "button" at bounding box center [740, 403] width 10 height 7
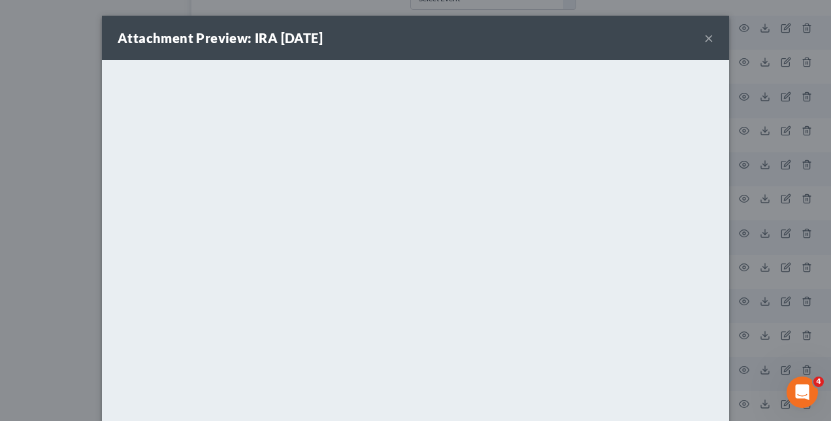
click at [70, 254] on div "Attachment Preview: IRA [DATE] × <object ng-attr-data='[URL][DOMAIN_NAME]' type…" at bounding box center [415, 210] width 831 height 421
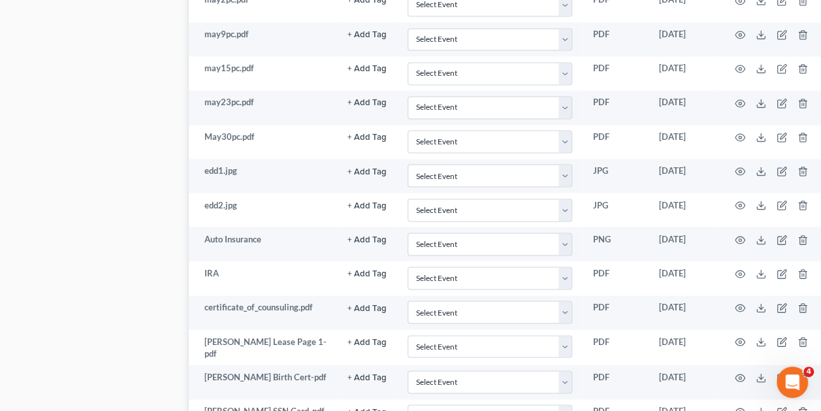
scroll to position [1104, 27]
click at [740, 376] on circle "button" at bounding box center [740, 377] width 3 height 3
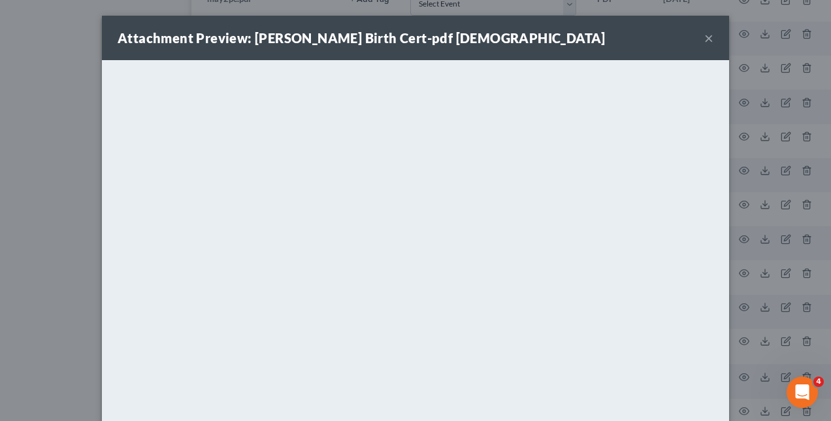
click at [776, 327] on div "Attachment Preview: [PERSON_NAME] Birth Cert-pdf [DEMOGRAPHIC_DATA] × <object n…" at bounding box center [415, 210] width 831 height 421
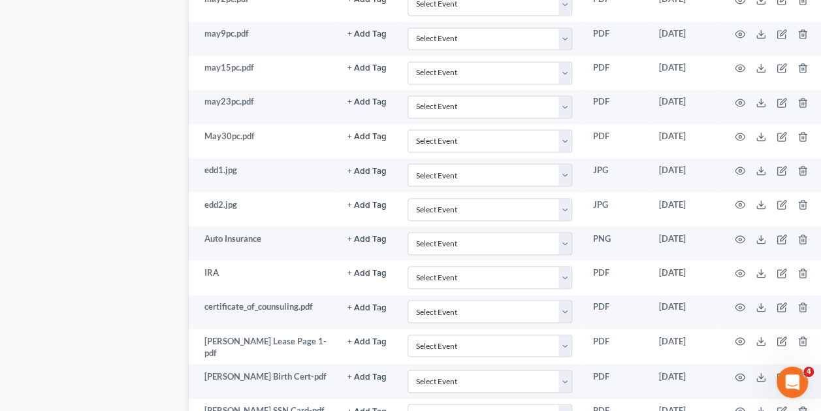
scroll to position [1111, 27]
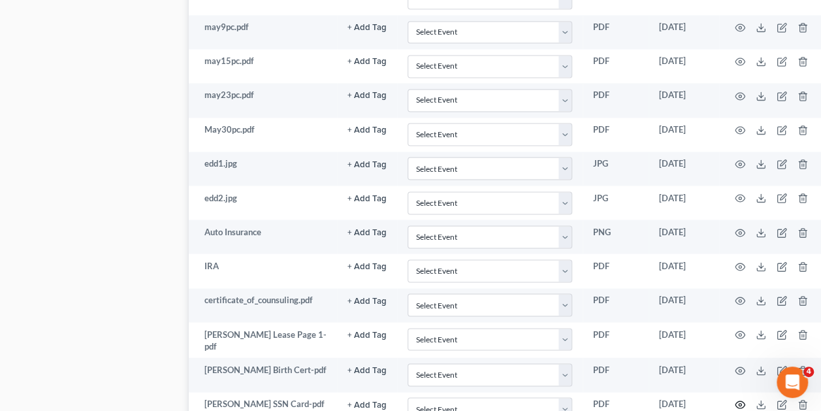
click at [742, 399] on icon "button" at bounding box center [740, 404] width 10 height 10
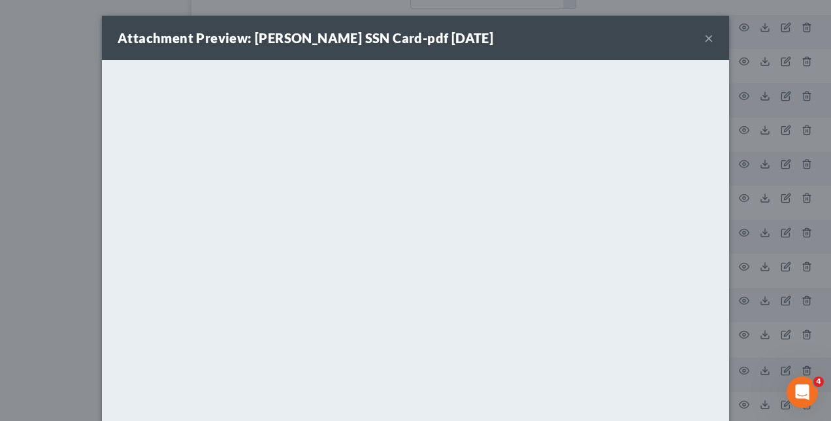
click at [54, 241] on div "Attachment Preview: [PERSON_NAME] SSN Card-pdf [DATE] × <object ng-attr-data='[…" at bounding box center [415, 210] width 831 height 421
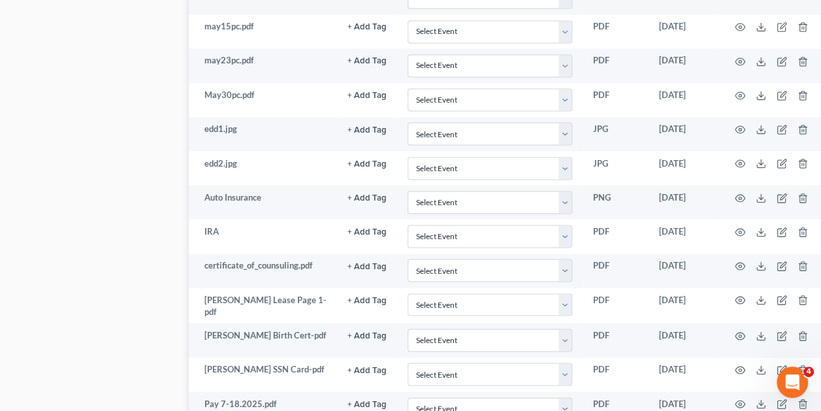
scroll to position [1150, 27]
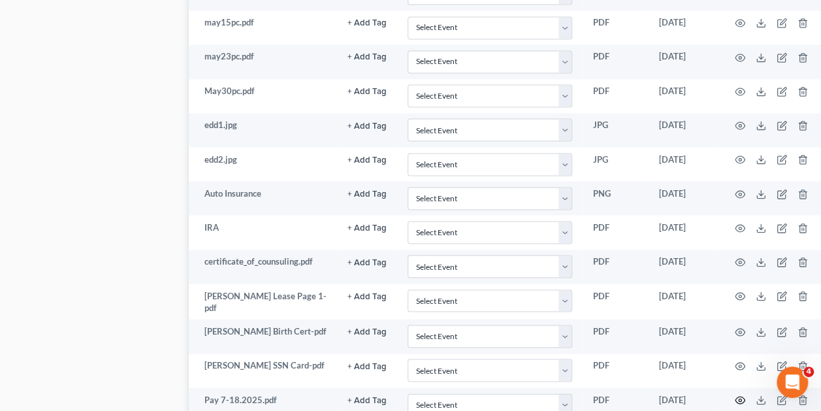
click at [739, 399] on circle "button" at bounding box center [740, 400] width 3 height 3
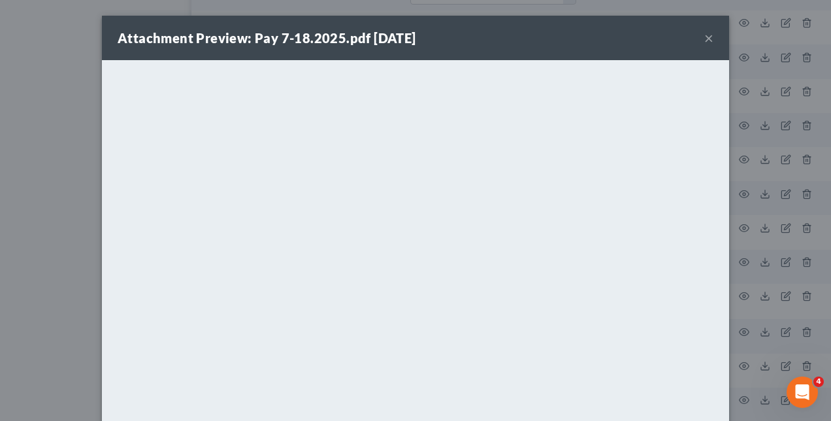
click at [91, 185] on div "Attachment Preview: Pay 7-18.2025.pdf [DATE] × <object ng-attr-data='[URL][DOMA…" at bounding box center [415, 210] width 831 height 421
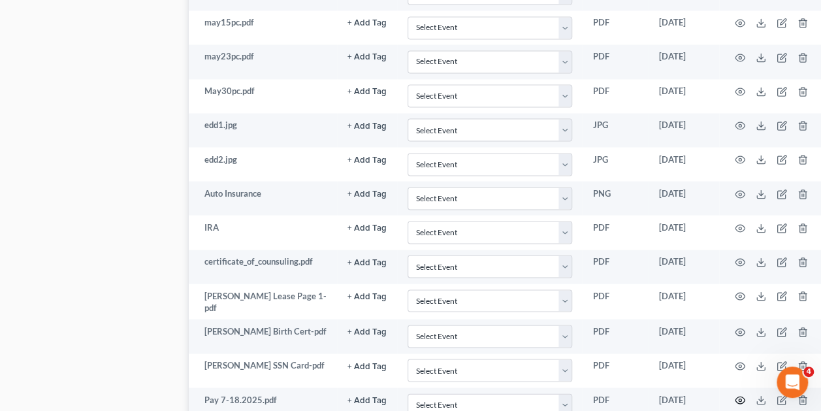
click at [739, 395] on icon "button" at bounding box center [740, 400] width 10 height 10
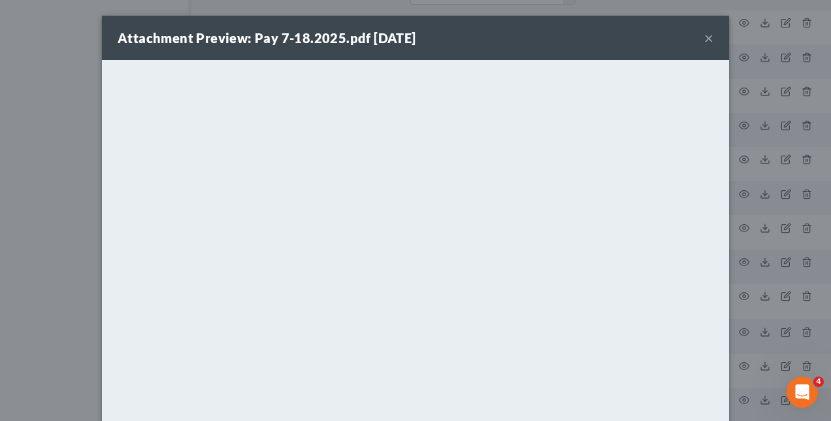
click at [82, 237] on div "Attachment Preview: Pay 7-18.2025.pdf [DATE] × <object ng-attr-data='[URL][DOMA…" at bounding box center [415, 210] width 831 height 421
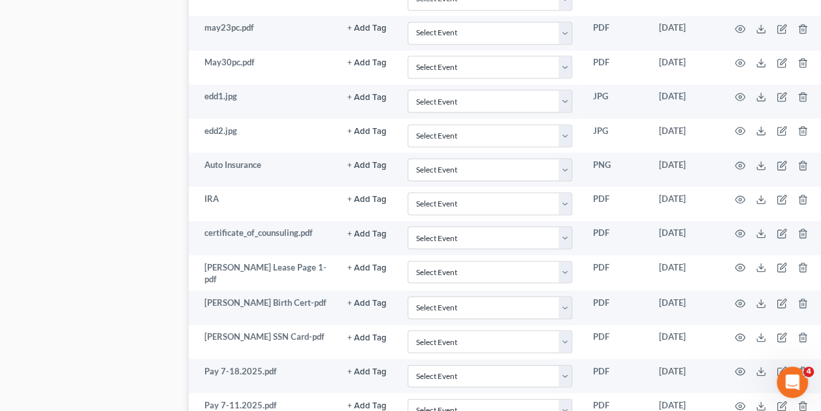
scroll to position [1179, 27]
click at [741, 400] on icon "button" at bounding box center [740, 405] width 10 height 10
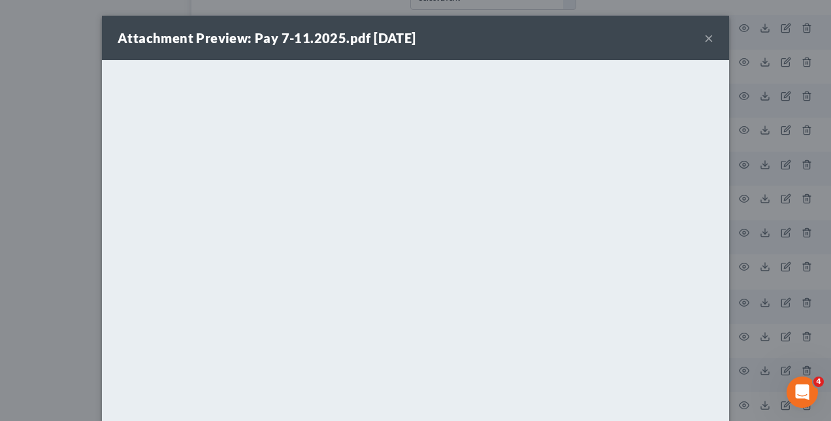
click at [14, 249] on div "Attachment Preview: Pay 7-11.2025.pdf [DATE] × <object ng-attr-data='[URL][DOMA…" at bounding box center [415, 210] width 831 height 421
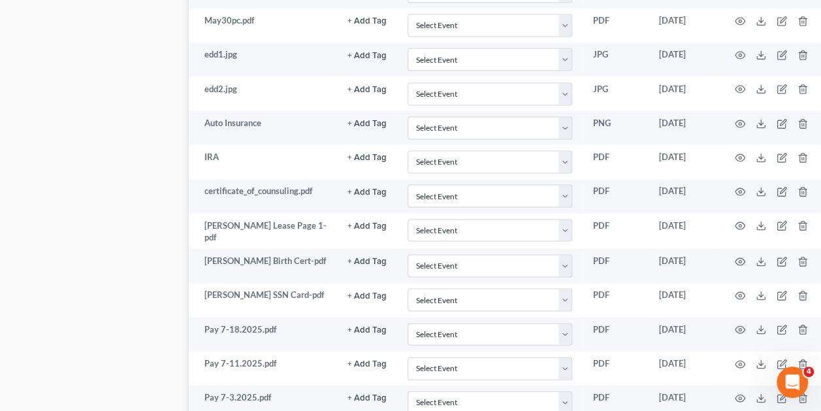
scroll to position [1221, 27]
click at [740, 392] on icon "button" at bounding box center [740, 397] width 10 height 10
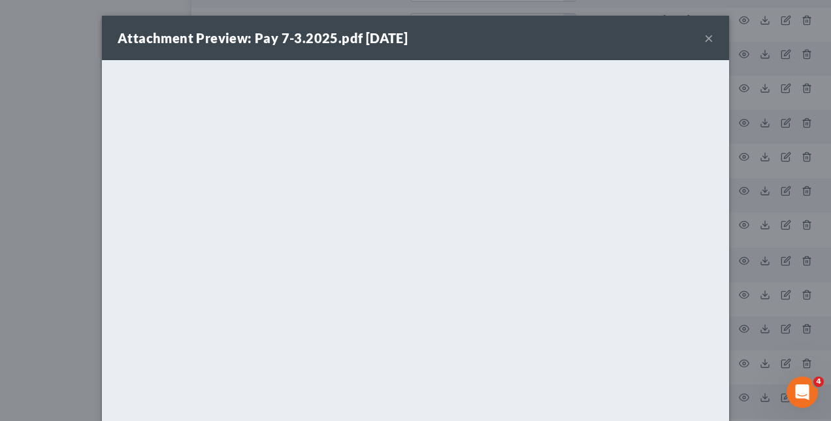
click at [73, 250] on div "Attachment Preview: Pay 7-3.2025.pdf [DATE] × <object ng-attr-data='[URL][DOMAI…" at bounding box center [415, 210] width 831 height 421
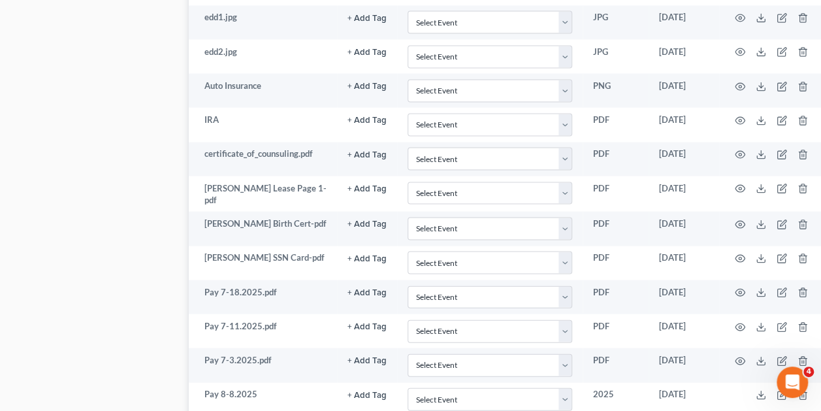
scroll to position [1257, 27]
click at [761, 389] on icon at bounding box center [761, 394] width 10 height 10
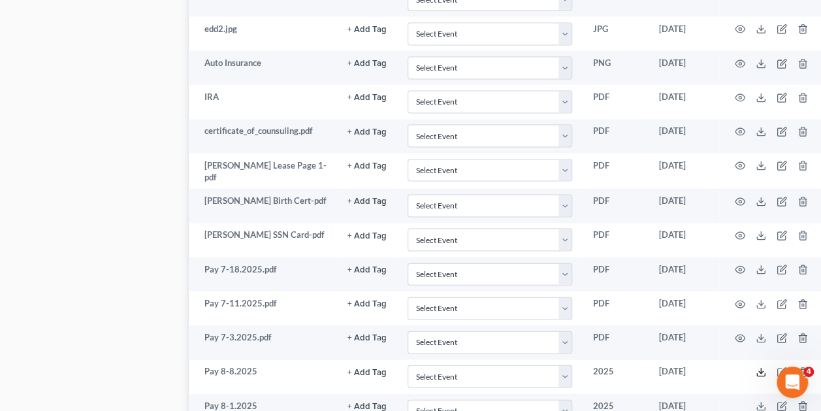
scroll to position [1280, 27]
click at [758, 401] on icon at bounding box center [761, 406] width 10 height 10
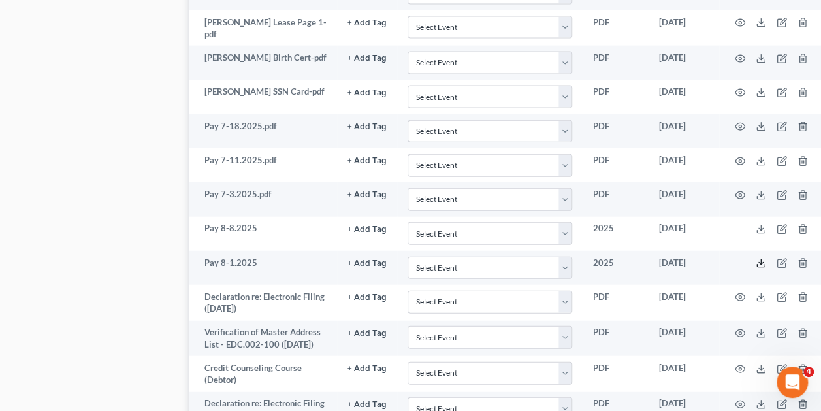
scroll to position [1421, 27]
click at [762, 264] on polyline at bounding box center [761, 265] width 5 height 2
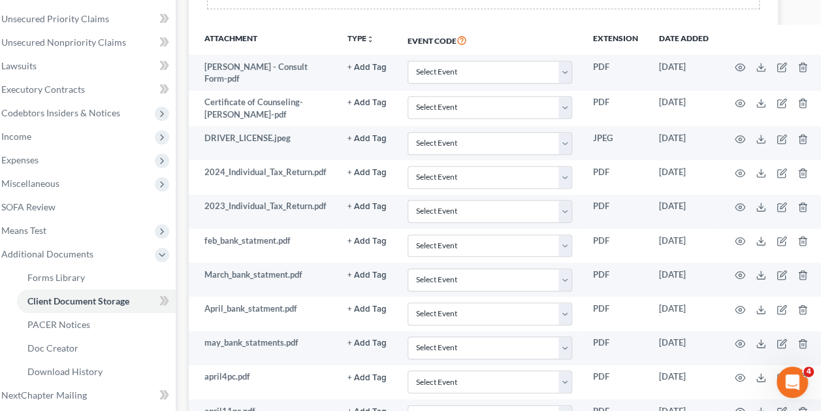
scroll to position [0, 27]
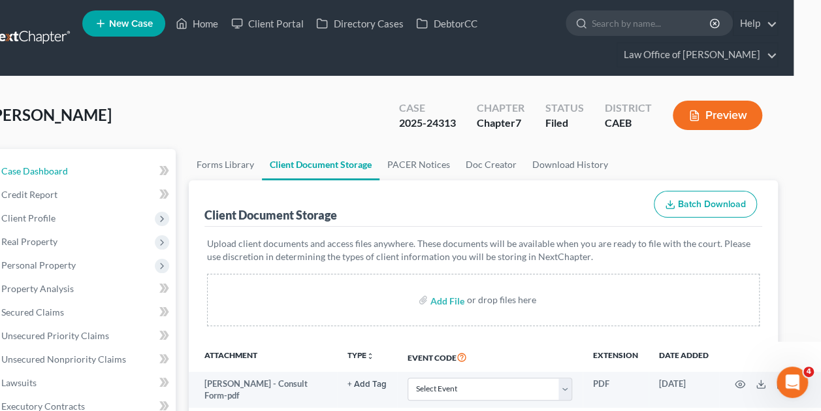
click at [58, 165] on span "Case Dashboard" at bounding box center [34, 170] width 67 height 11
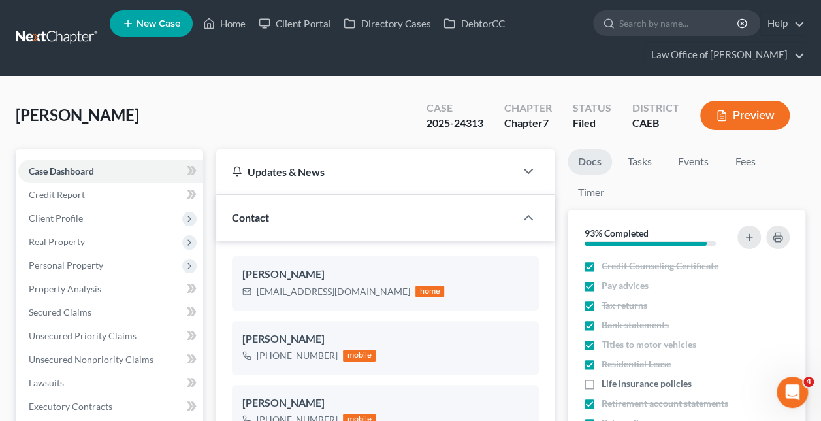
scroll to position [440, 0]
drag, startPoint x: 352, startPoint y: 288, endPoint x: 252, endPoint y: 296, distance: 100.3
click at [252, 296] on div "[EMAIL_ADDRESS][DOMAIN_NAME] home" at bounding box center [343, 291] width 202 height 17
copy div "[EMAIL_ADDRESS][DOMAIN_NAME]"
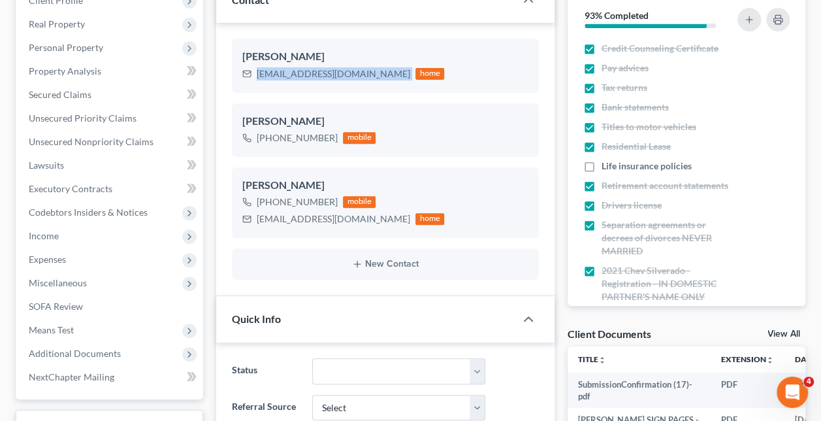
scroll to position [218, 0]
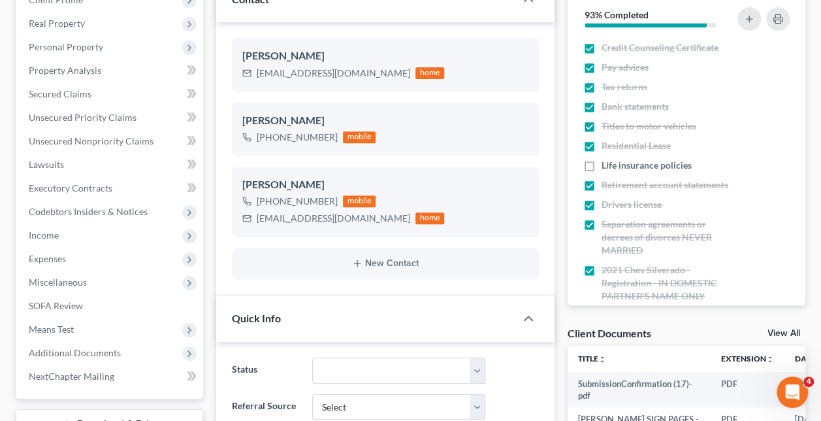
click at [113, 355] on span "Additional Documents" at bounding box center [75, 352] width 92 height 11
click at [138, 400] on span "Client Document Storage" at bounding box center [106, 399] width 103 height 11
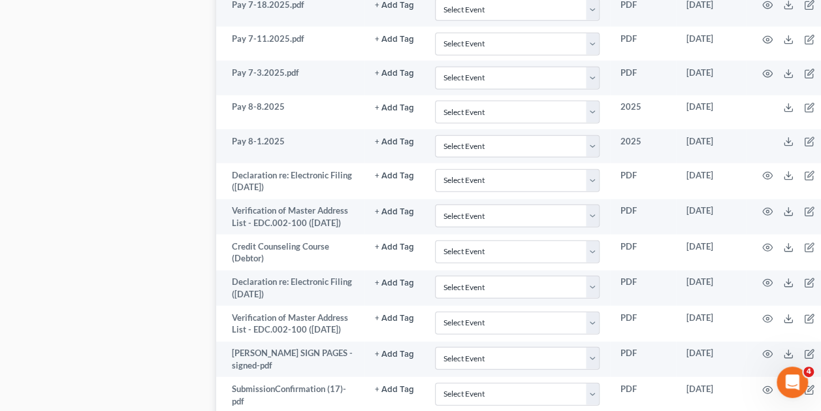
scroll to position [1654, 0]
